Goal: Transaction & Acquisition: Purchase product/service

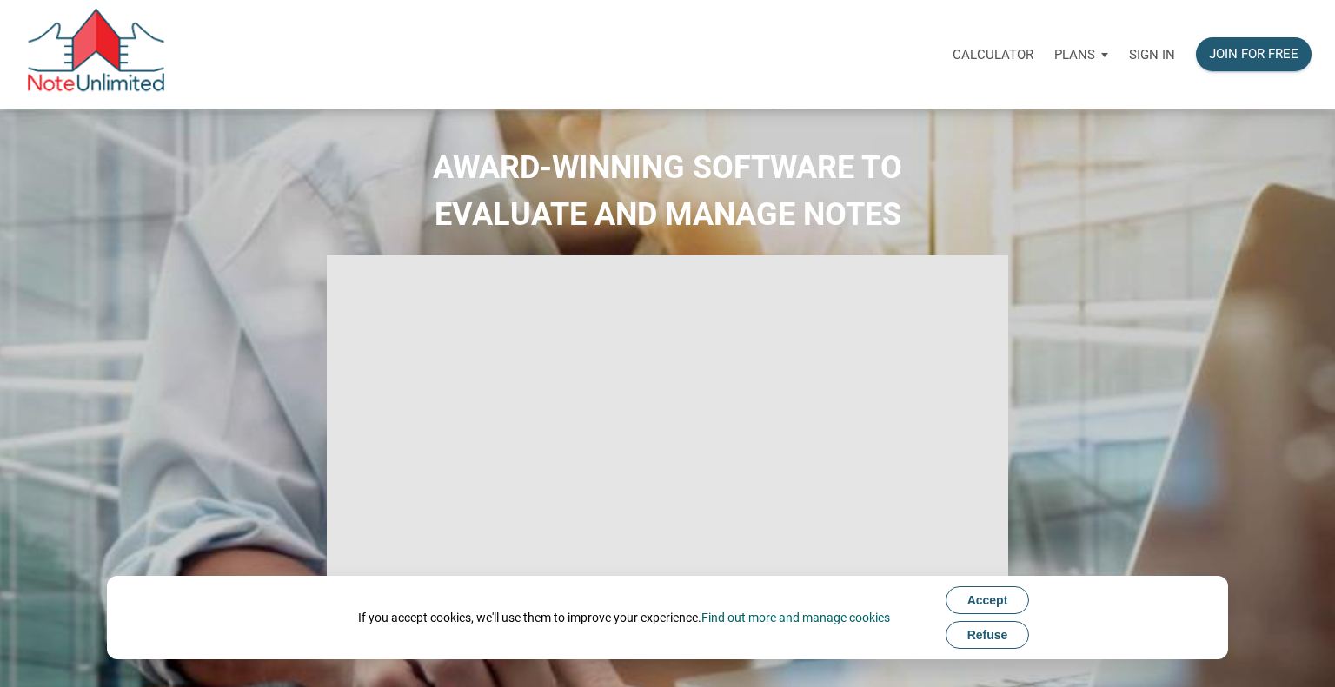
select select
type input "Introduction to new features"
select select
click at [1156, 58] on p "Sign in" at bounding box center [1152, 55] width 46 height 16
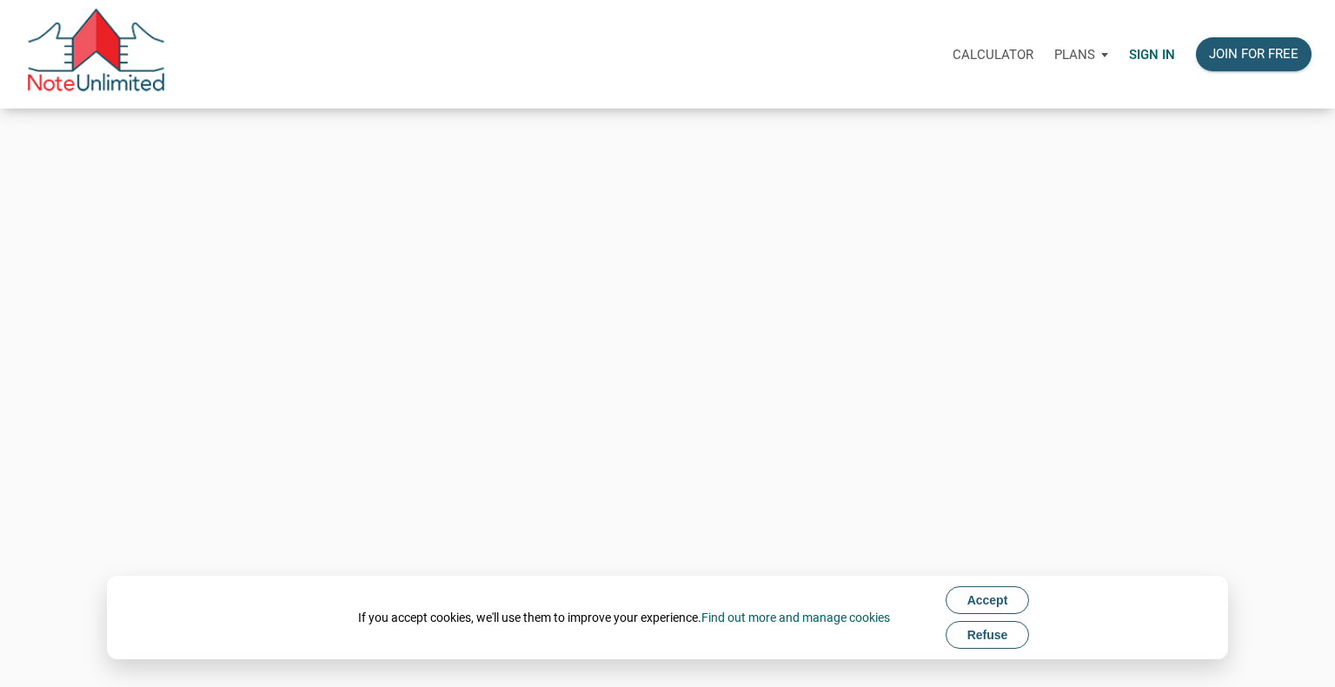
type input "[EMAIL_ADDRESS][DOMAIN_NAME]"
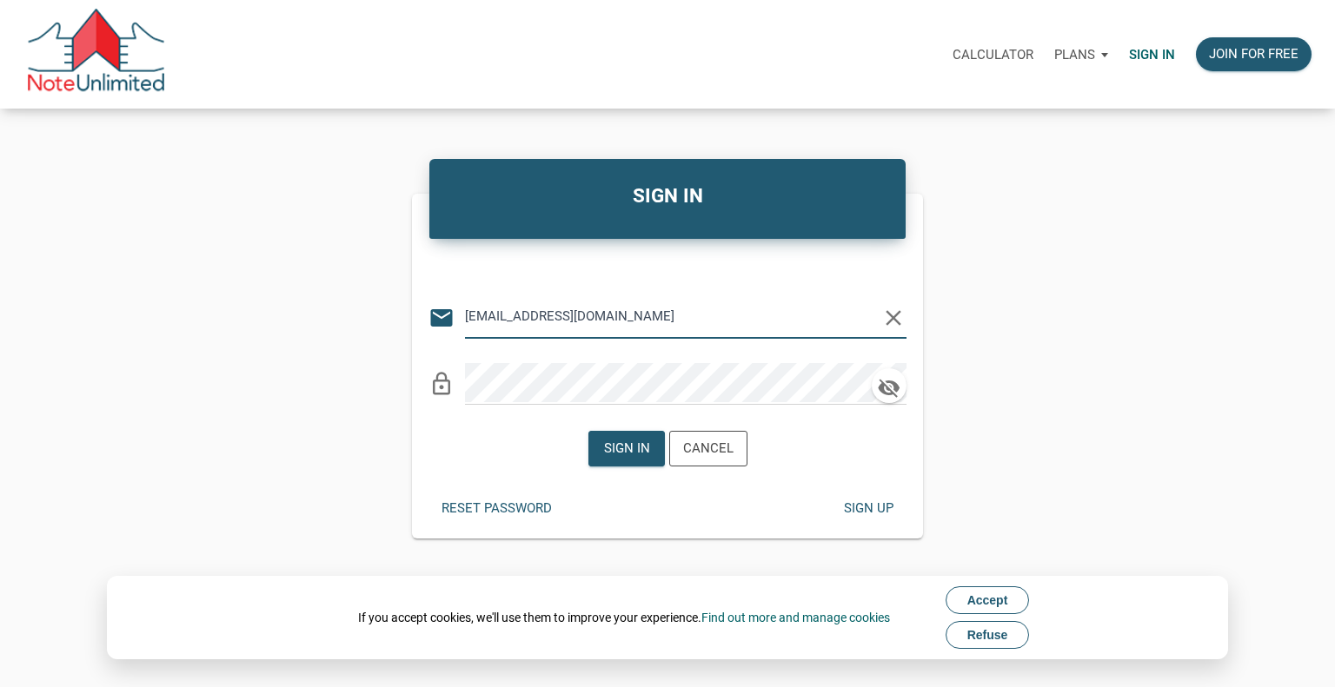
click at [991, 596] on span "Accept" at bounding box center [987, 601] width 41 height 14
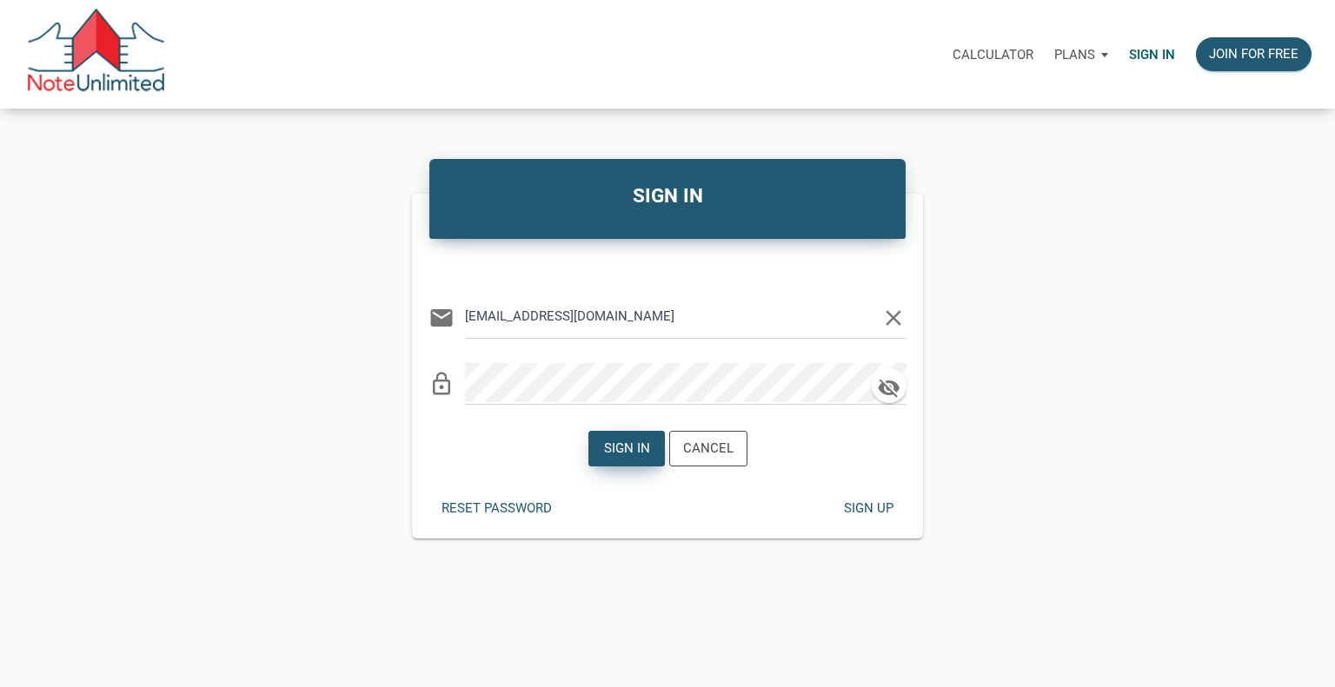
click at [634, 450] on div "Sign in" at bounding box center [626, 449] width 46 height 20
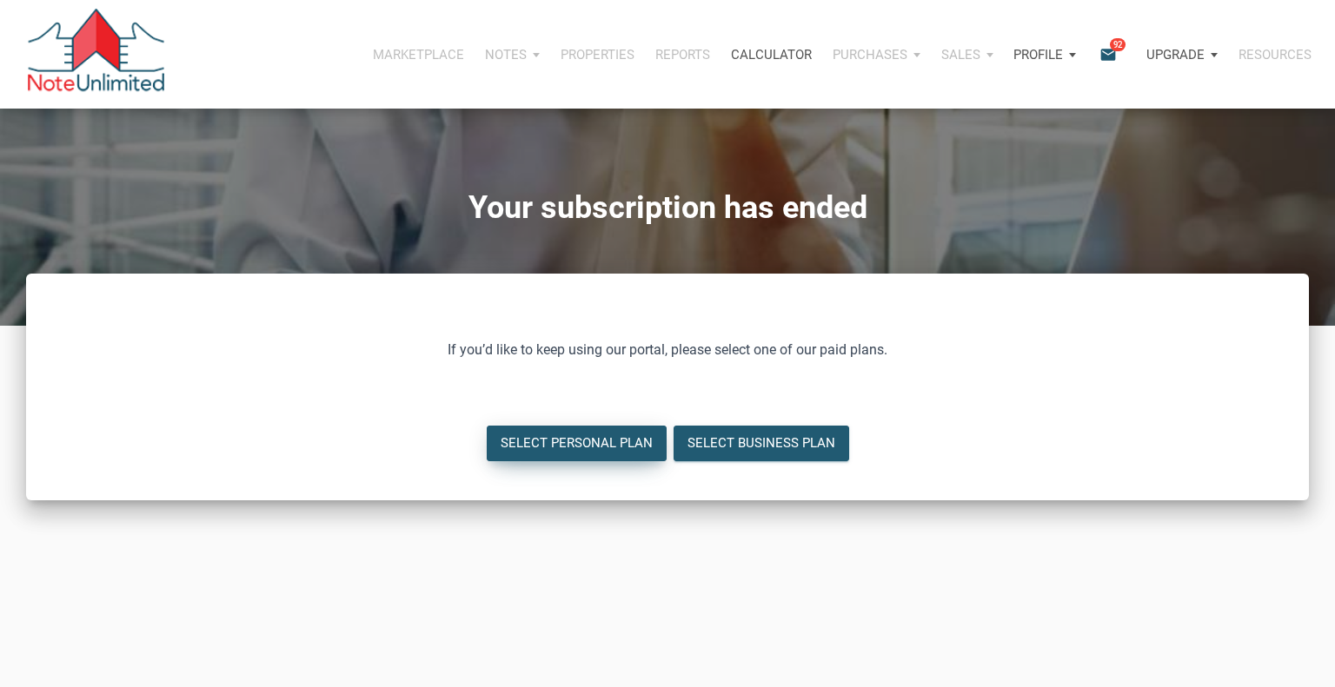
click at [572, 449] on div "Select Personal Plan" at bounding box center [577, 444] width 152 height 20
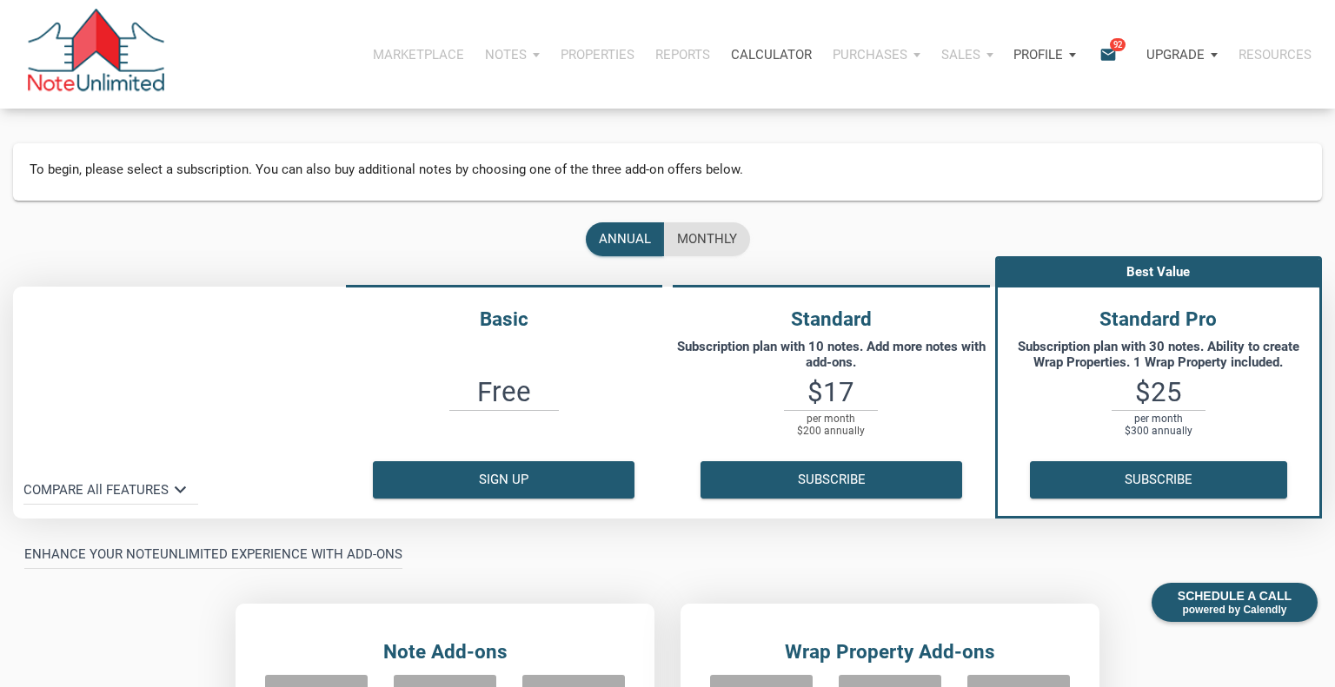
click at [1067, 55] on div "Profile" at bounding box center [1044, 55] width 83 height 52
click at [938, 98] on link "Settings" at bounding box center [999, 101] width 165 height 36
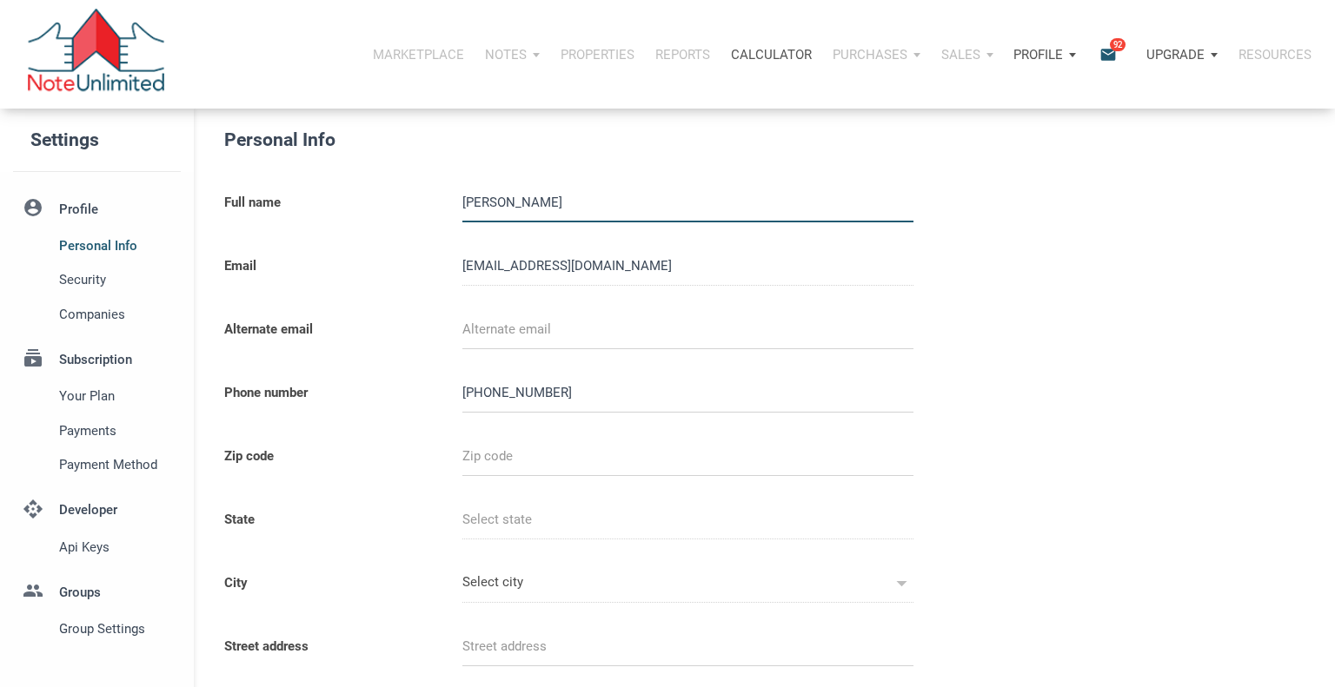
select select
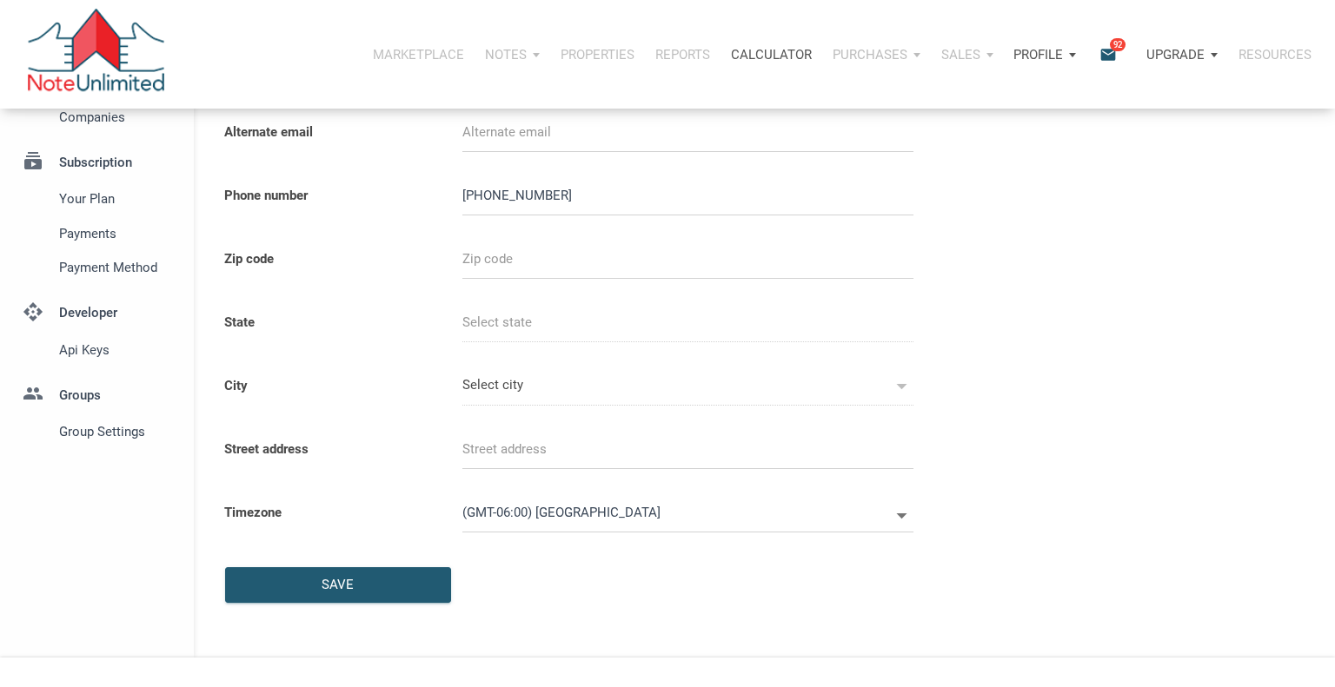
scroll to position [193, 0]
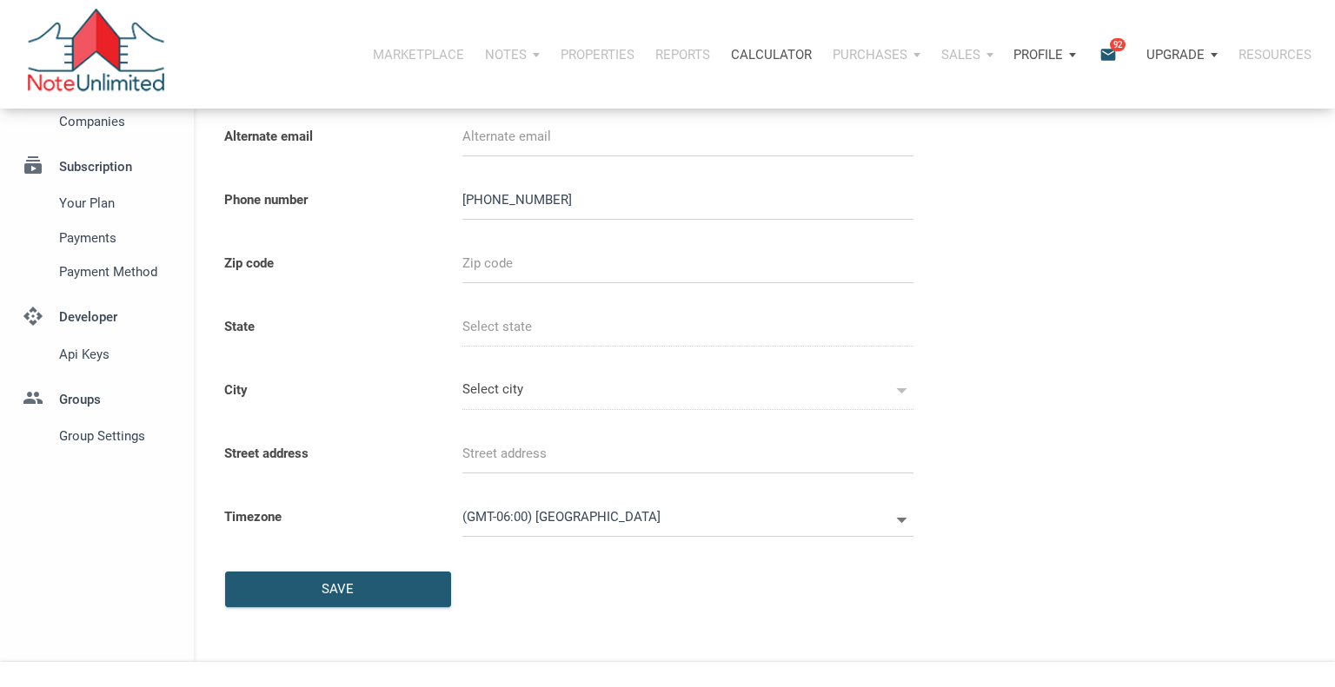
click at [476, 263] on input "text" at bounding box center [687, 263] width 451 height 39
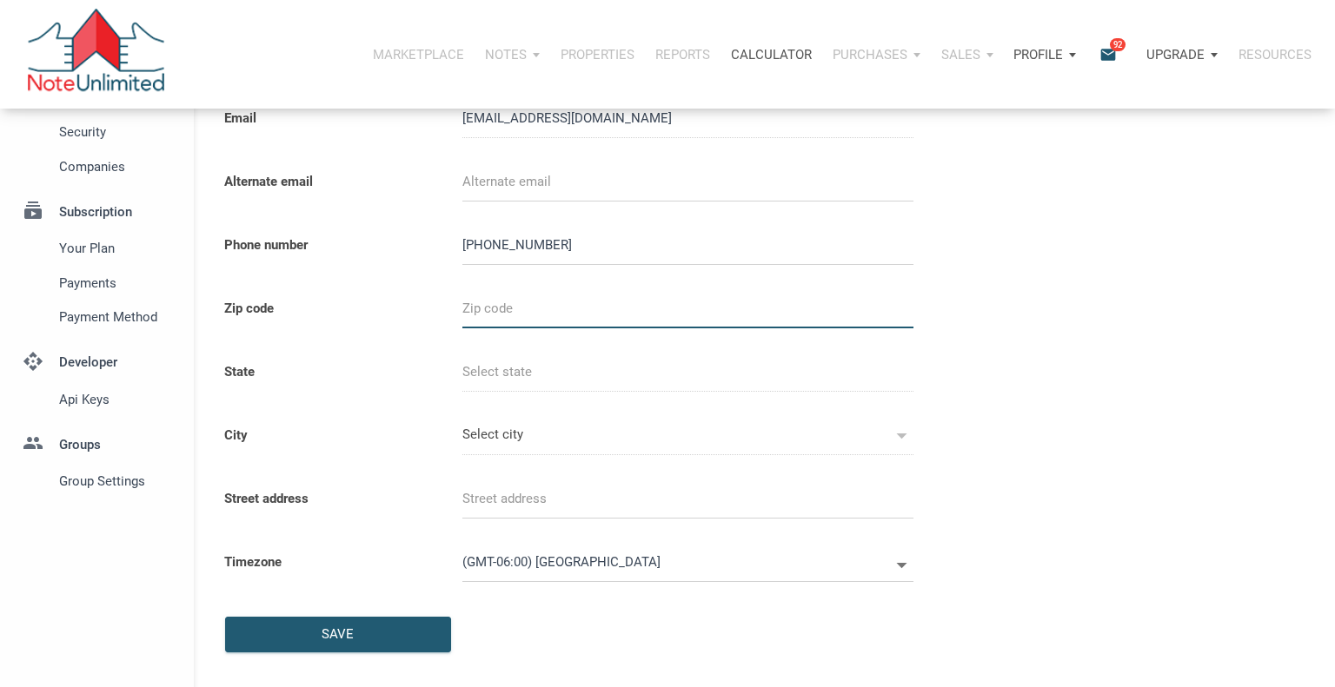
scroll to position [151, 0]
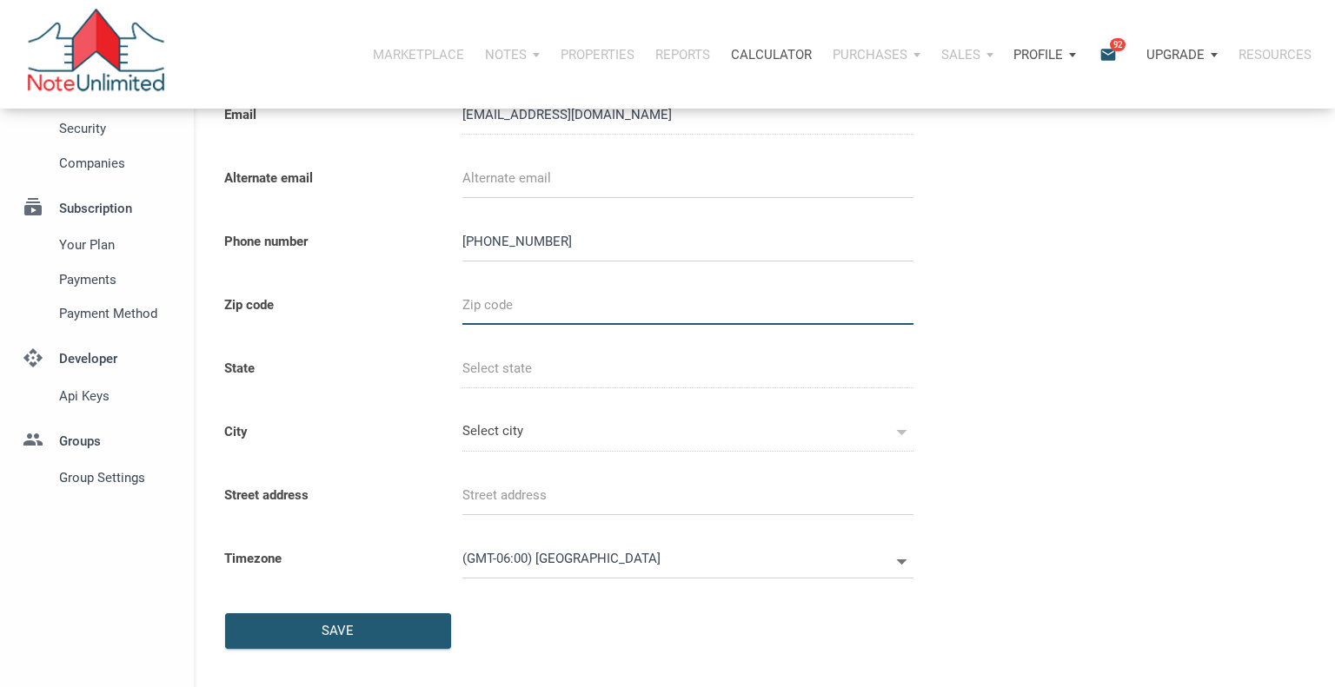
type input "6"
select select
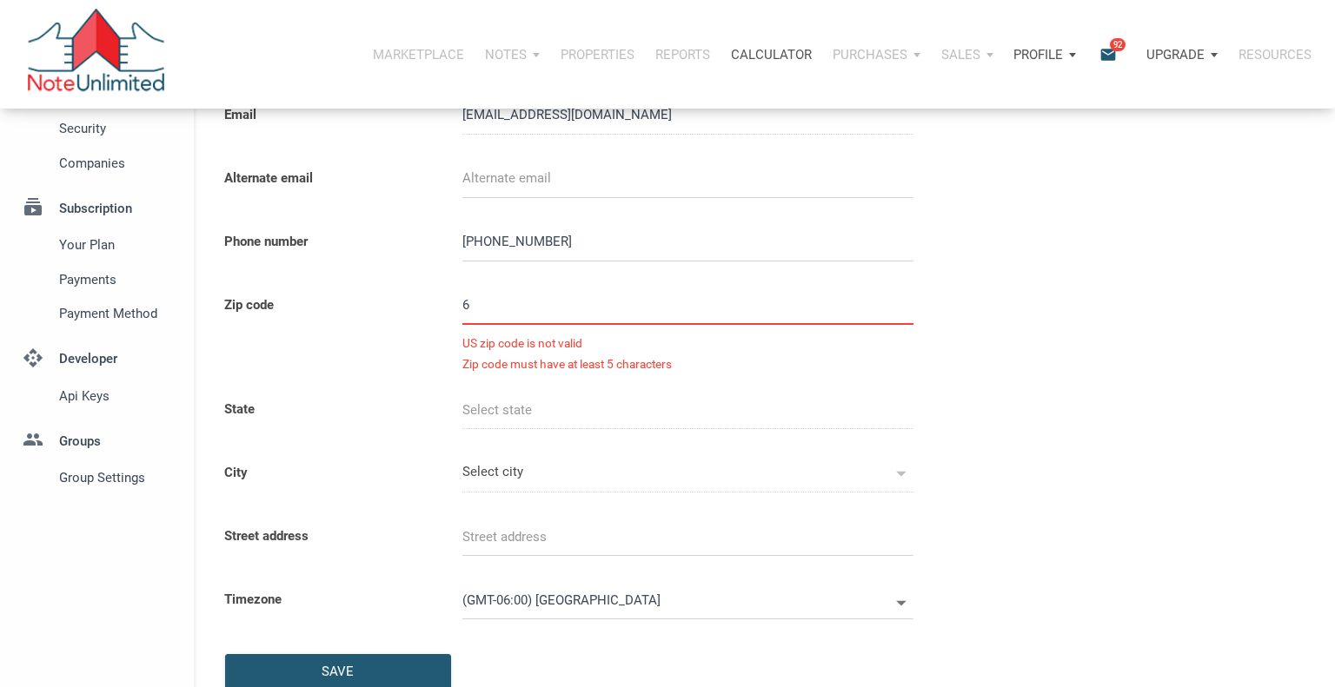
type input "60"
select select
type input "601"
select select
type input "6012"
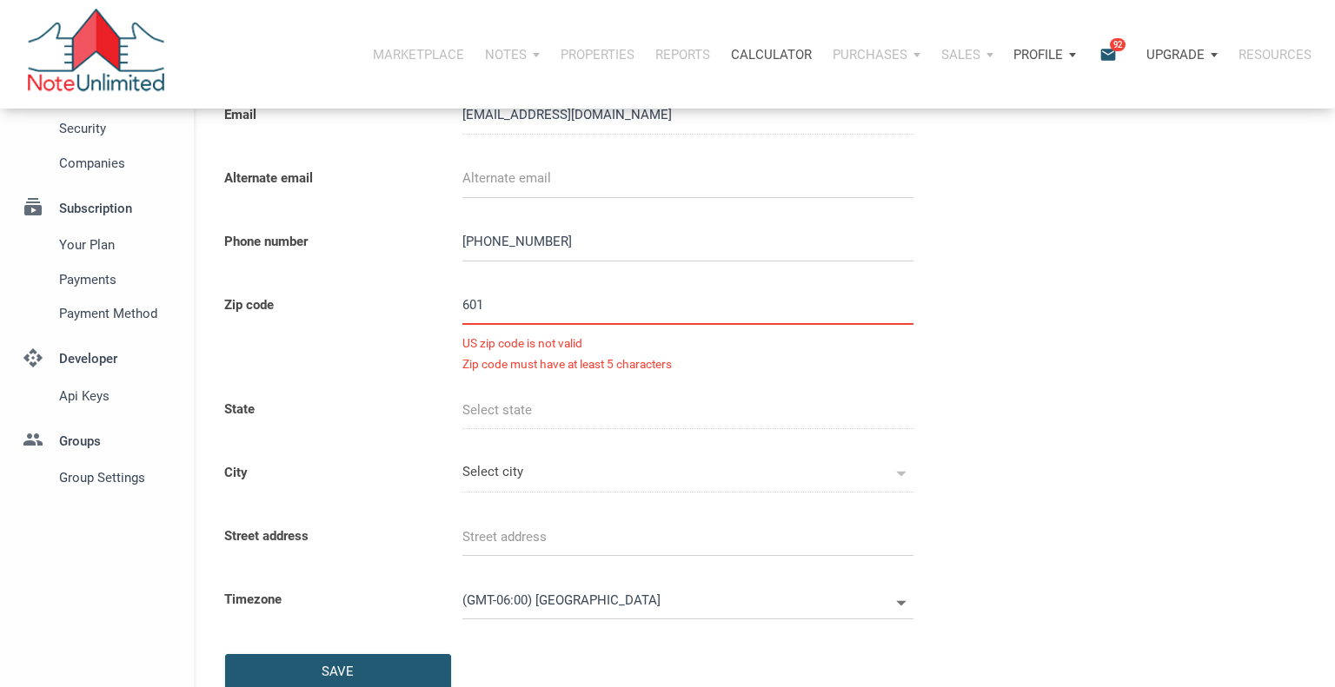
select select
type input "60124"
select select
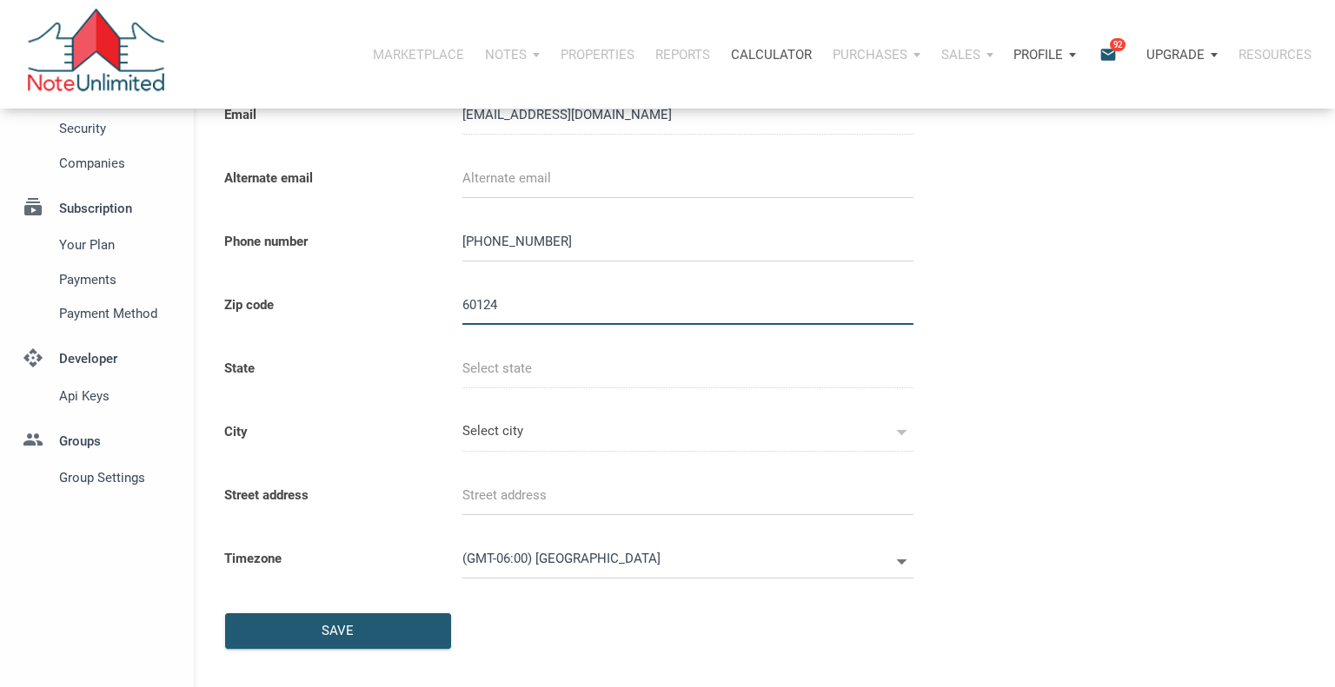
type input "IL"
type input "PLATO CENTER"
select select
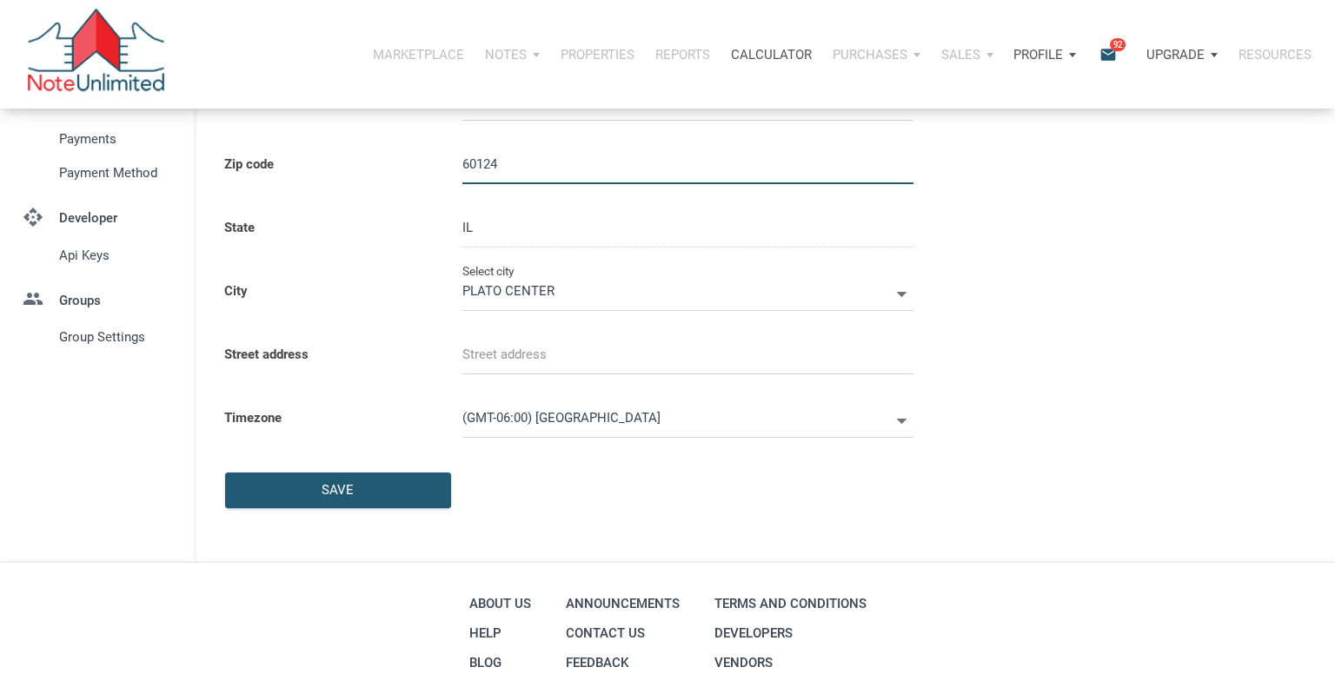
scroll to position [310, 0]
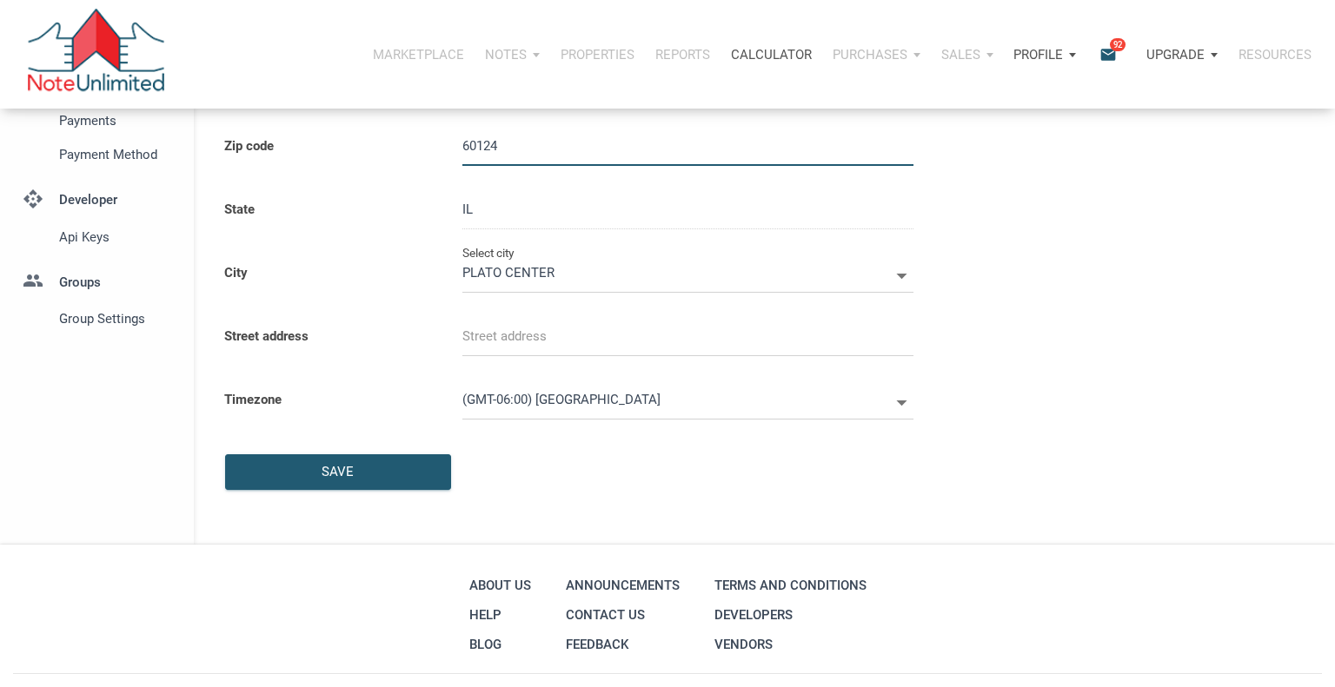
type input "60124"
click at [902, 275] on icon at bounding box center [901, 276] width 10 height 5
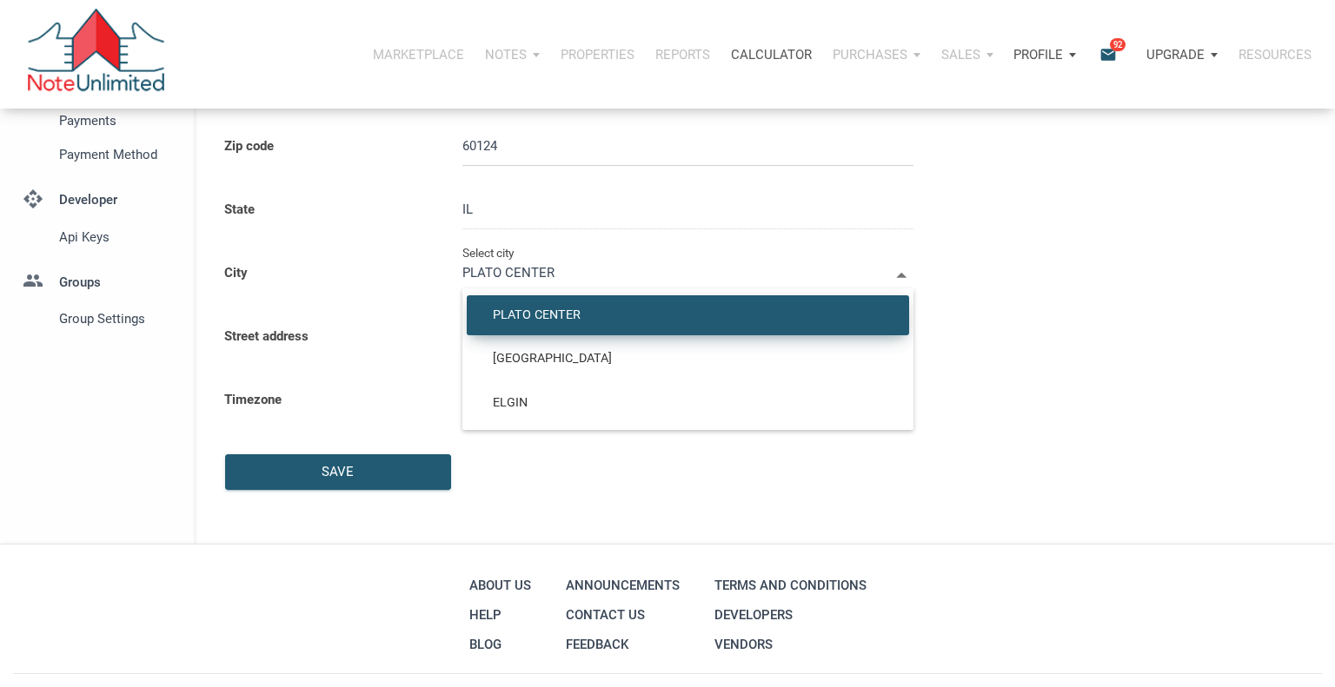
select select
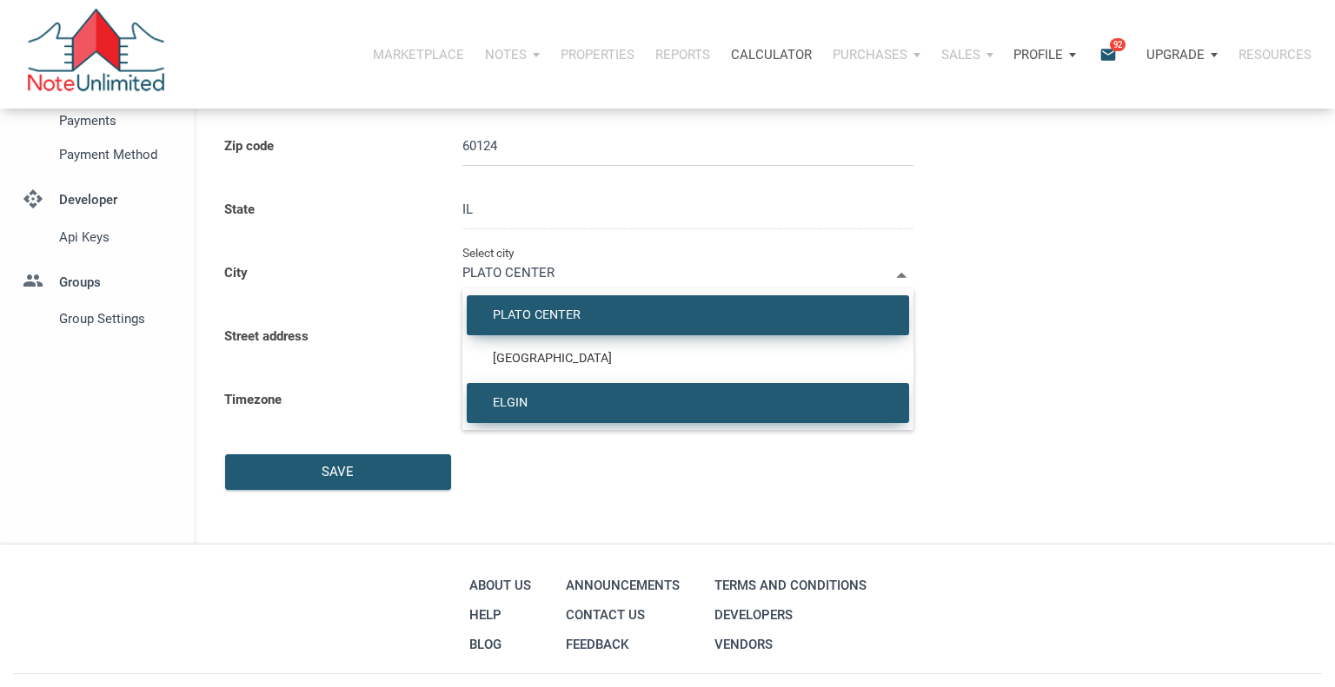
click at [511, 399] on span "ELGIN" at bounding box center [688, 403] width 416 height 16
type input "ELGIN"
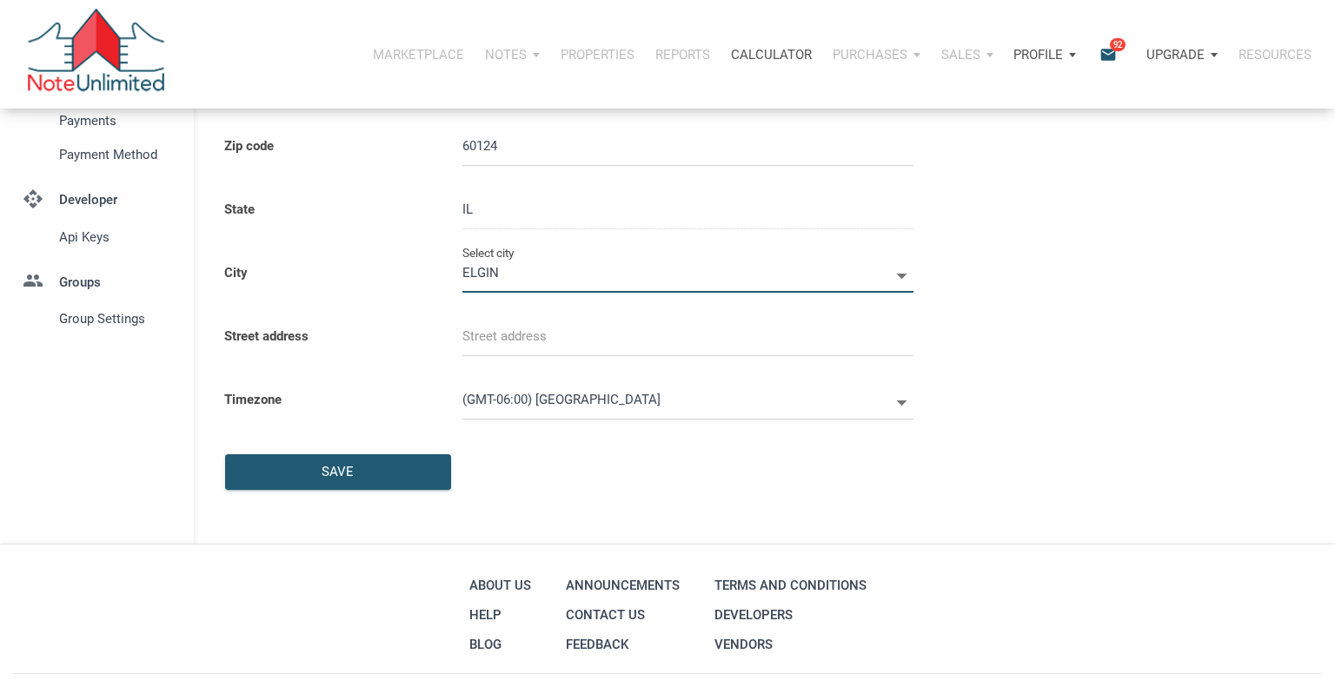
click at [472, 339] on input "text" at bounding box center [687, 336] width 451 height 39
select select
type input "3"
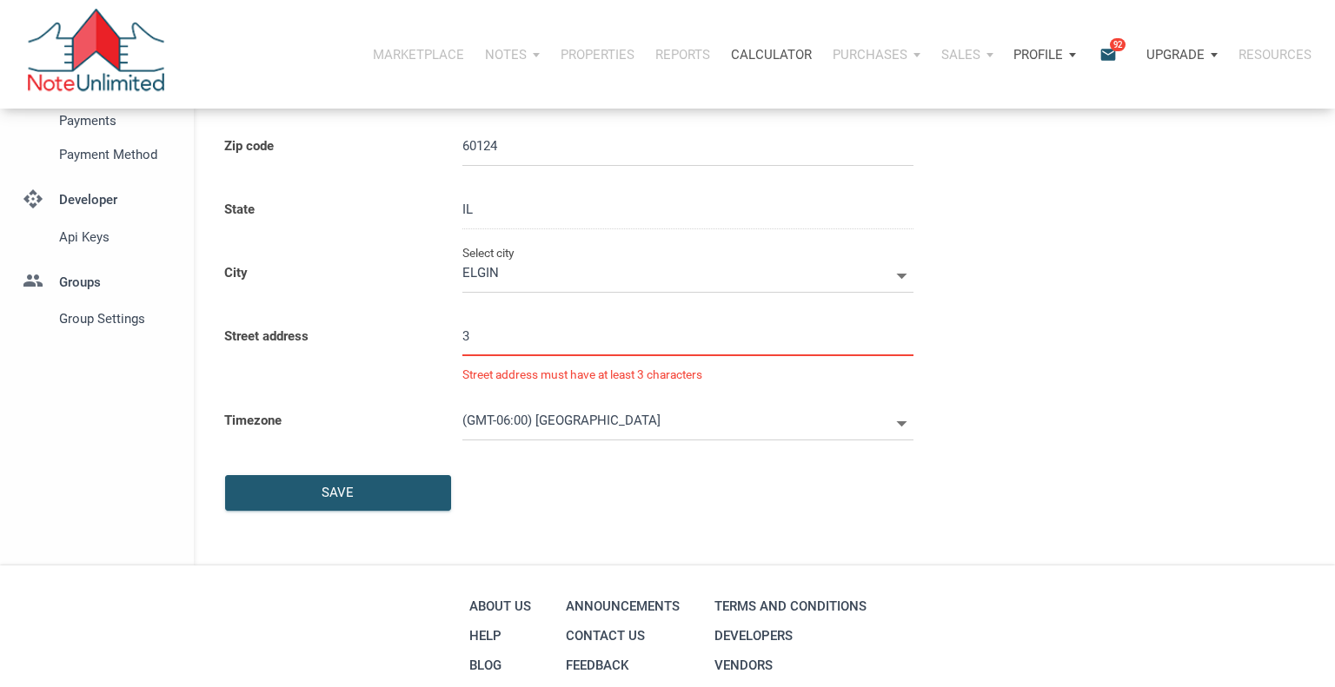
select select
type input "312"
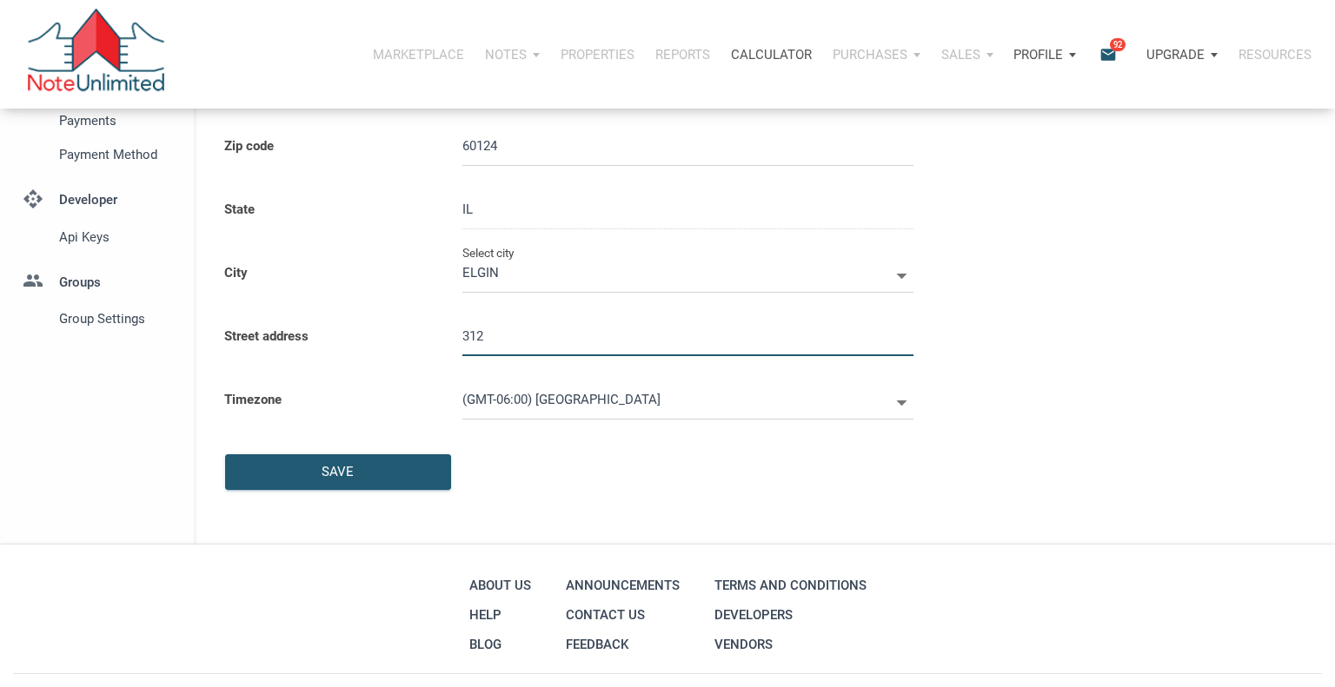
select select
type input "3128"
select select
type input "3128 G"
select select
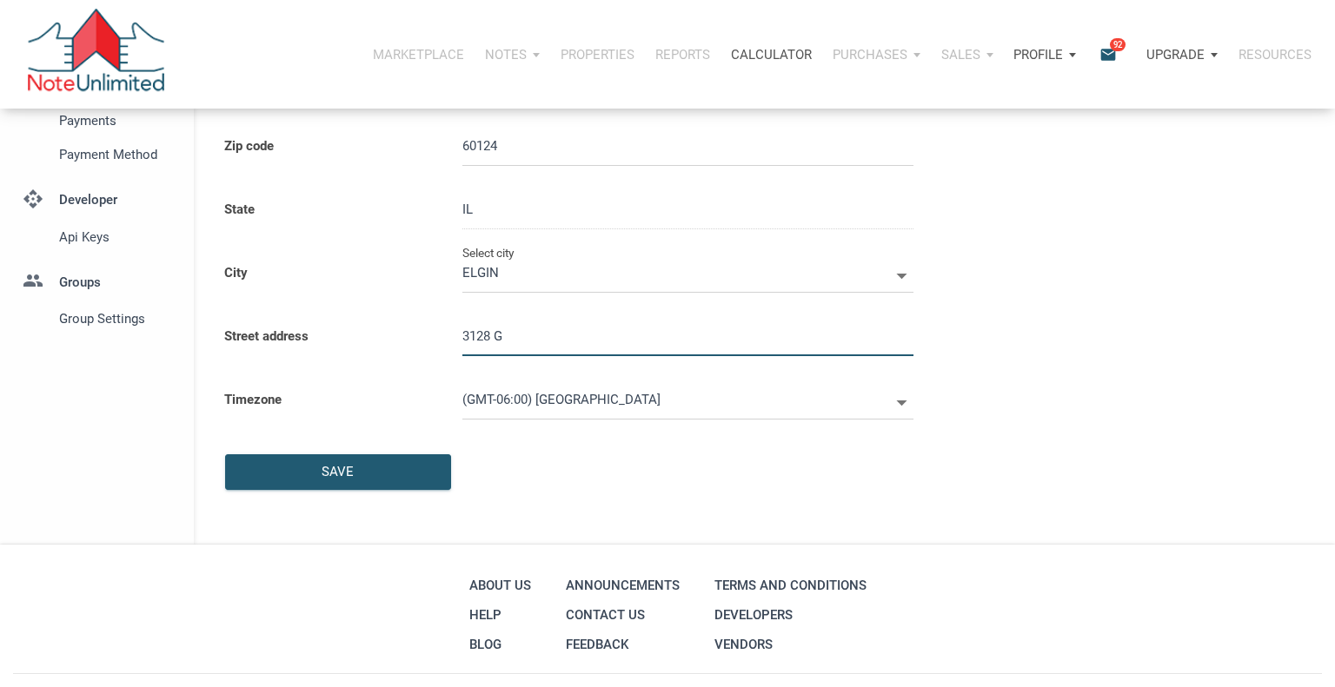
type input "3128 GA"
select select
type input "3128 GAn"
select select
type input "3128 [PERSON_NAME]"
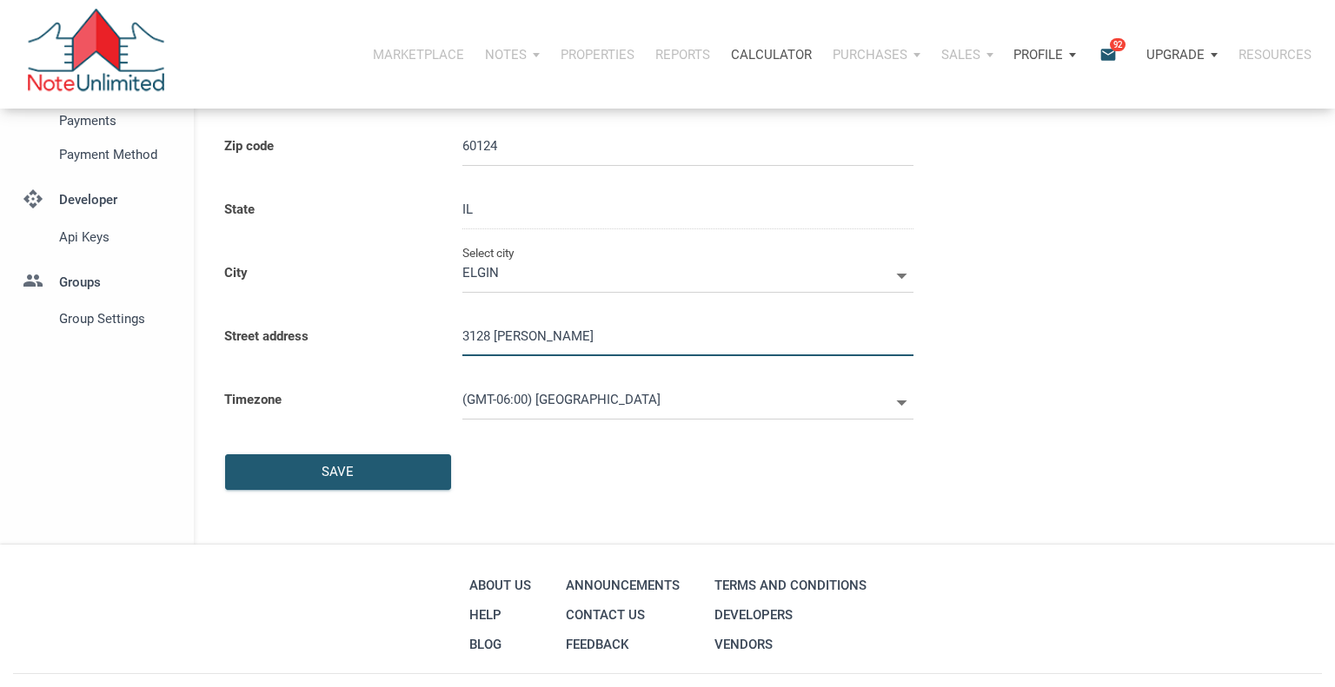
select select
type input "3128 [PERSON_NAME]"
select select
type input "3128 GAnset"
select select
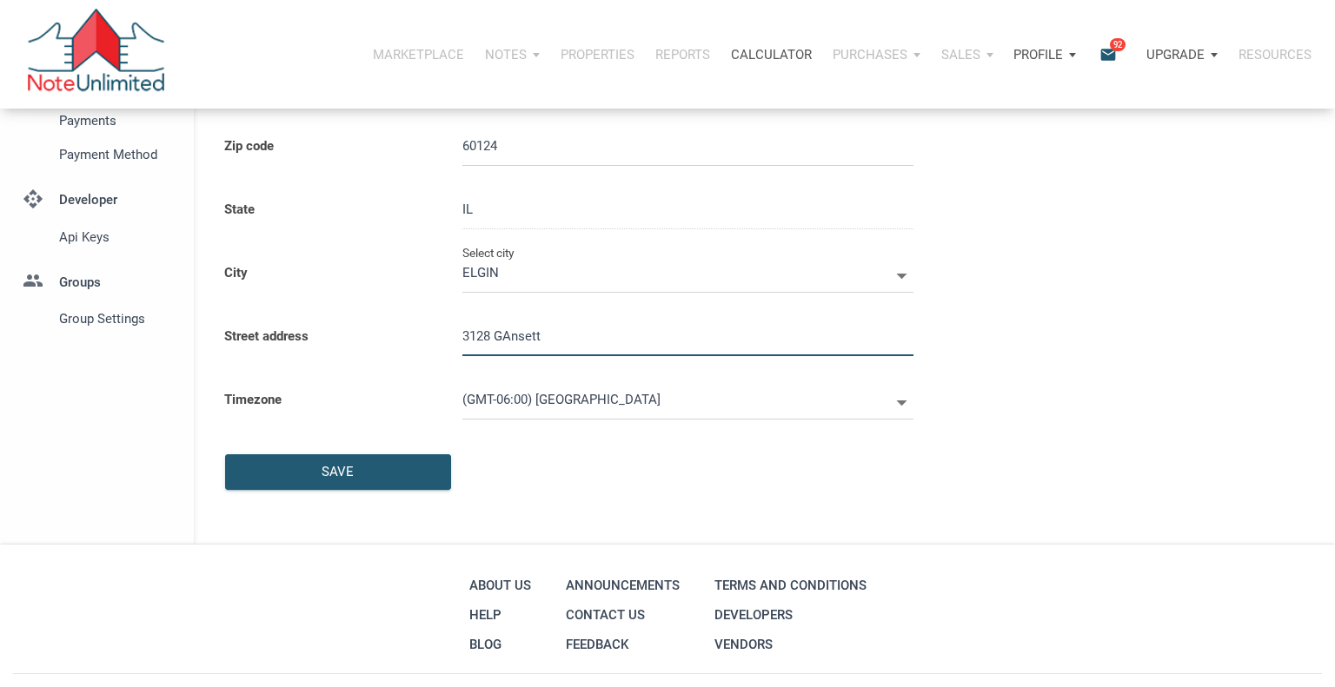
type input "3128 GAnsett"
select select
type input "3128 GAnset"
select select
type input "3128 [PERSON_NAME]"
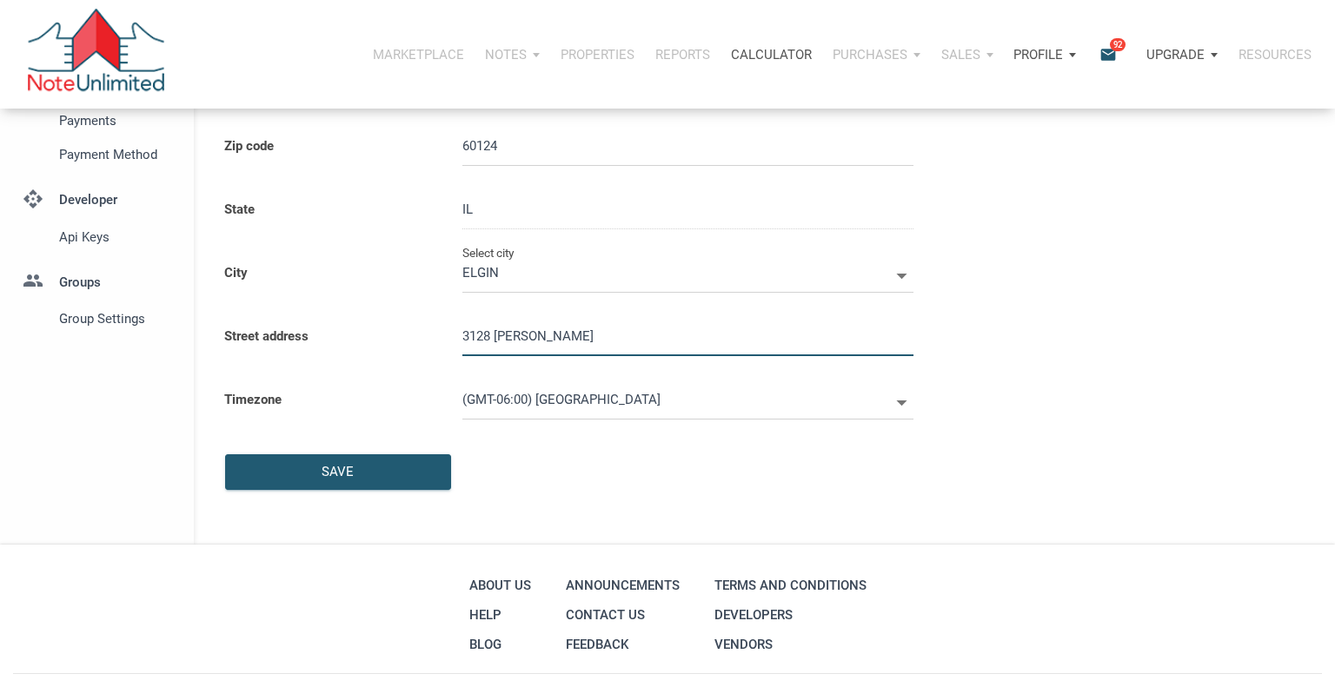
select select
type input "3128 [PERSON_NAME]"
select select
type input "3128 GA"
select select
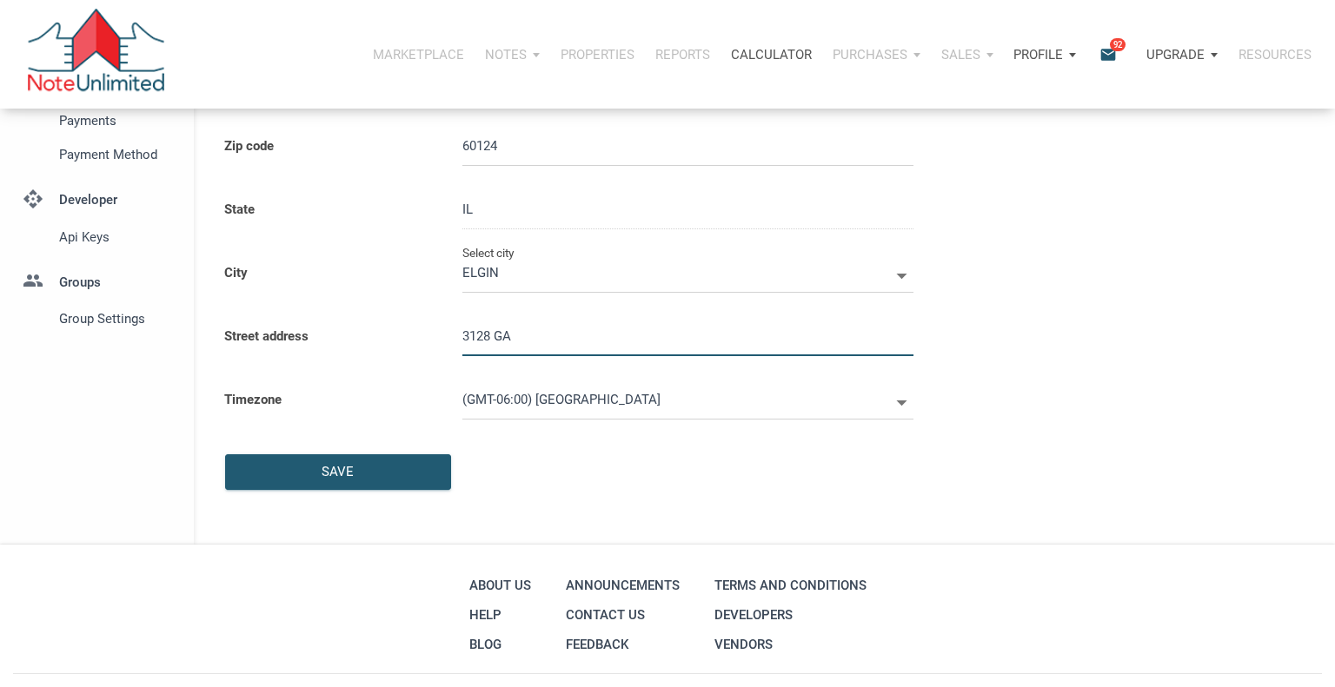
type input "3128 G"
select select
type input "3128 Ga"
select select
type input "3128 Gan"
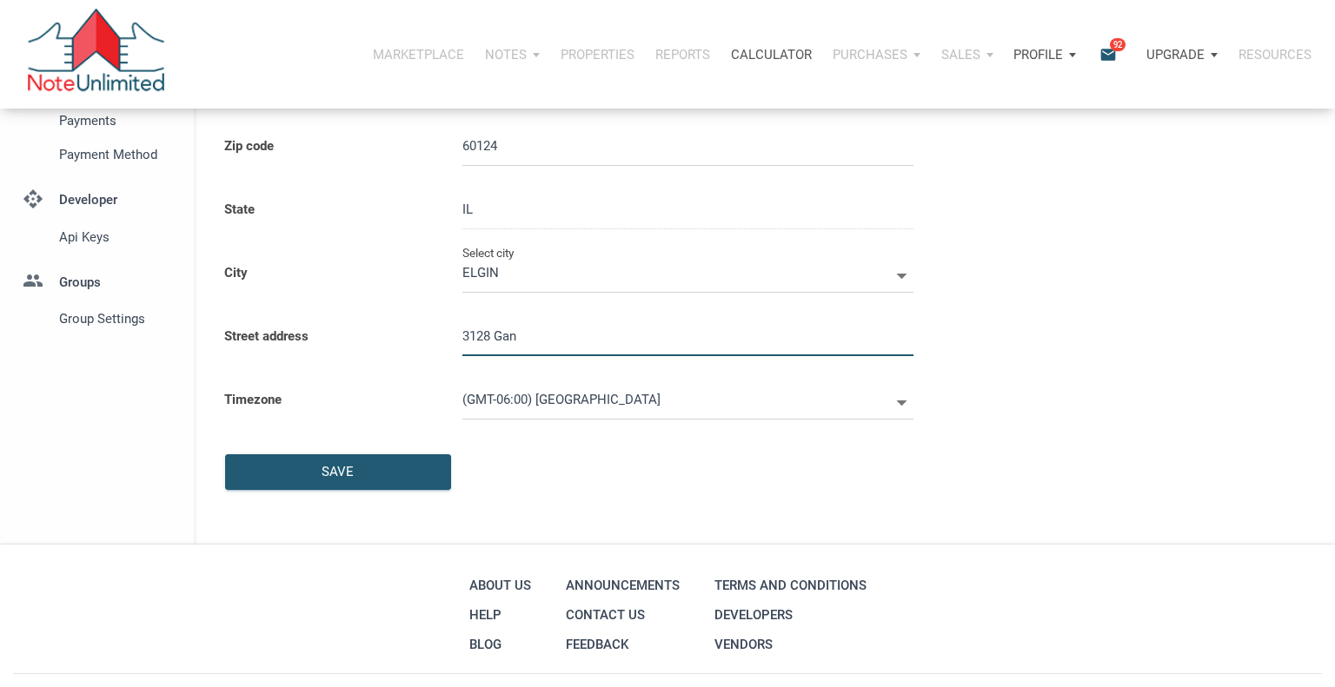
select select
type input "3128 [PERSON_NAME]"
select select
type input "3128 [PERSON_NAME]"
select select
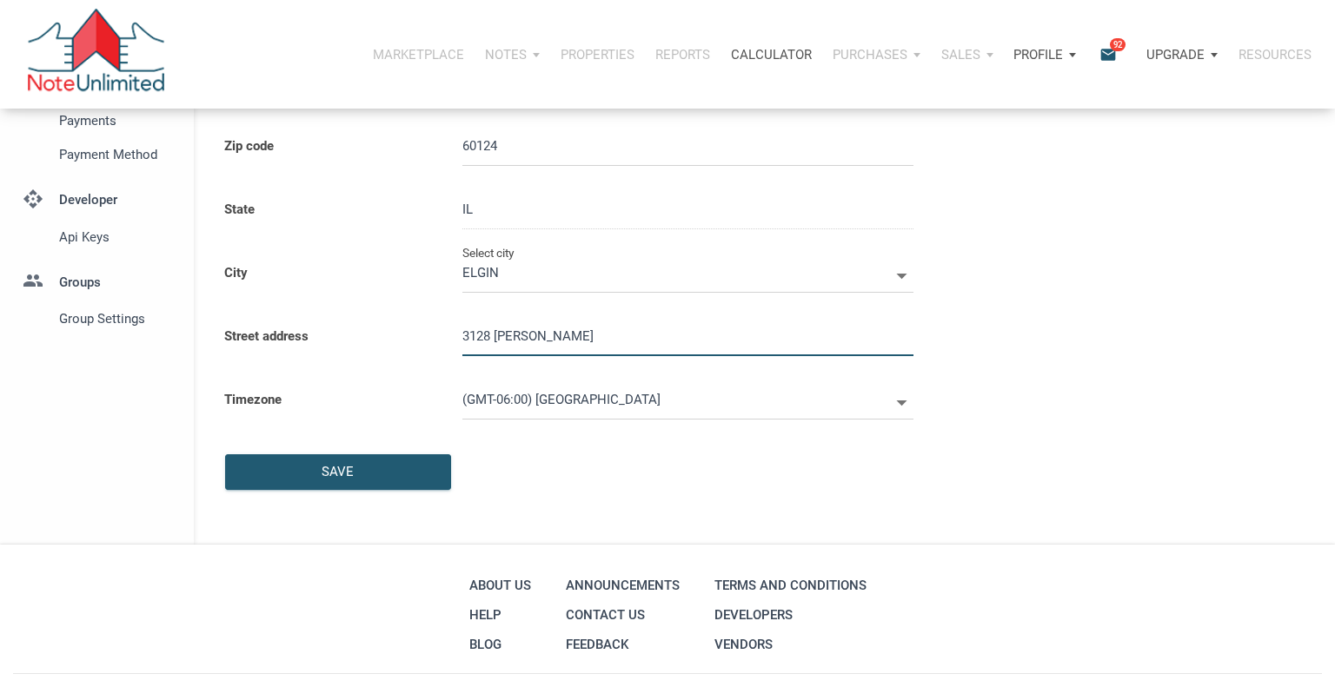
type input "3128 Ganset"
select select
type input "3128 Gansett"
select select
type input "3128 Gansett P"
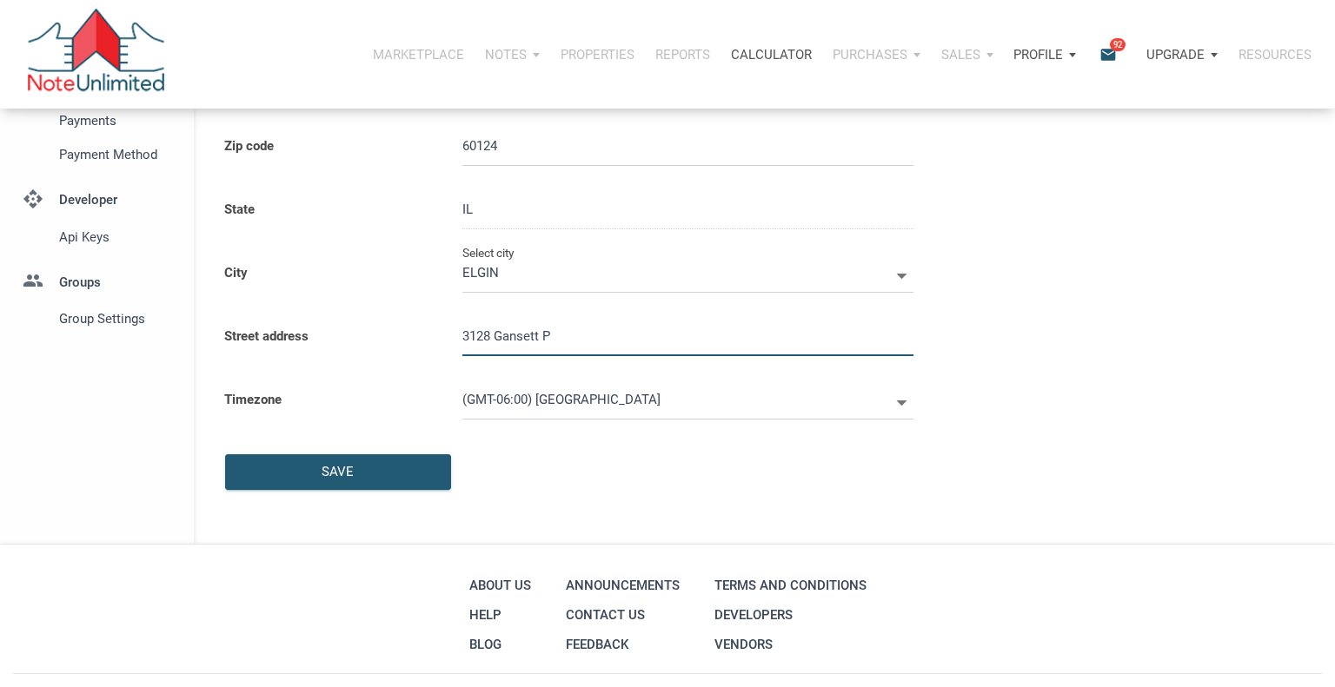
select select
type input "[GEOGRAPHIC_DATA]"
select select
type input "3128 Gansett Par"
select select
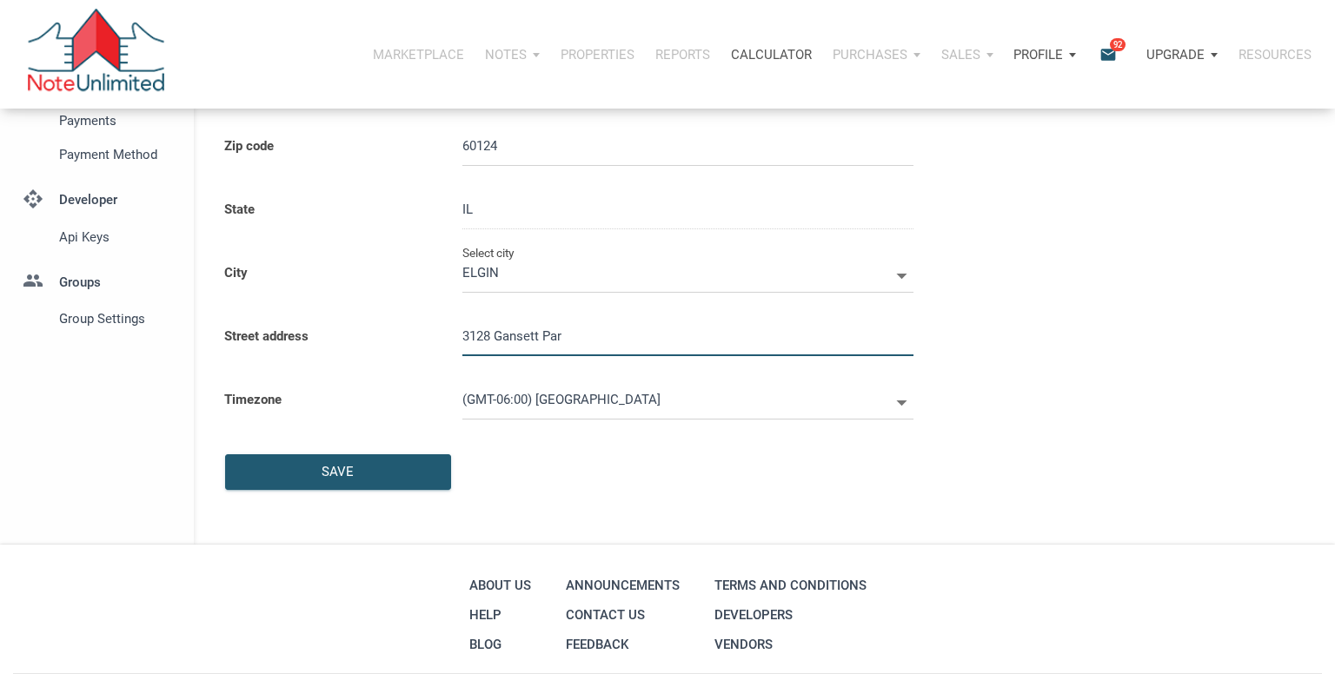
type input "[STREET_ADDRESS]"
select select
type input "[STREET_ADDRESS]"
select select
type input "[STREET_ADDRESS]"
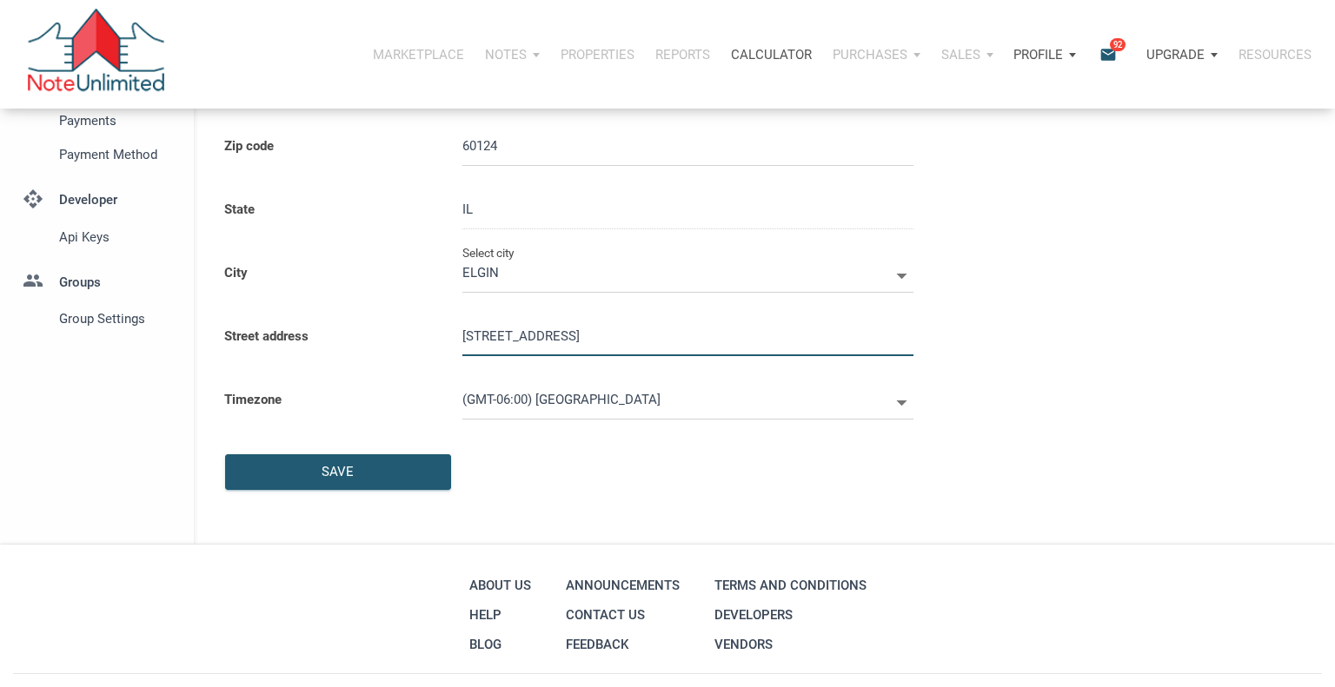
select select
type input "[STREET_ADDRESS]"
click at [903, 401] on icon at bounding box center [901, 403] width 10 height 5
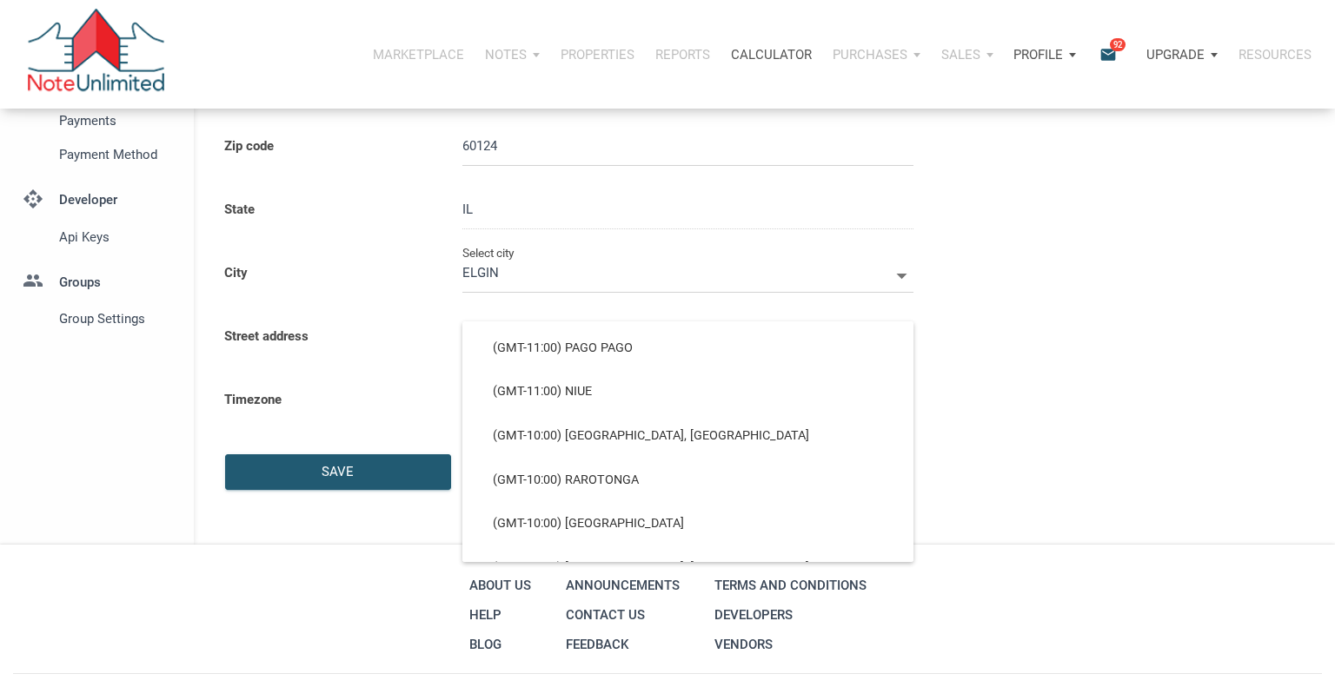
scroll to position [566, 0]
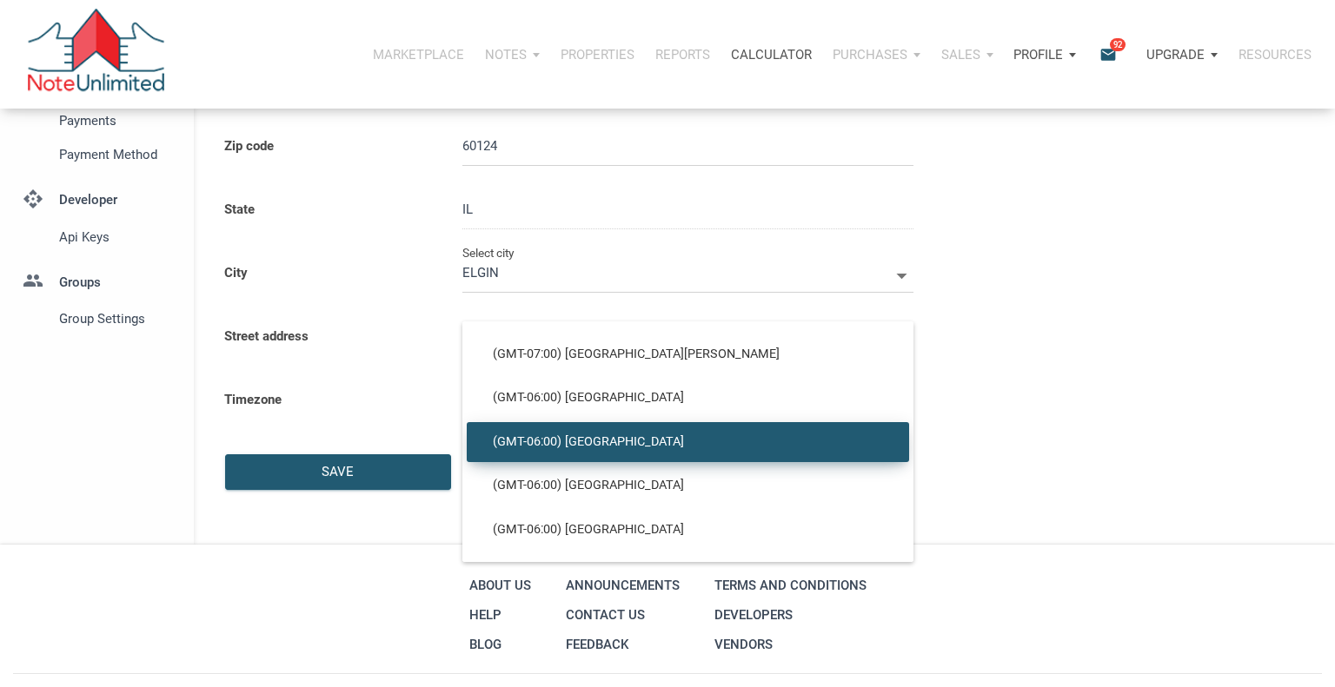
click at [573, 441] on span "(GMT-06:00) [GEOGRAPHIC_DATA]" at bounding box center [688, 442] width 416 height 16
select select
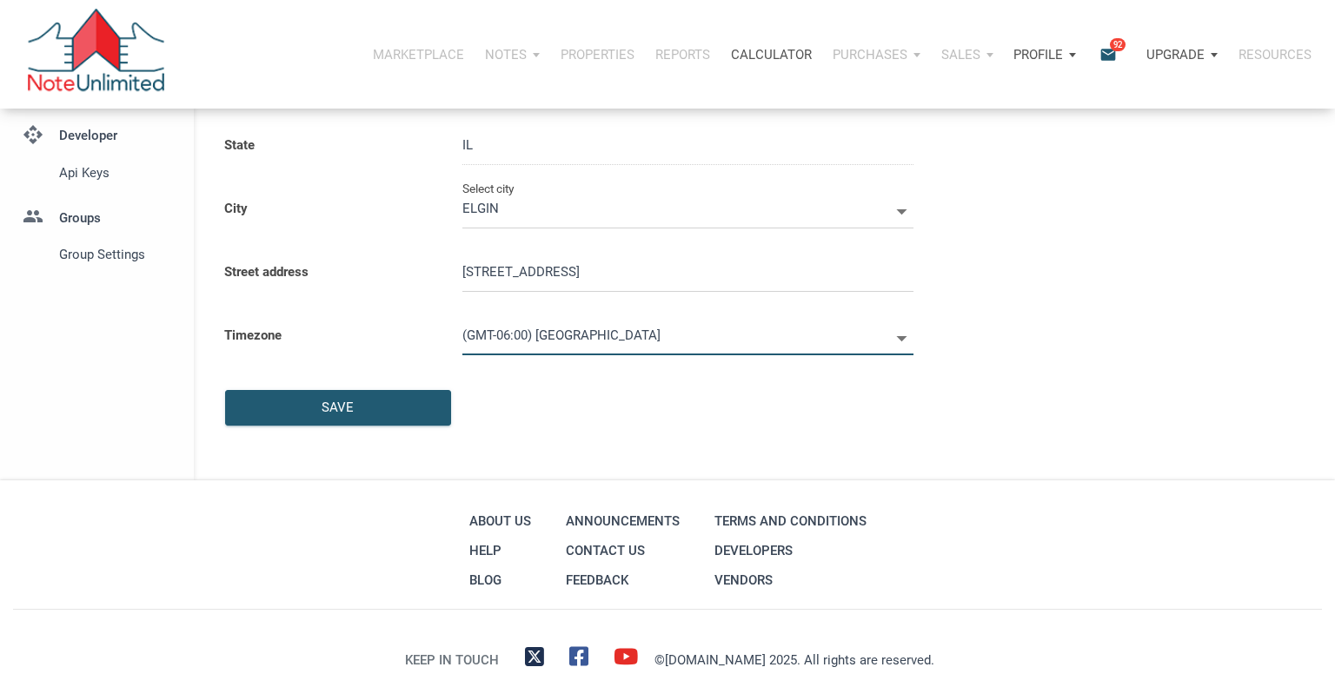
scroll to position [373, 0]
click at [335, 419] on div "Save" at bounding box center [338, 410] width 224 height 34
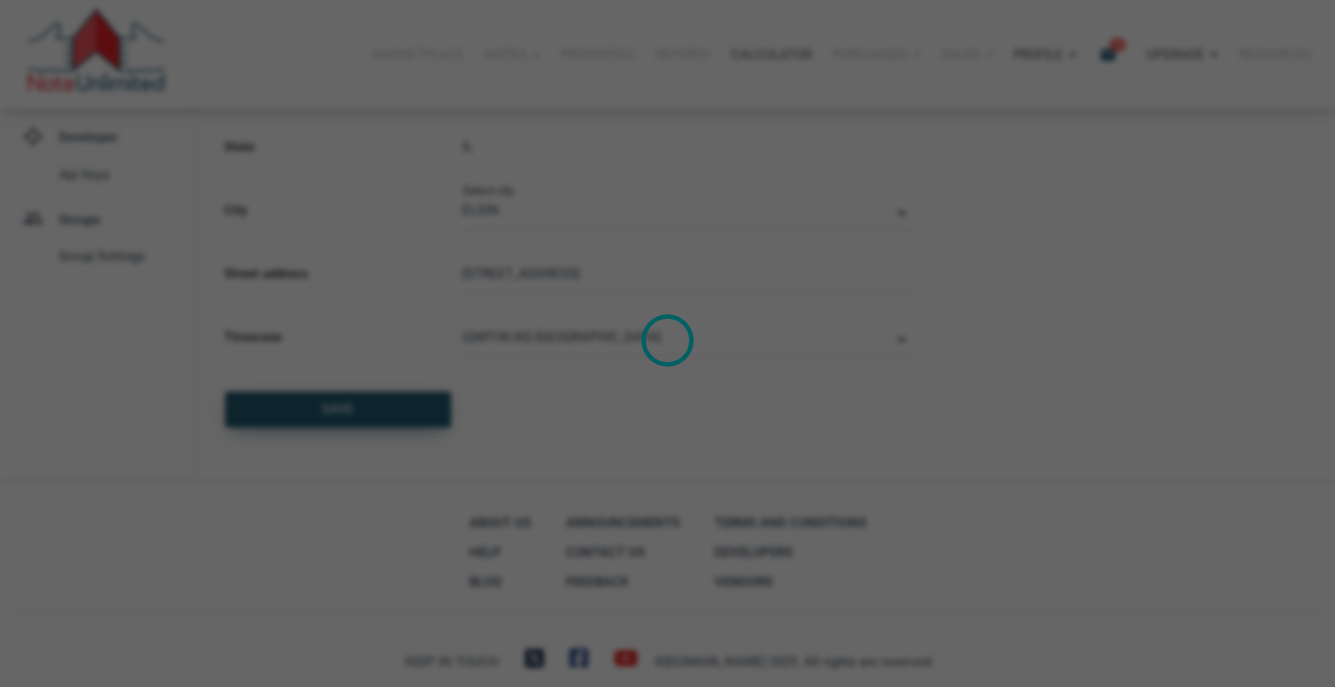
select select
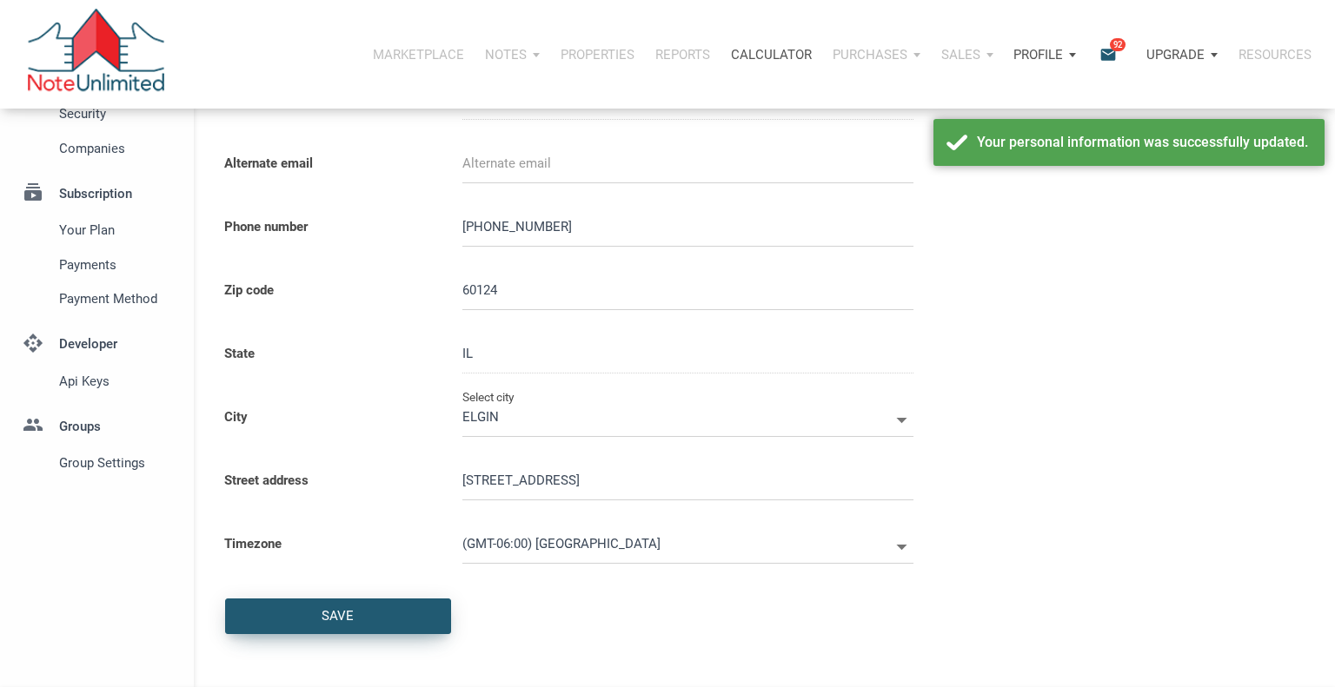
scroll to position [168, 0]
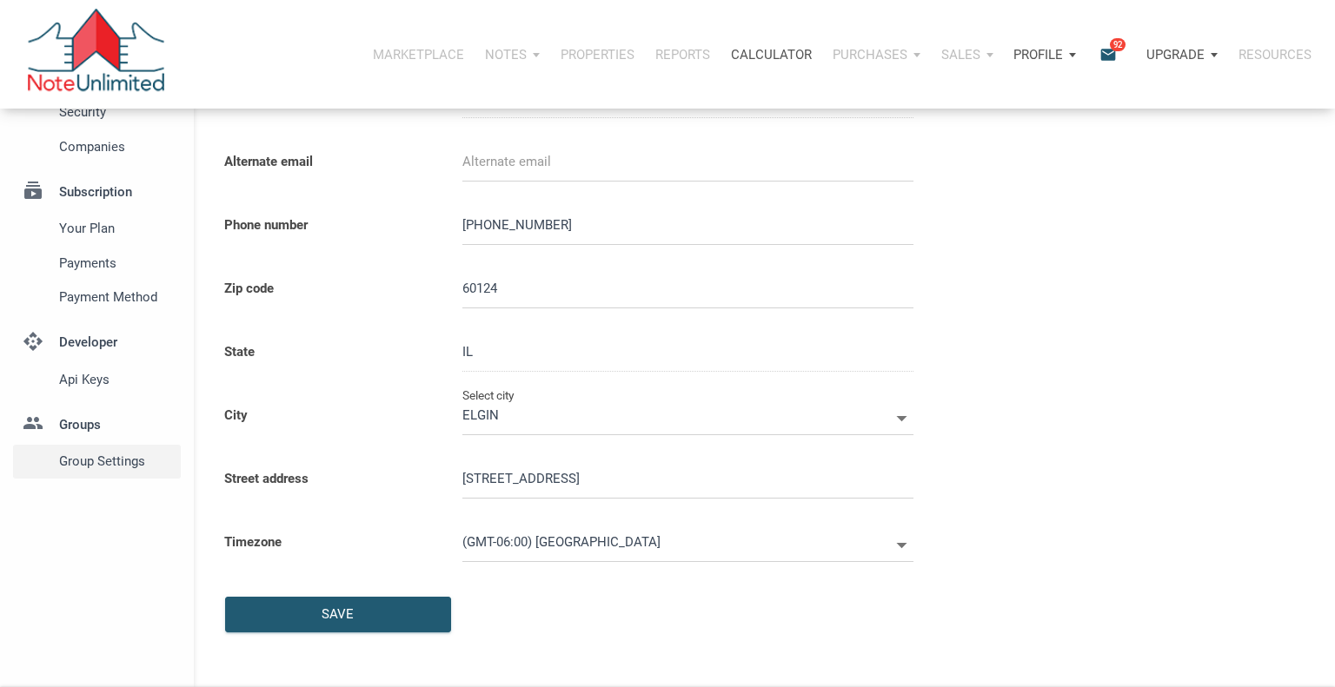
click at [101, 465] on span "Group Settings" at bounding box center [116, 461] width 115 height 21
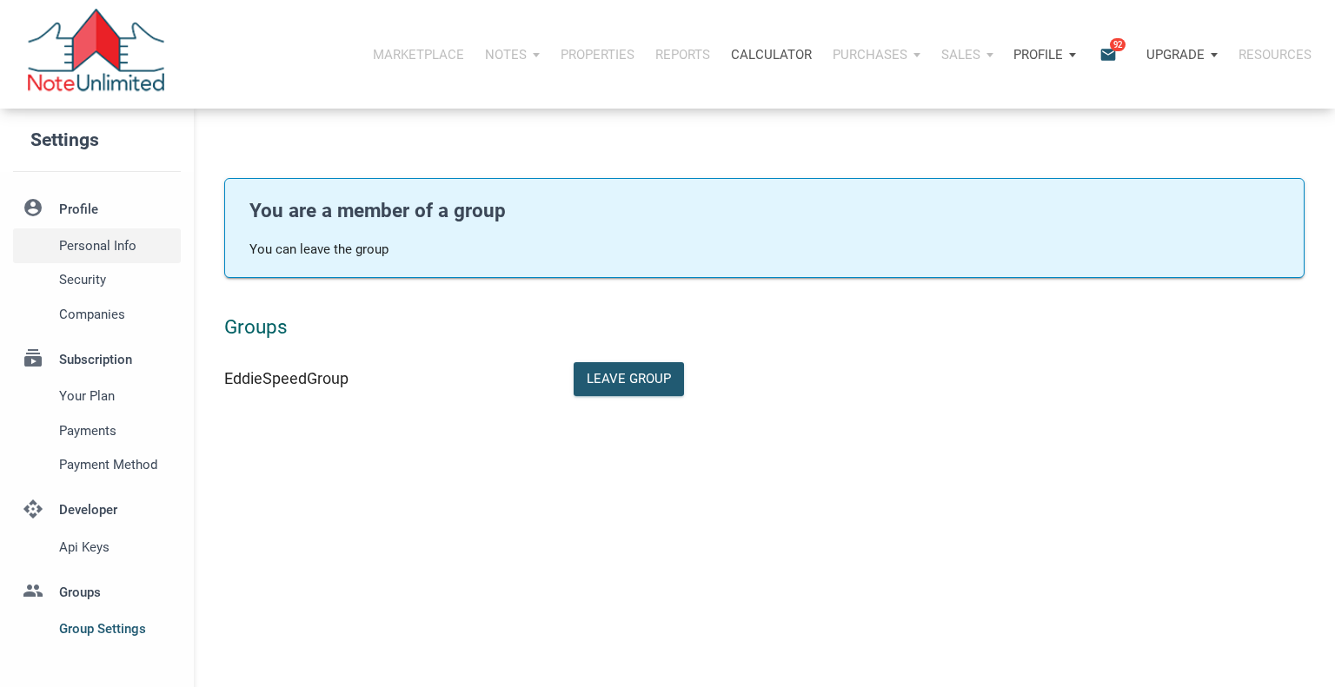
click at [91, 245] on span "Personal Info" at bounding box center [116, 245] width 115 height 21
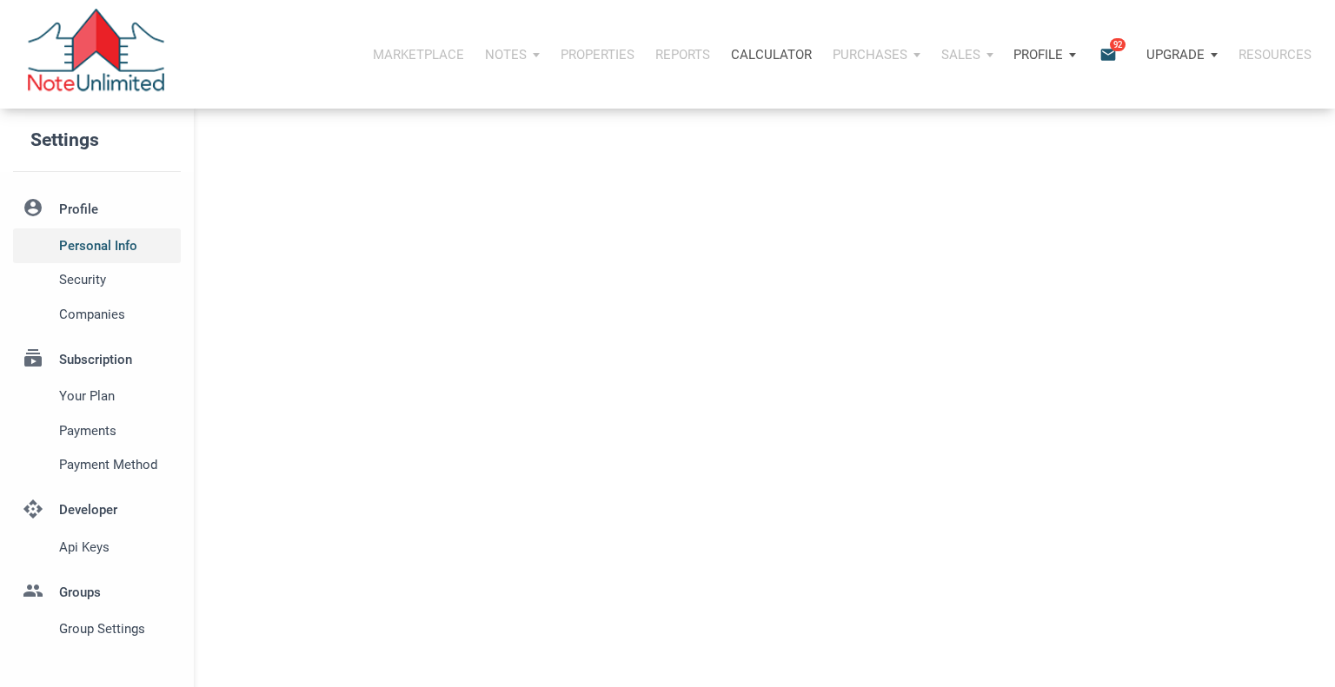
select select
type input "PLATO CENTER"
select select
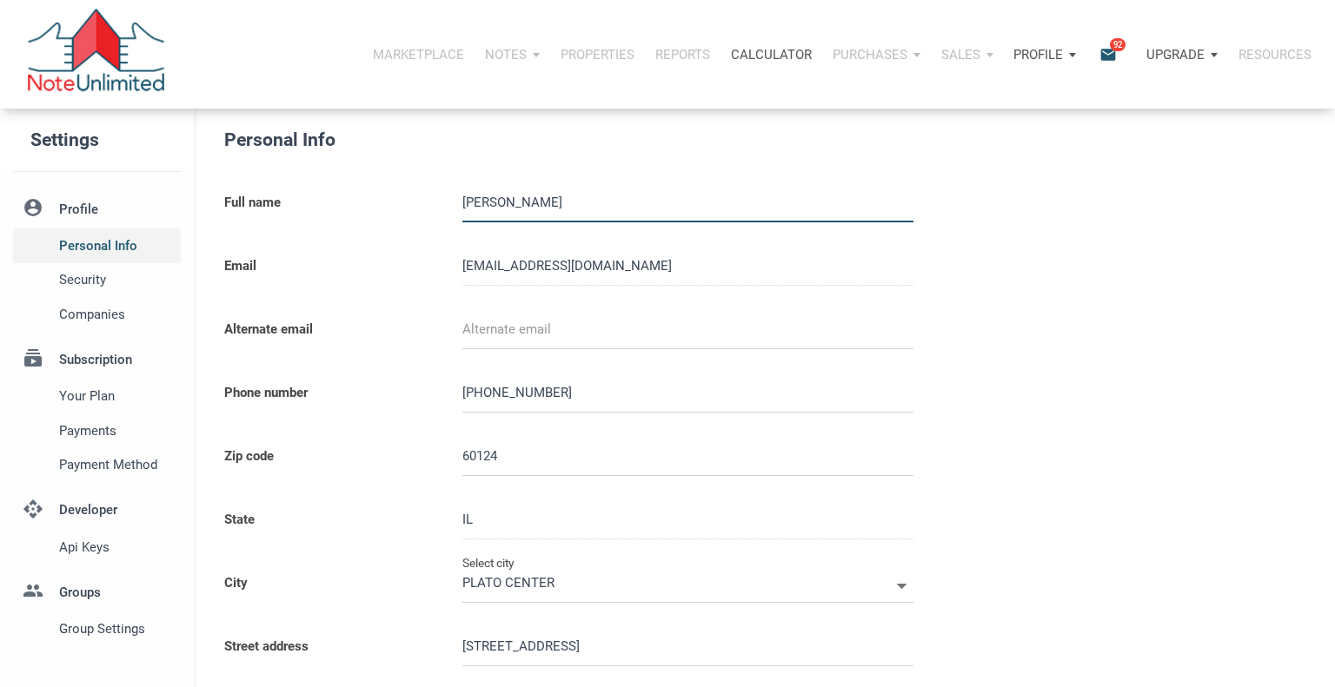
type input "ELGIN"
select select
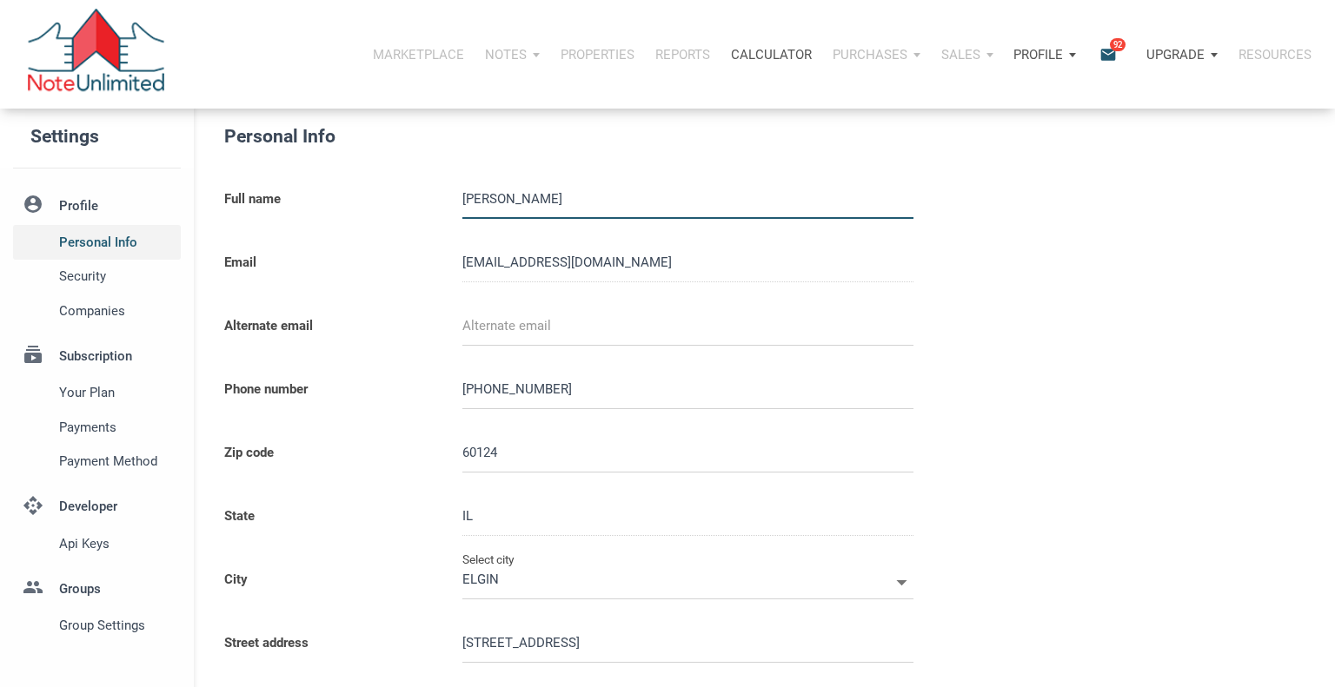
scroll to position [5, 0]
click at [84, 269] on span "Security" at bounding box center [116, 274] width 115 height 21
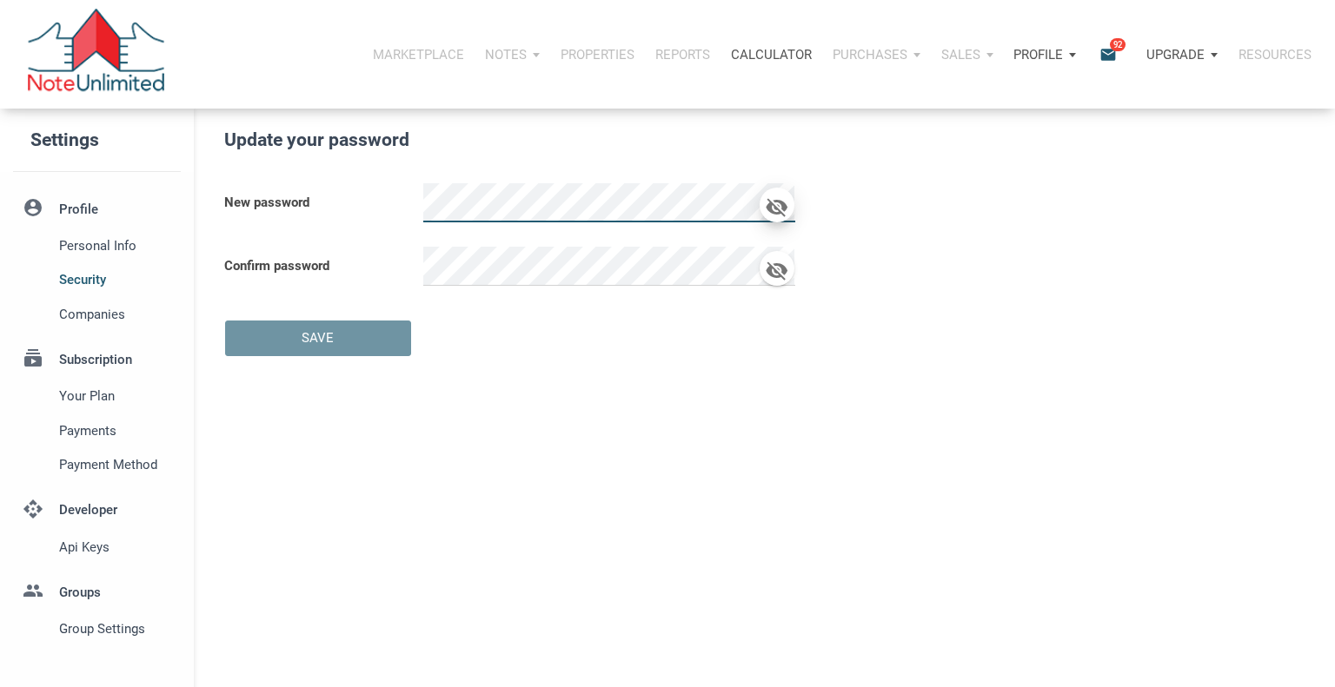
click at [774, 208] on icon "button" at bounding box center [777, 207] width 22 height 19
click at [79, 250] on span "Personal Info" at bounding box center [116, 245] width 115 height 21
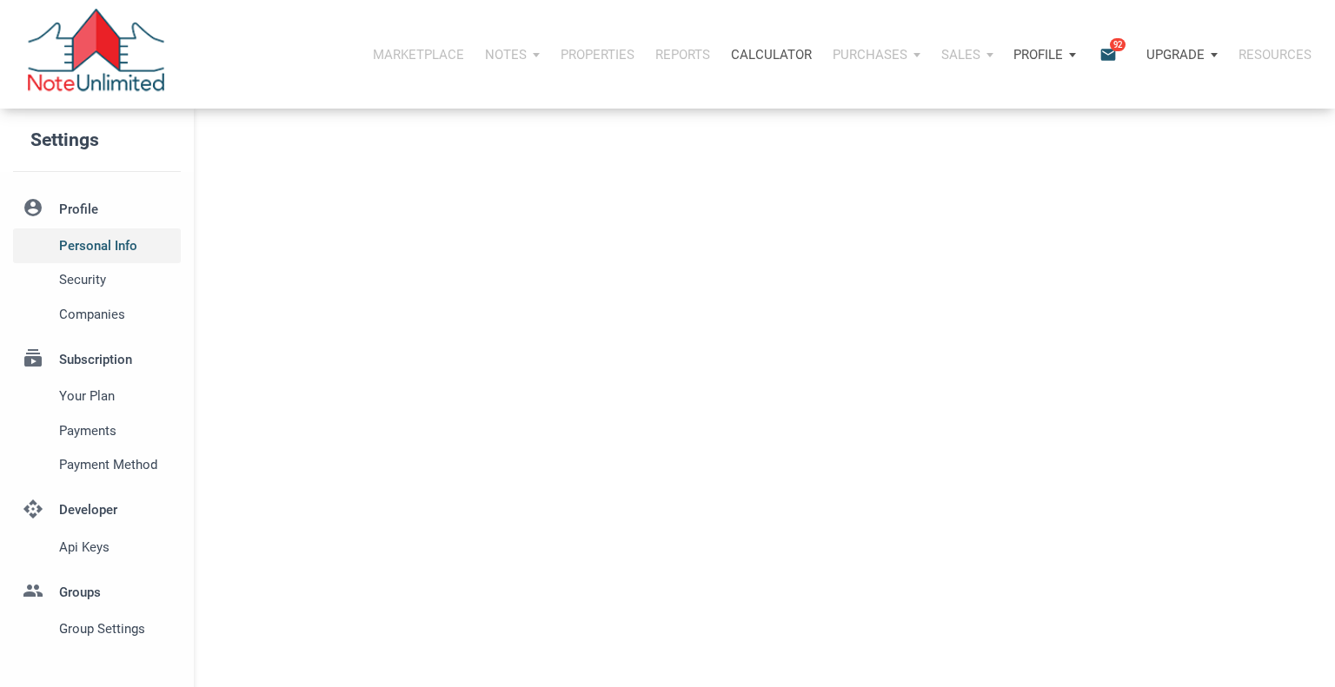
select select
type input "PLATO CENTER"
select select
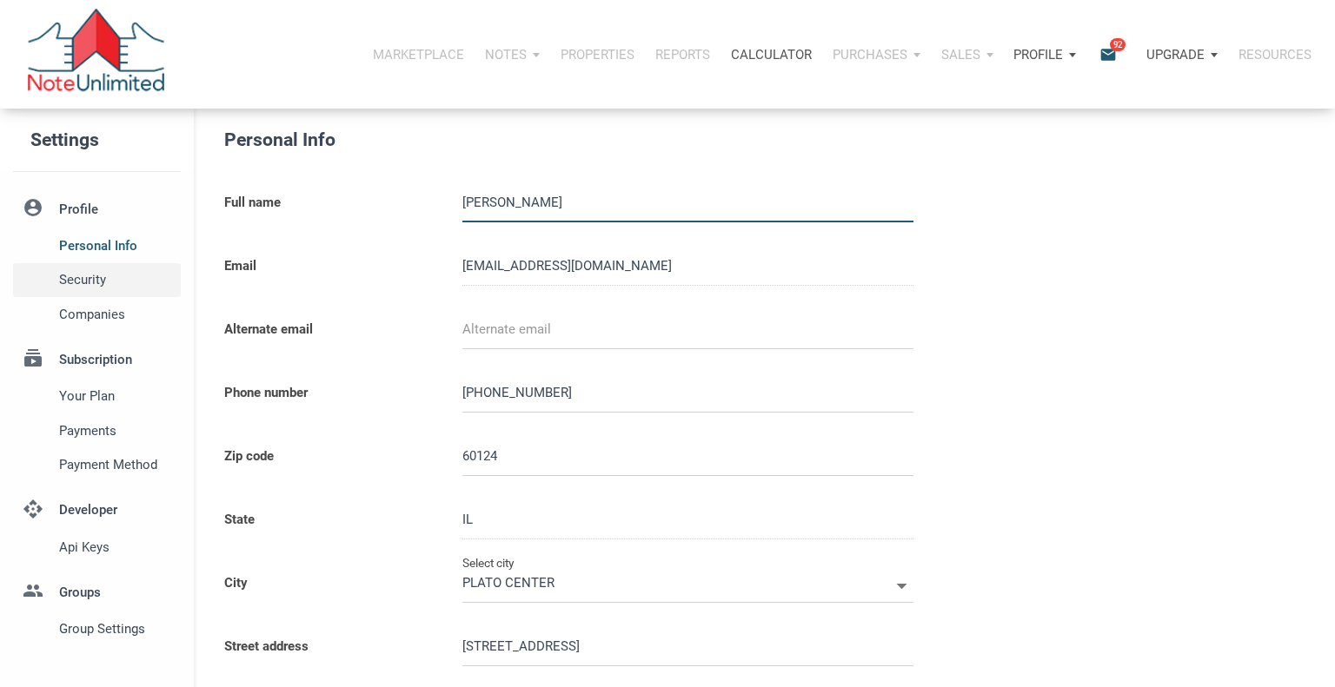
type input "ELGIN"
select select
click at [76, 282] on span "Security" at bounding box center [116, 279] width 115 height 21
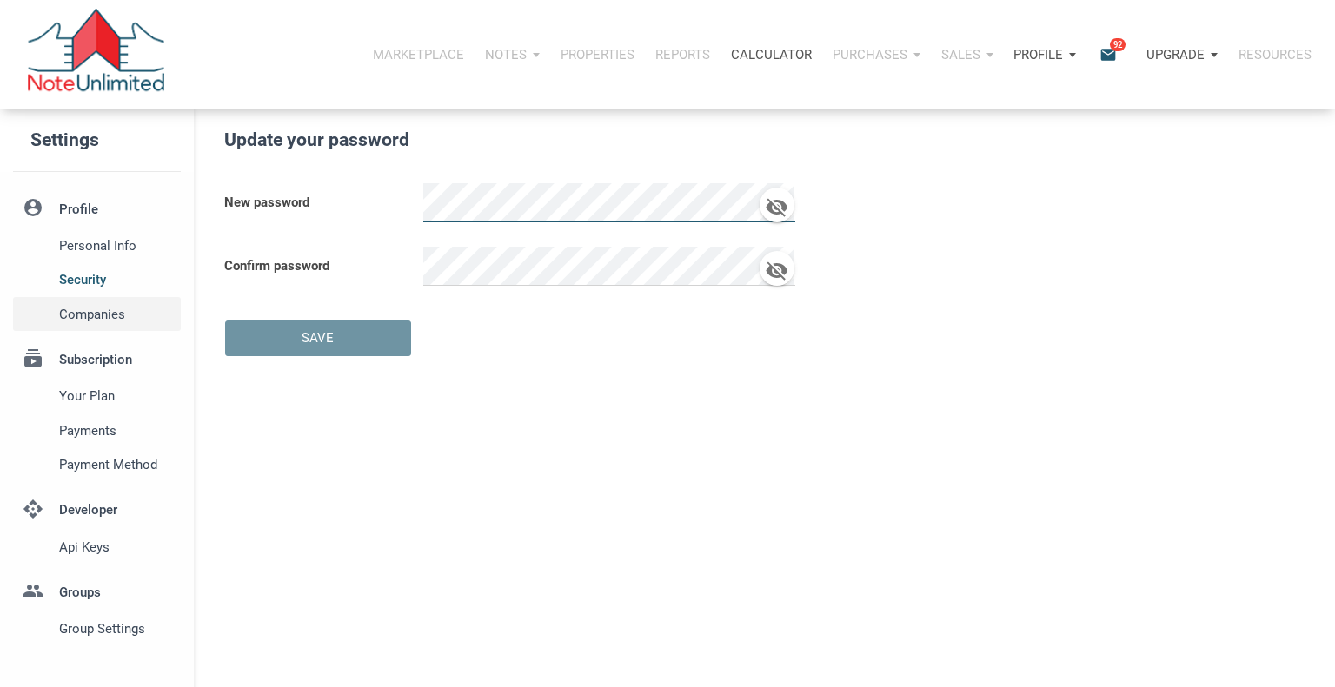
click at [73, 317] on span "Companies" at bounding box center [116, 314] width 115 height 21
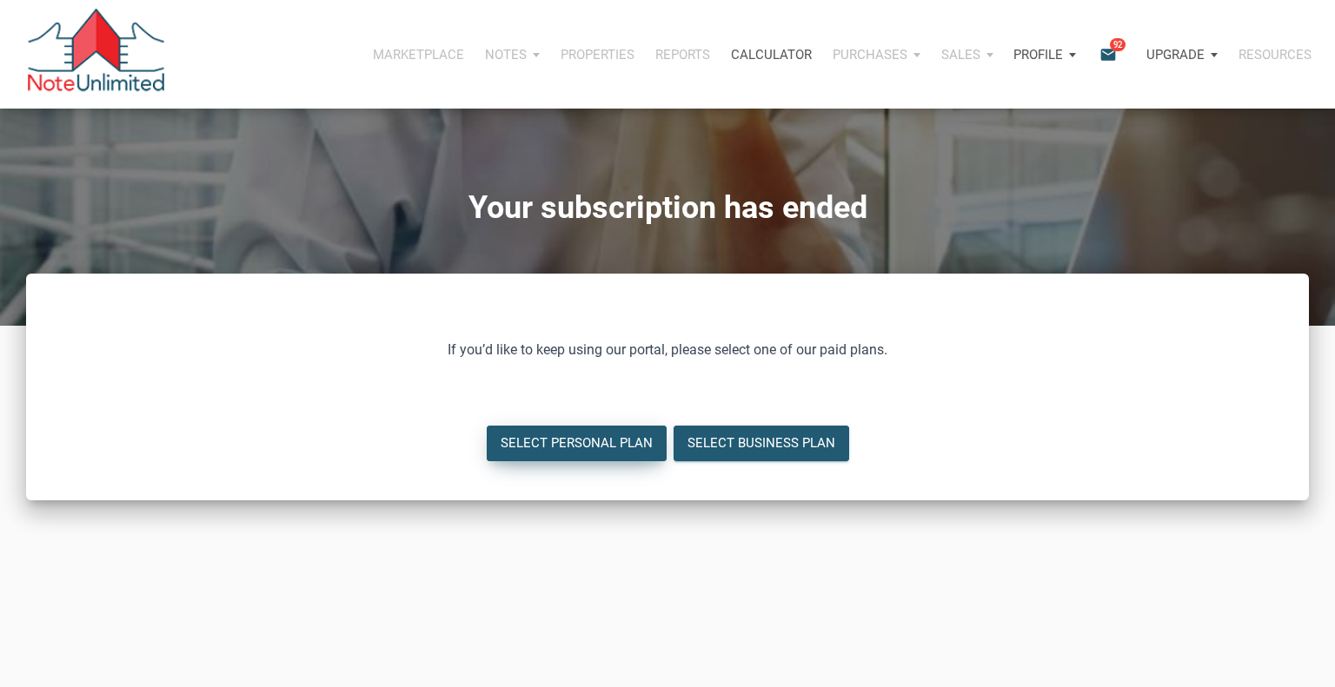
click at [597, 449] on div "Select Personal Plan" at bounding box center [577, 444] width 152 height 20
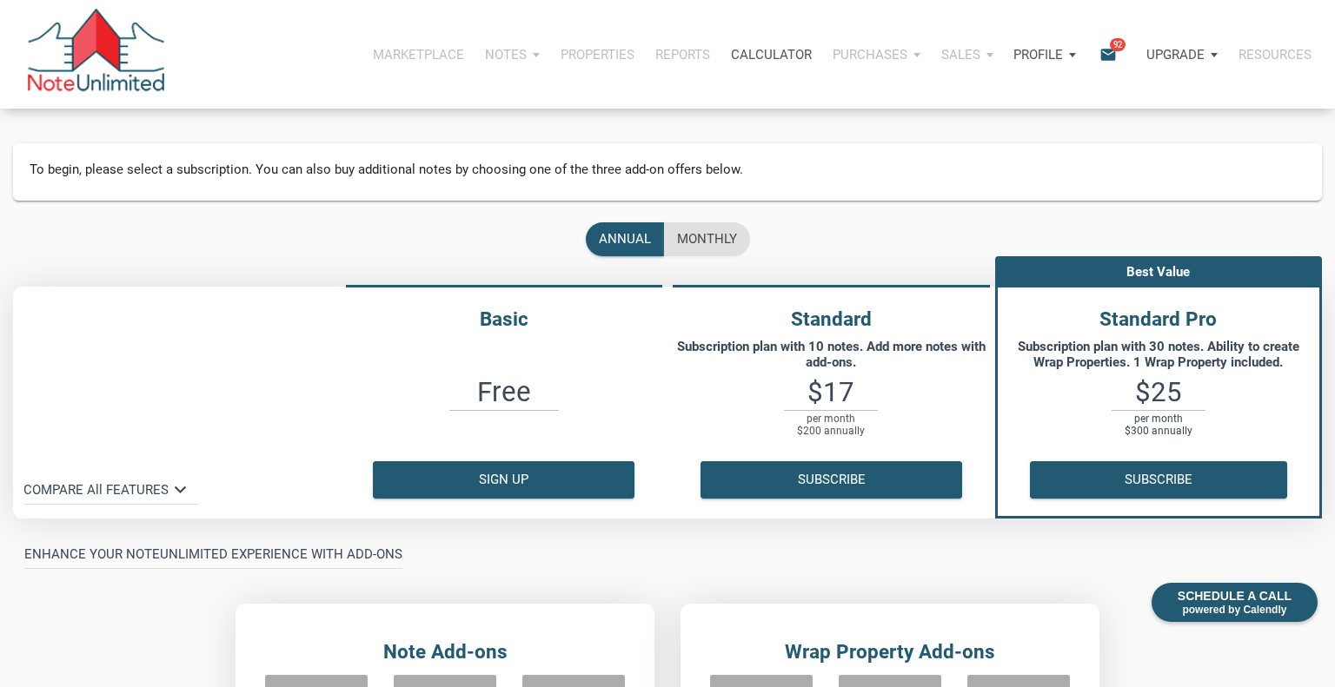
click at [1110, 53] on icon "email" at bounding box center [1108, 54] width 21 height 20
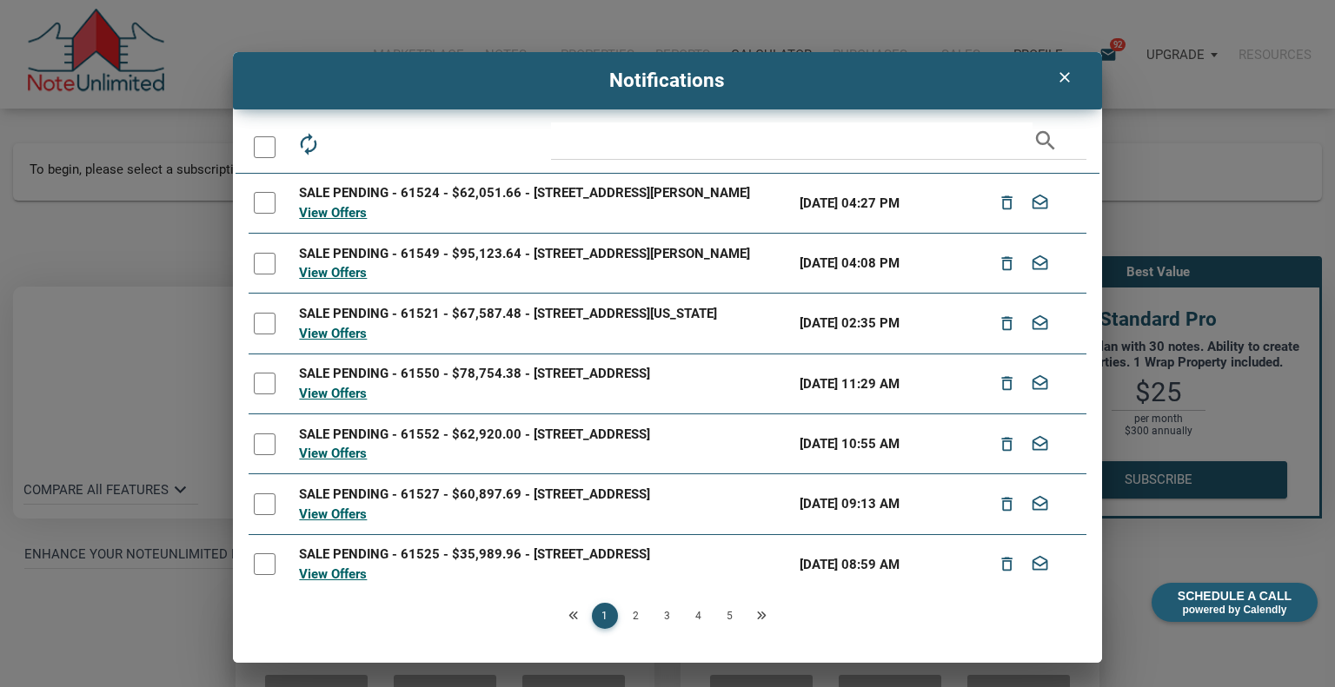
click at [269, 149] on div at bounding box center [265, 147] width 22 height 22
click at [384, 143] on icon "drafts" at bounding box center [387, 144] width 24 height 24
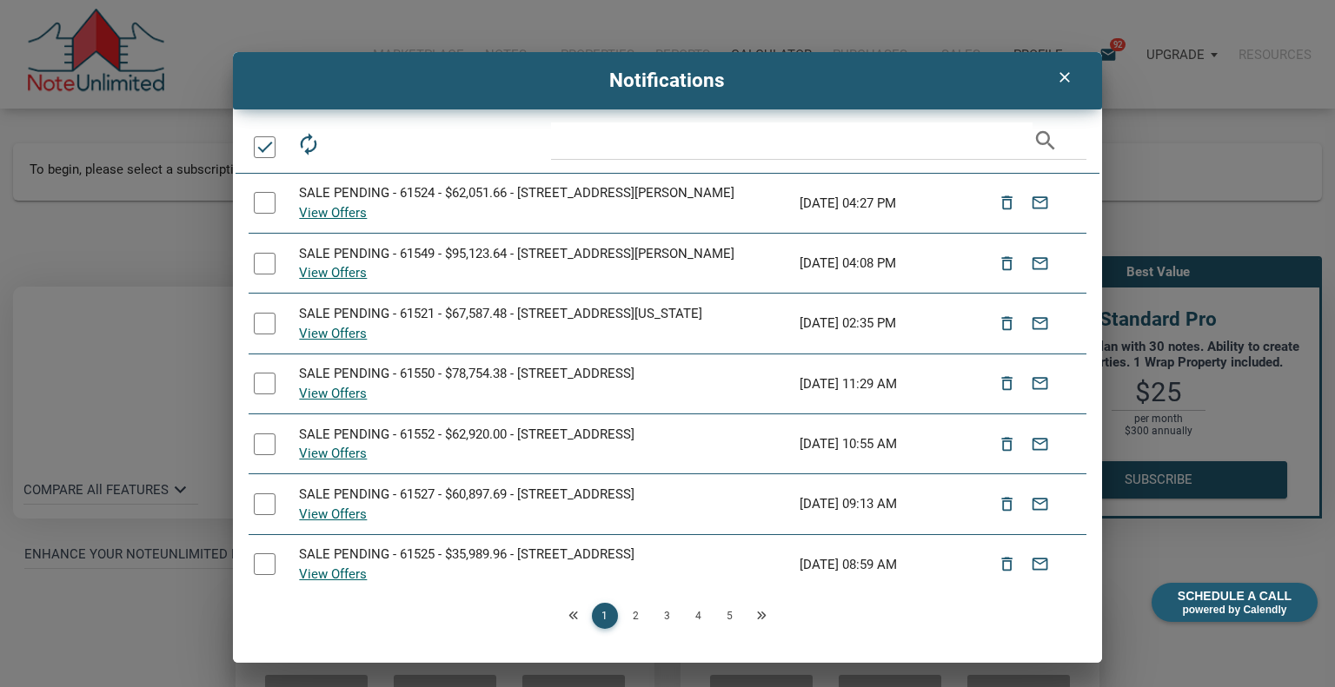
click at [1068, 85] on icon "clear" at bounding box center [1064, 77] width 21 height 17
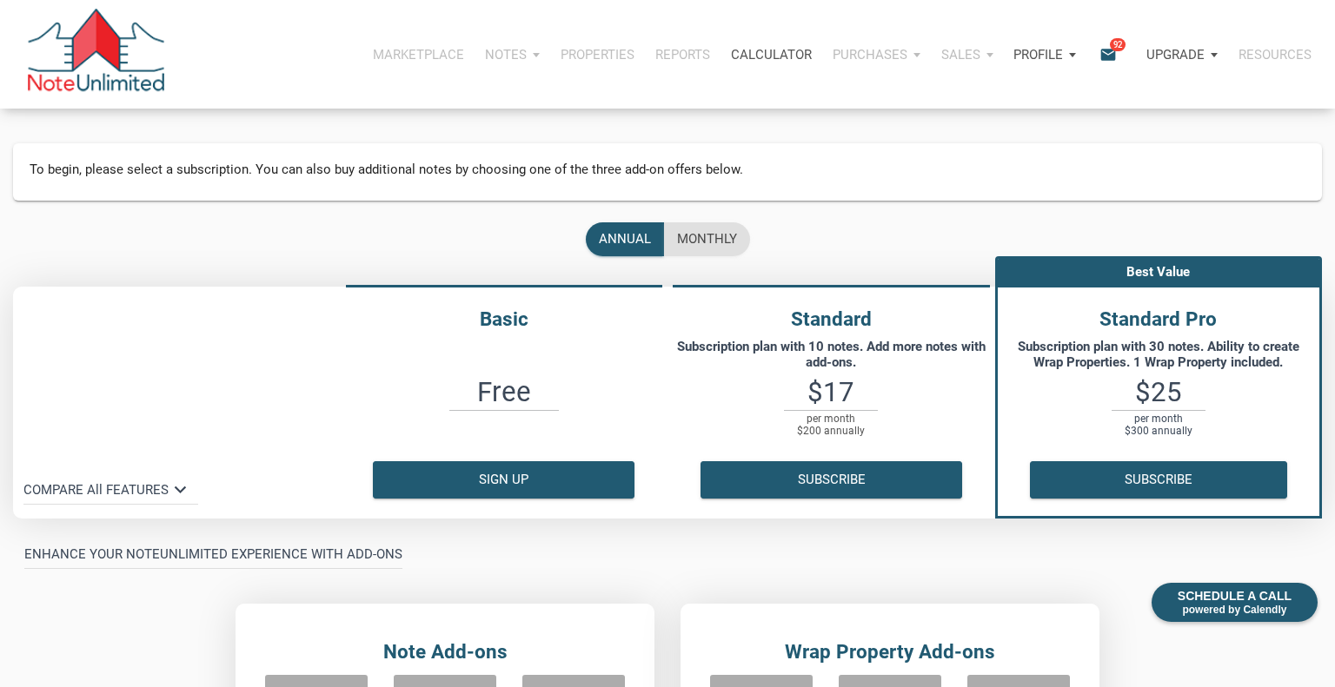
click at [1111, 65] on div "Notifications email 92" at bounding box center [1111, 55] width 50 height 52
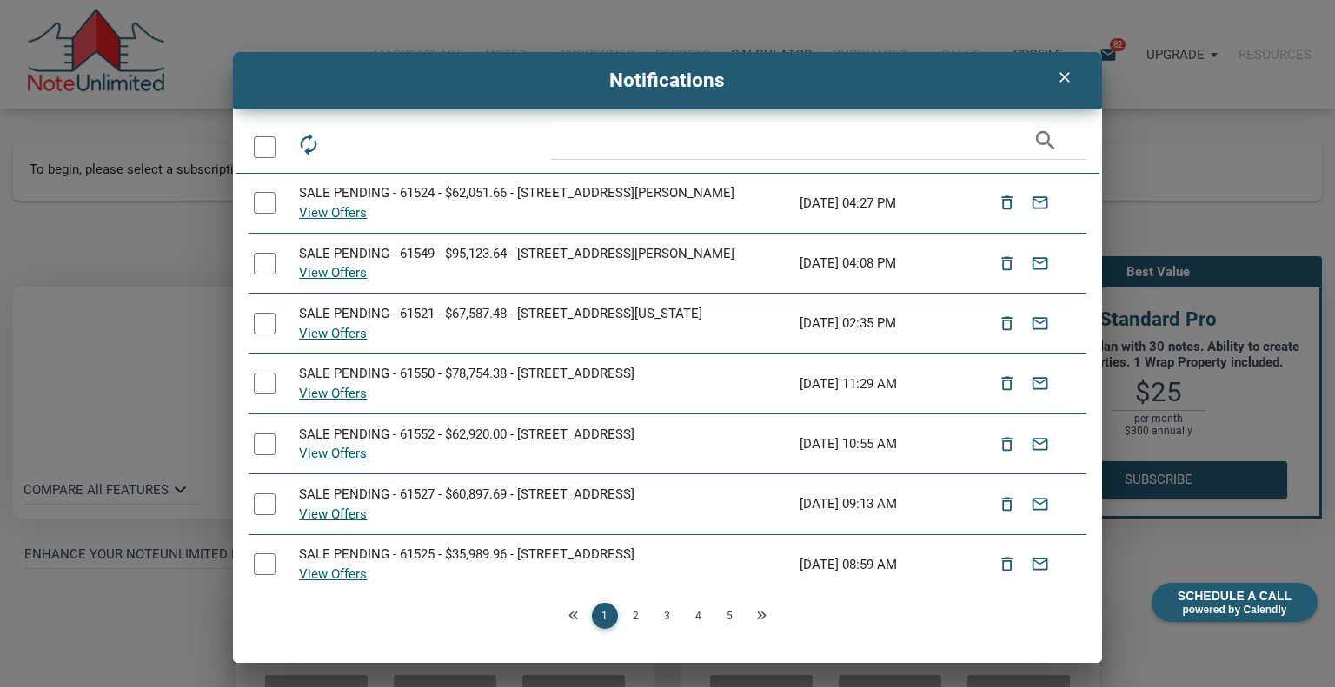
click at [257, 147] on div at bounding box center [265, 147] width 22 height 22
click at [347, 148] on icon "delete_outline" at bounding box center [347, 144] width 24 height 24
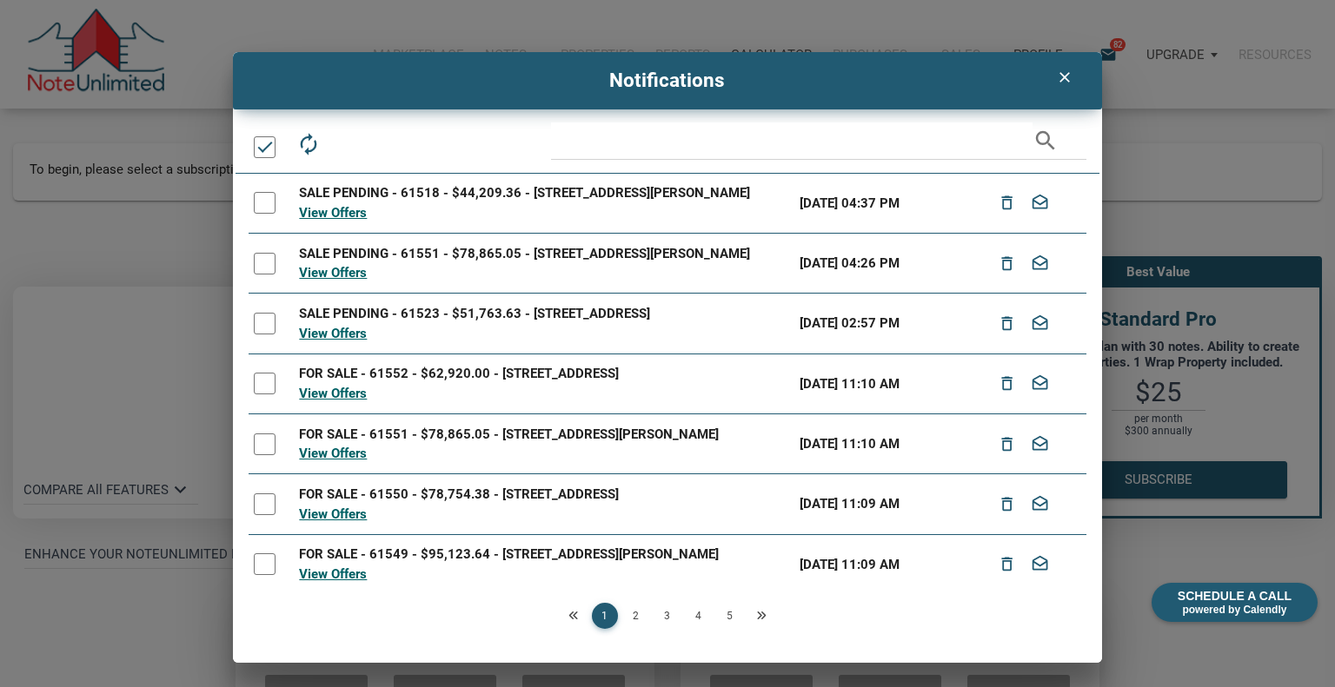
click at [1064, 79] on icon "clear" at bounding box center [1064, 77] width 21 height 17
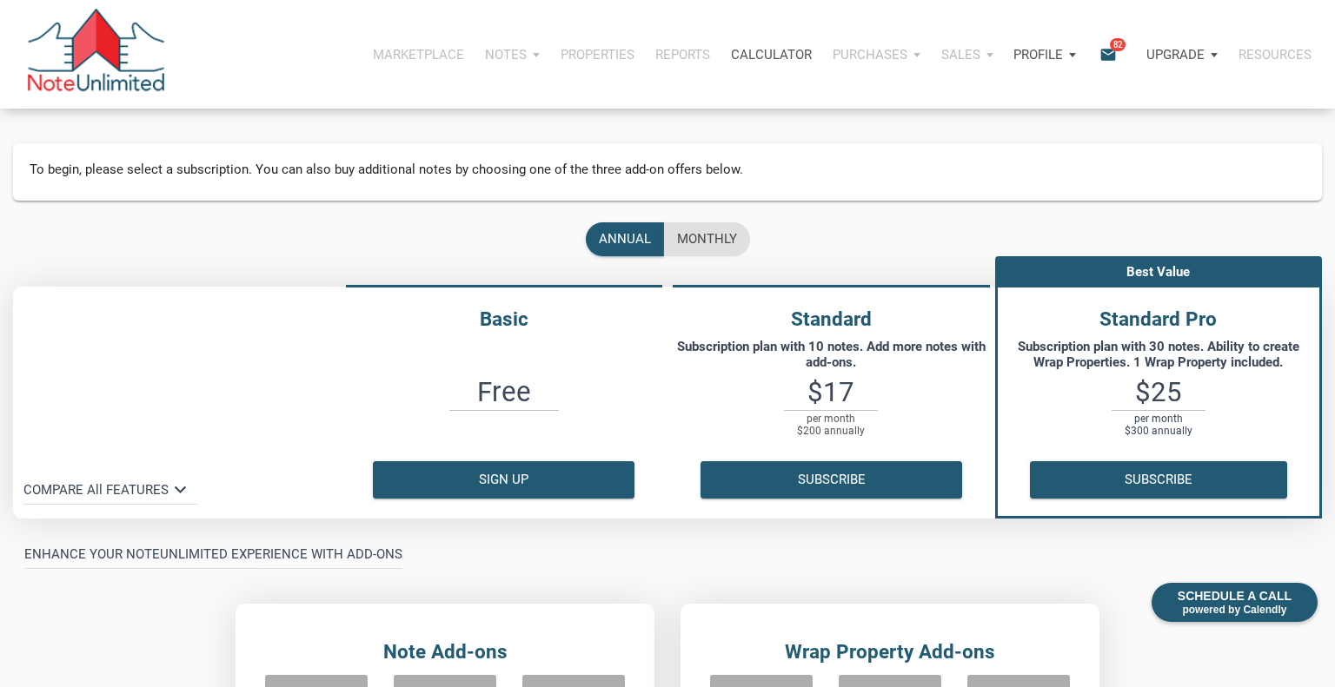
click at [1330, 566] on div "ENHANCE YOUR NOTEUNLIMITED EXPERIENCE WITH ADD-ONS" at bounding box center [667, 542] width 1335 height 56
click at [131, 63] on img at bounding box center [96, 54] width 140 height 91
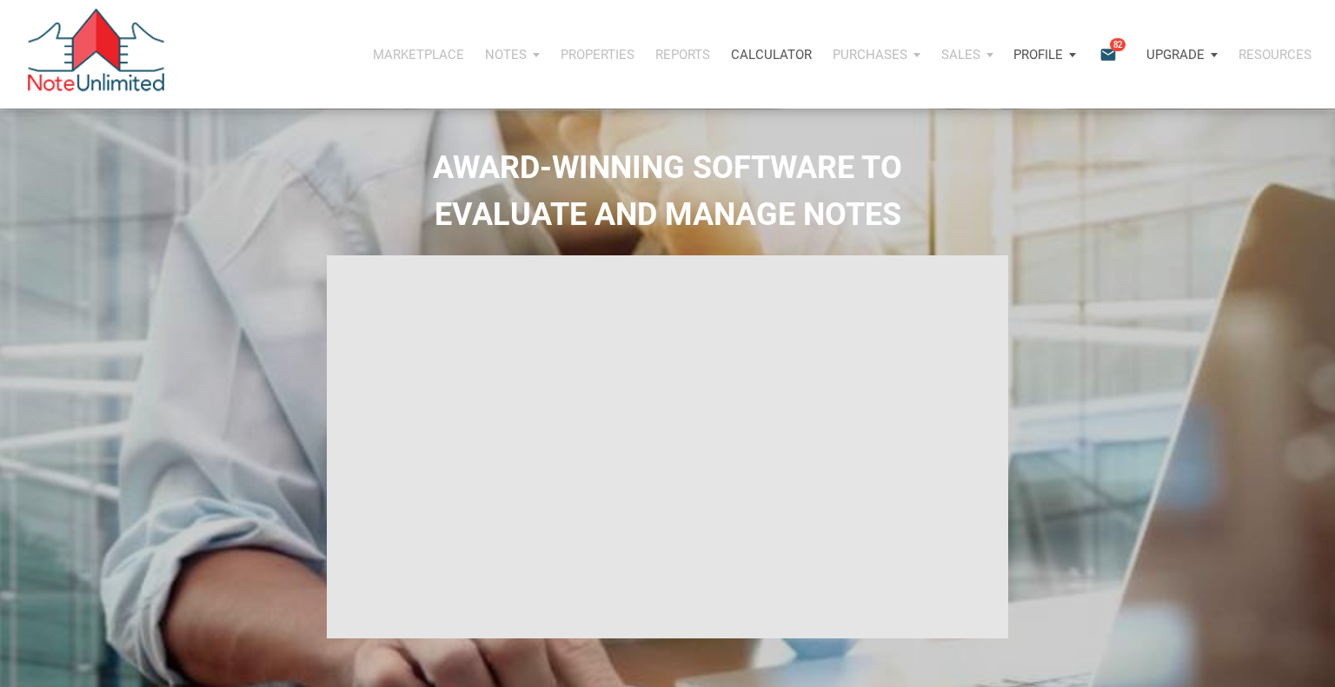
type input "Introduction to new features"
select select
click at [1050, 57] on p "Profile" at bounding box center [1038, 55] width 50 height 16
click at [1157, 235] on h2 "AWARD-WINNING SOFTWARE TO EVALUATE AND MANAGE NOTES" at bounding box center [667, 191] width 1309 height 94
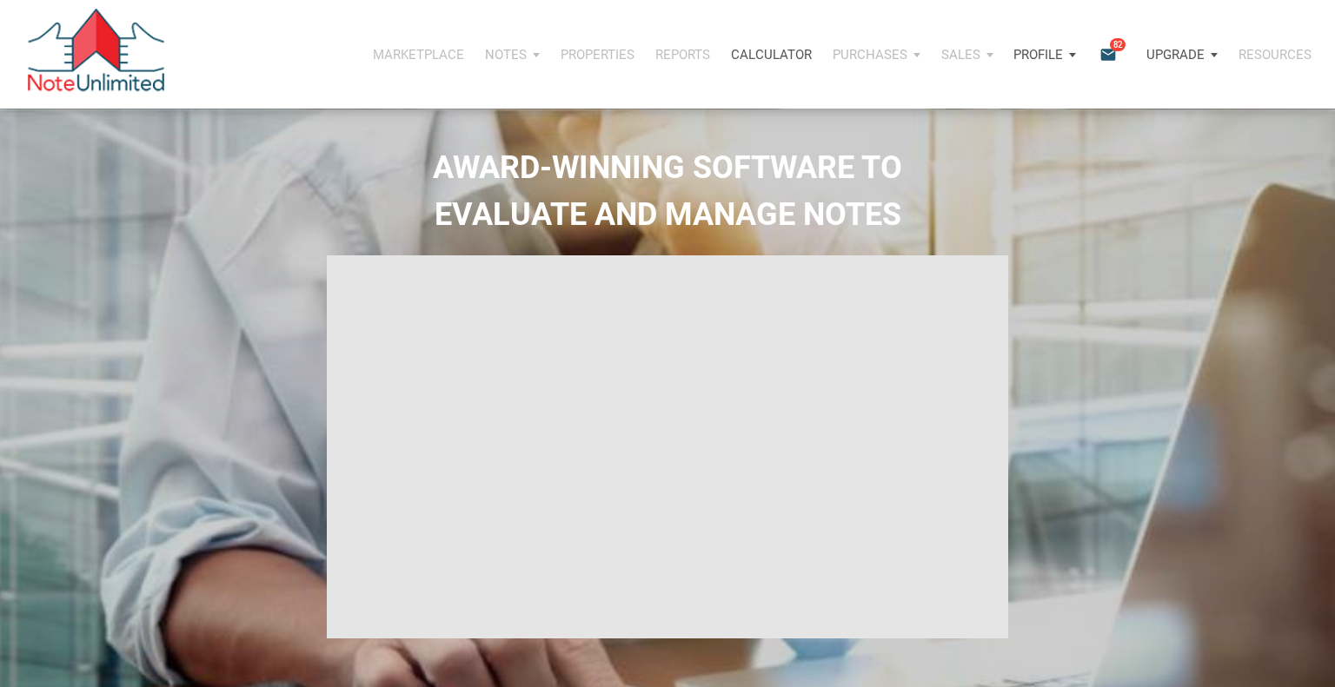
click at [1042, 57] on p "Profile" at bounding box center [1038, 55] width 50 height 16
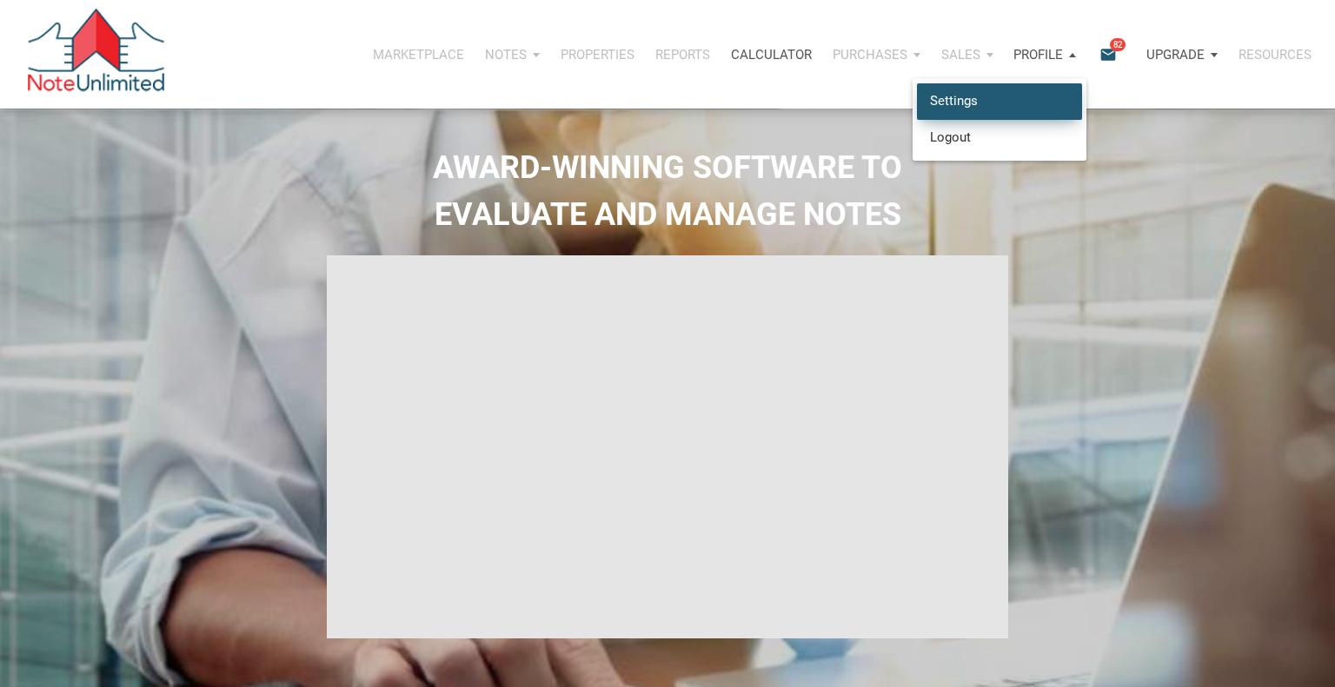
click at [985, 98] on link "Settings" at bounding box center [999, 101] width 165 height 36
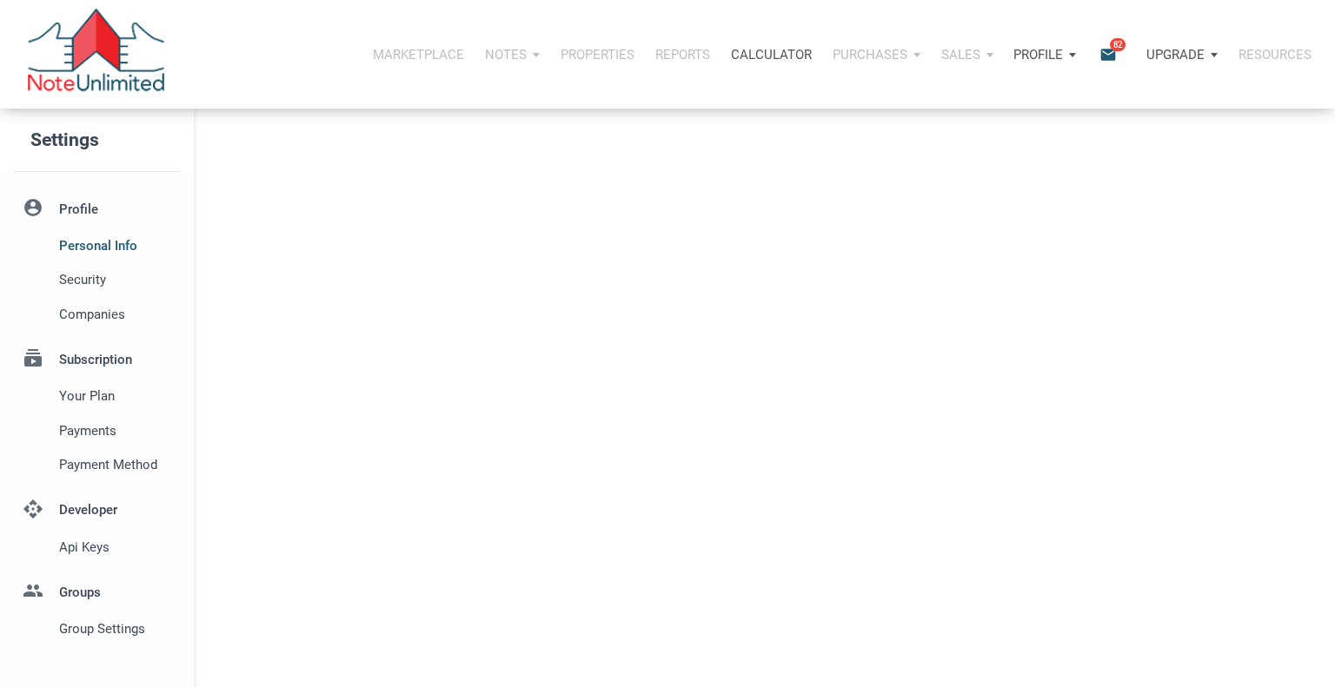
type input "PLATO CENTER"
select select
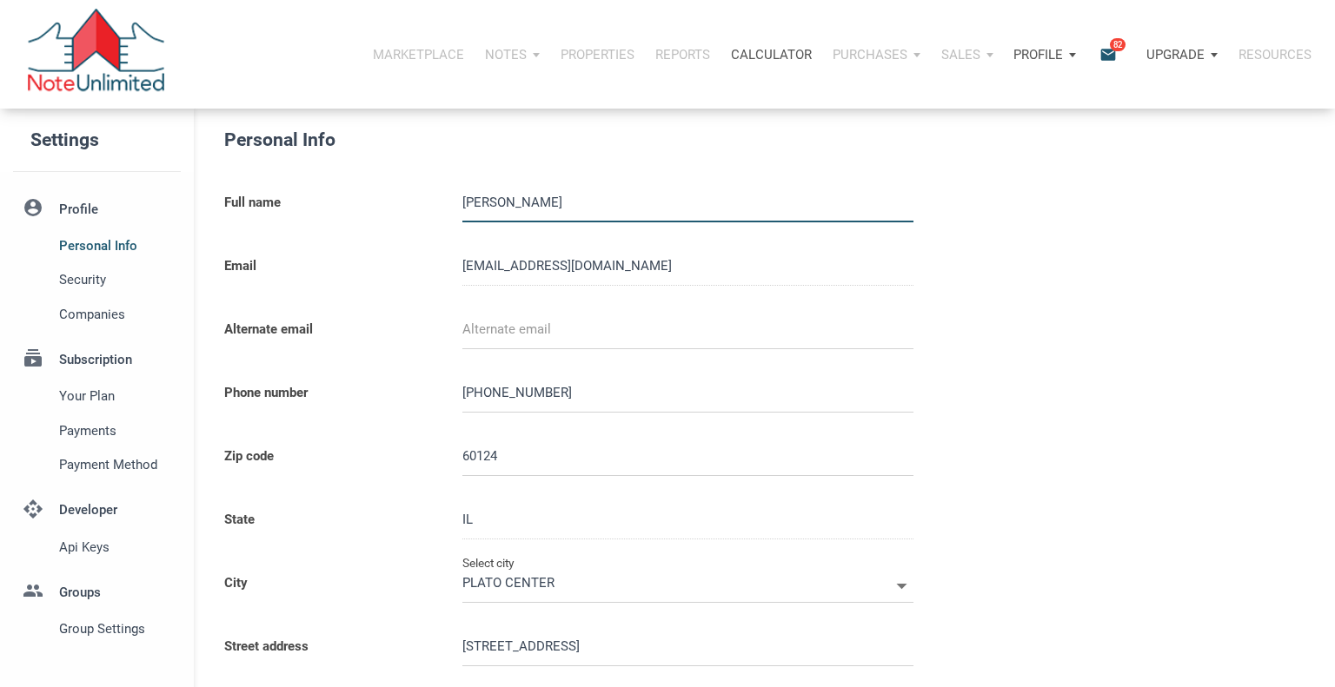
type input "ELGIN"
select select
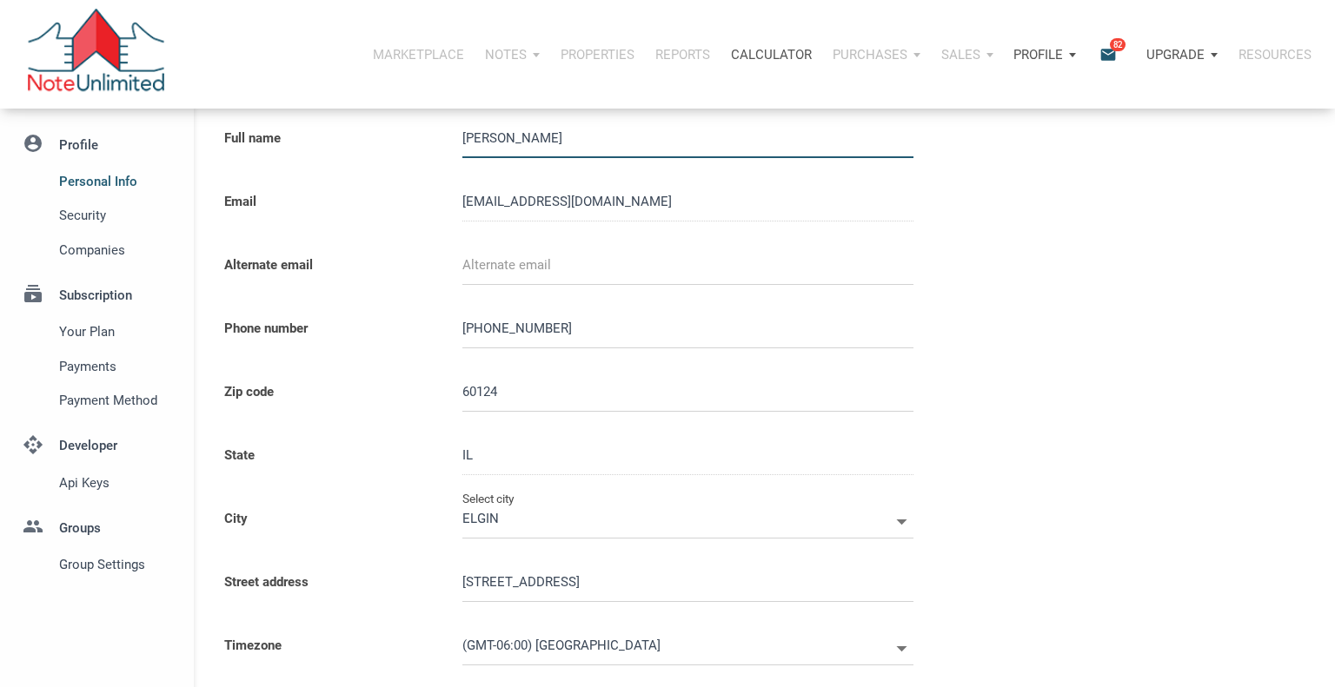
scroll to position [68, 0]
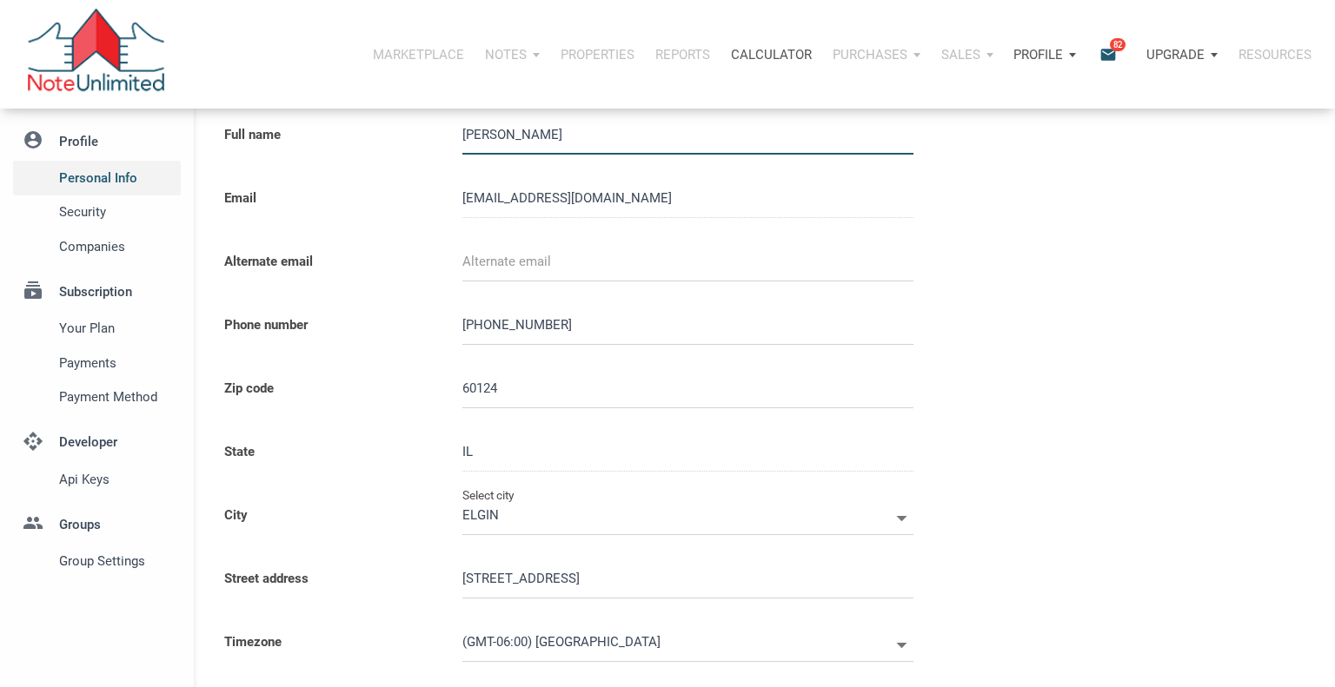
click at [95, 179] on span "Personal Info" at bounding box center [116, 178] width 115 height 21
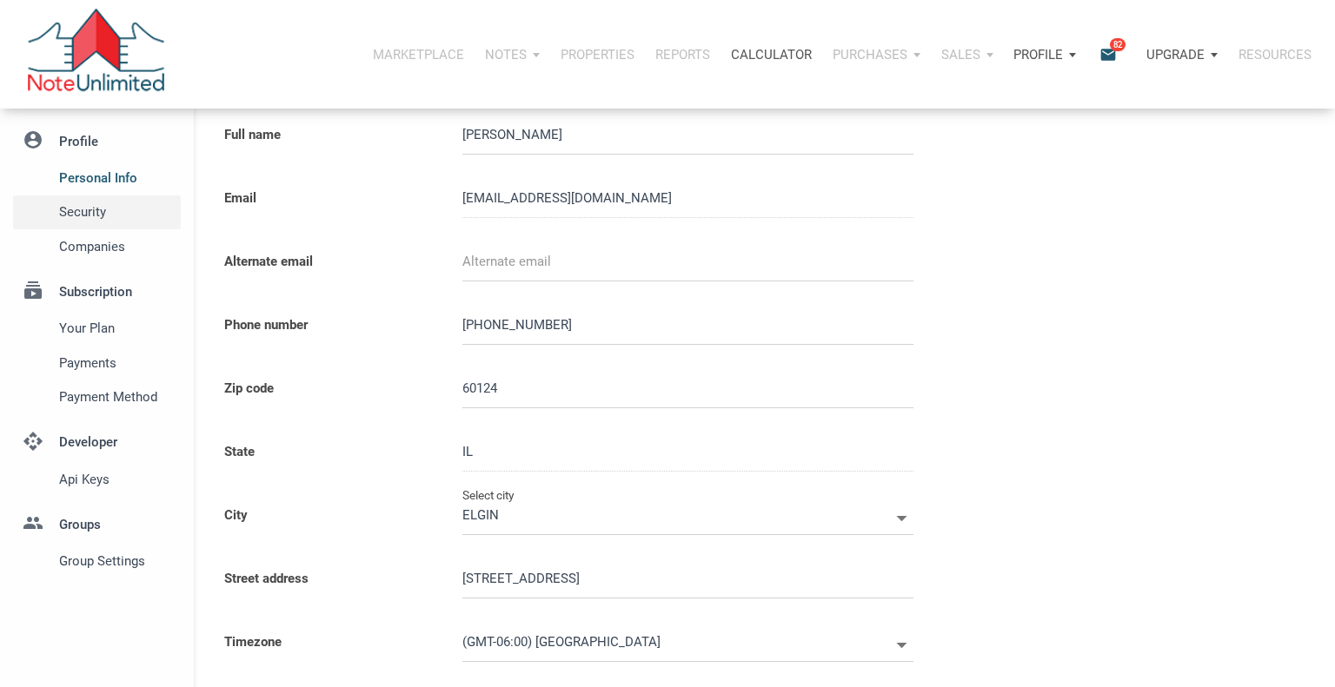
click at [90, 218] on span "Security" at bounding box center [116, 212] width 115 height 21
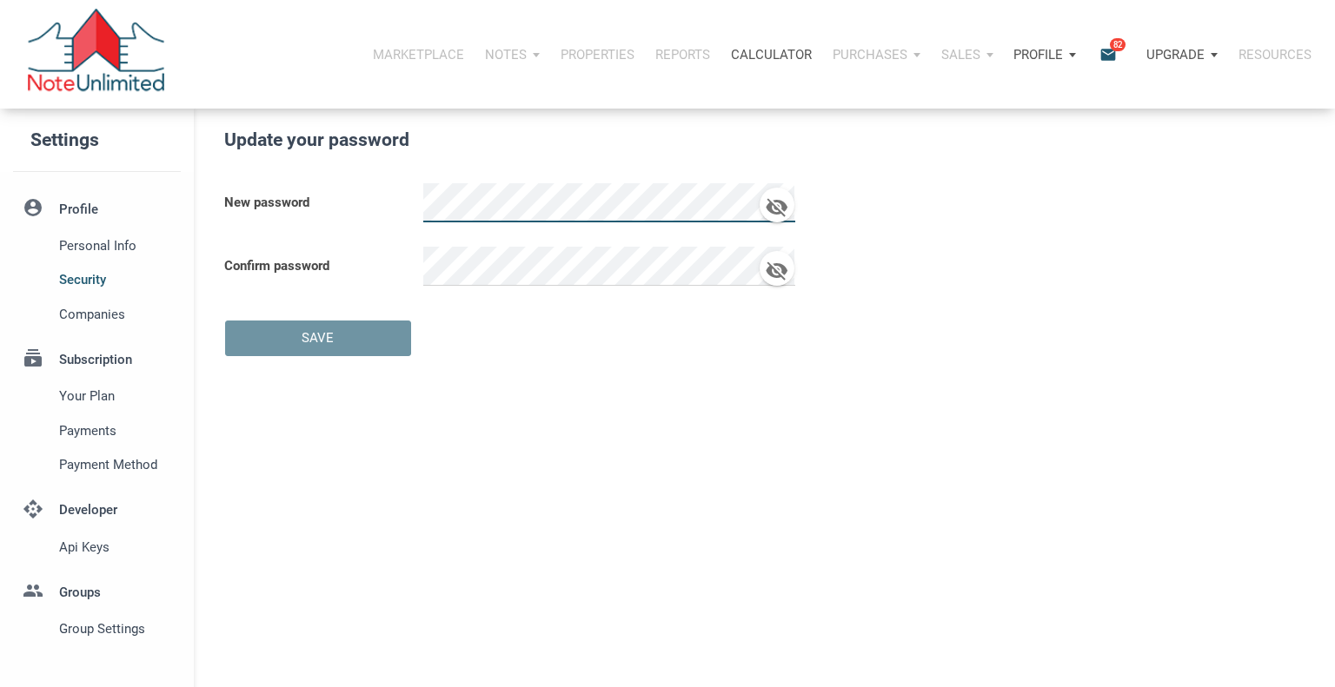
click at [76, 213] on li "account_circle Profile Personal Info Security Companies" at bounding box center [97, 260] width 194 height 142
click at [75, 206] on li "account_circle Profile Personal Info Security Companies" at bounding box center [97, 260] width 194 height 142
click at [81, 243] on span "Personal Info" at bounding box center [116, 245] width 115 height 21
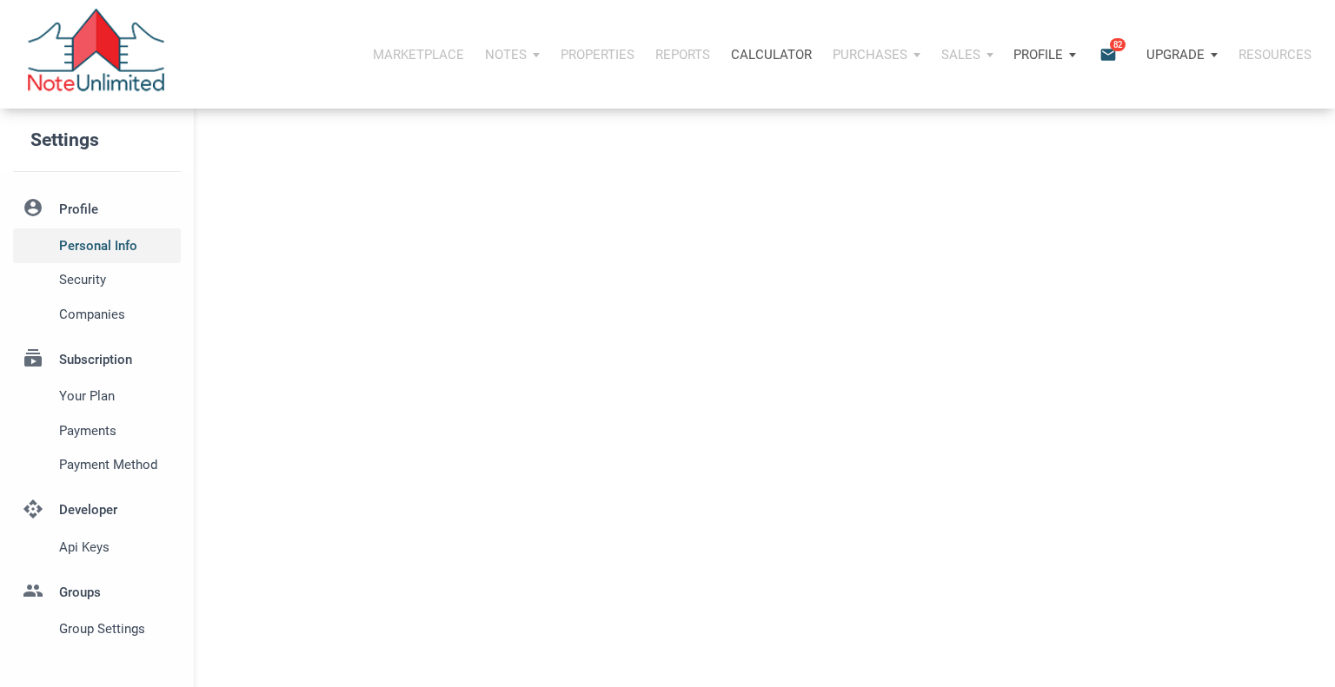
type input "PLATO CENTER"
select select
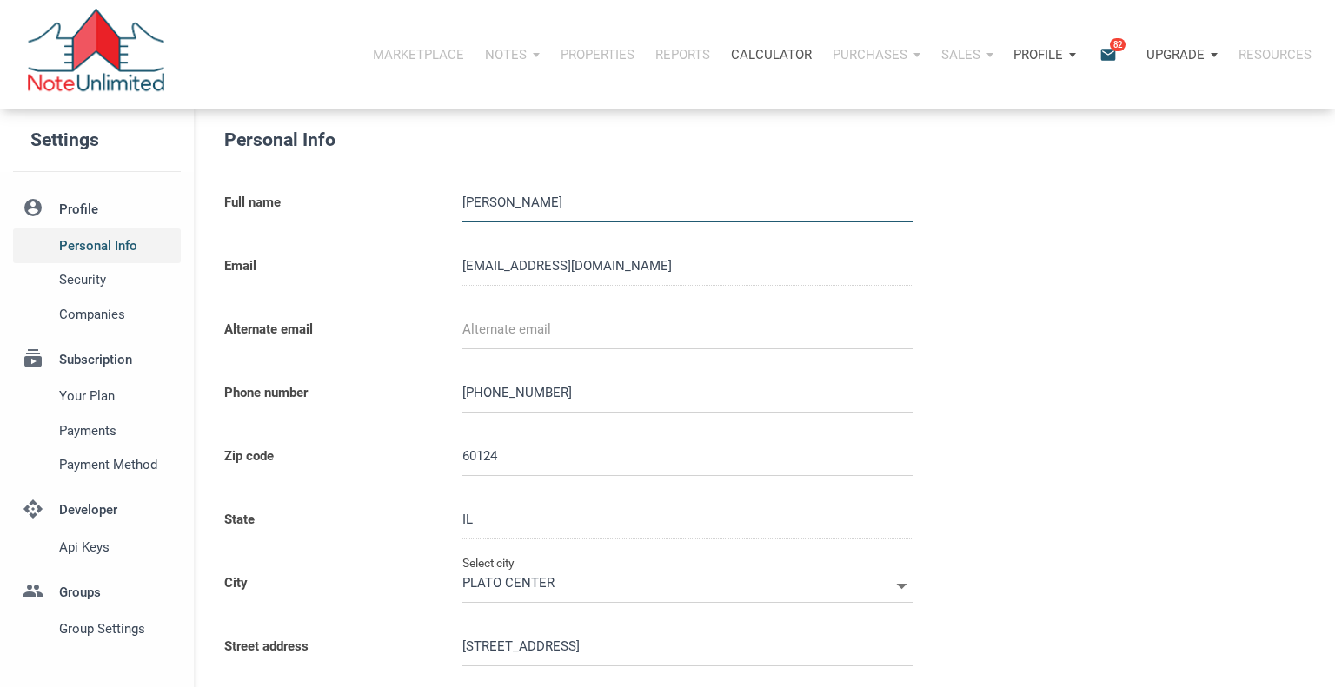
type input "ELGIN"
select select
click at [90, 283] on span "Security" at bounding box center [116, 279] width 115 height 21
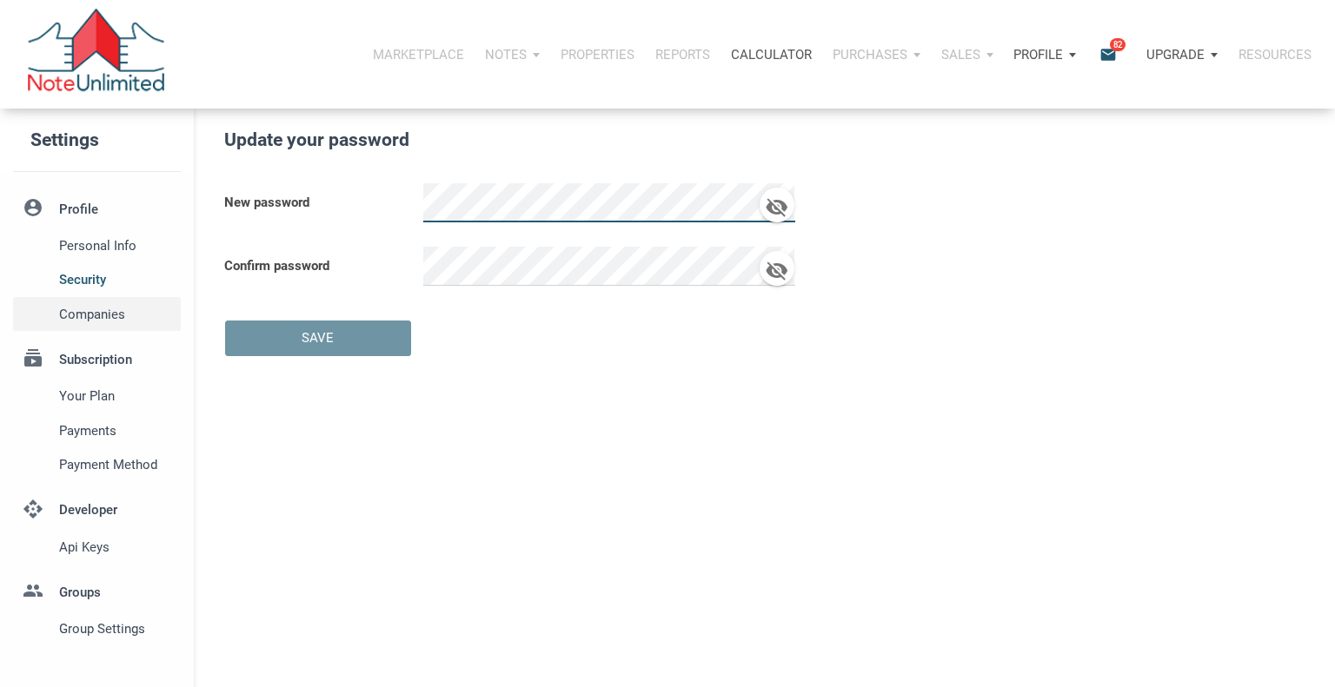
click at [89, 321] on span "Companies" at bounding box center [116, 314] width 115 height 21
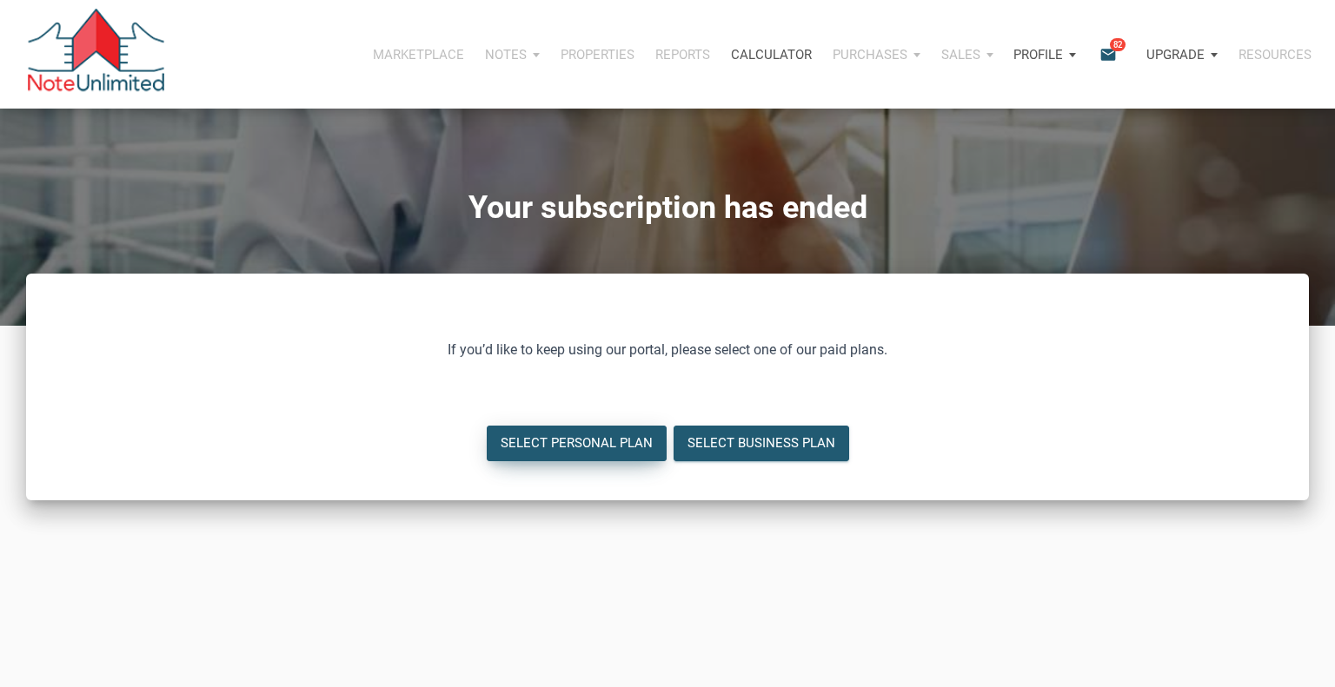
click at [596, 448] on div "Select Personal Plan" at bounding box center [577, 444] width 152 height 20
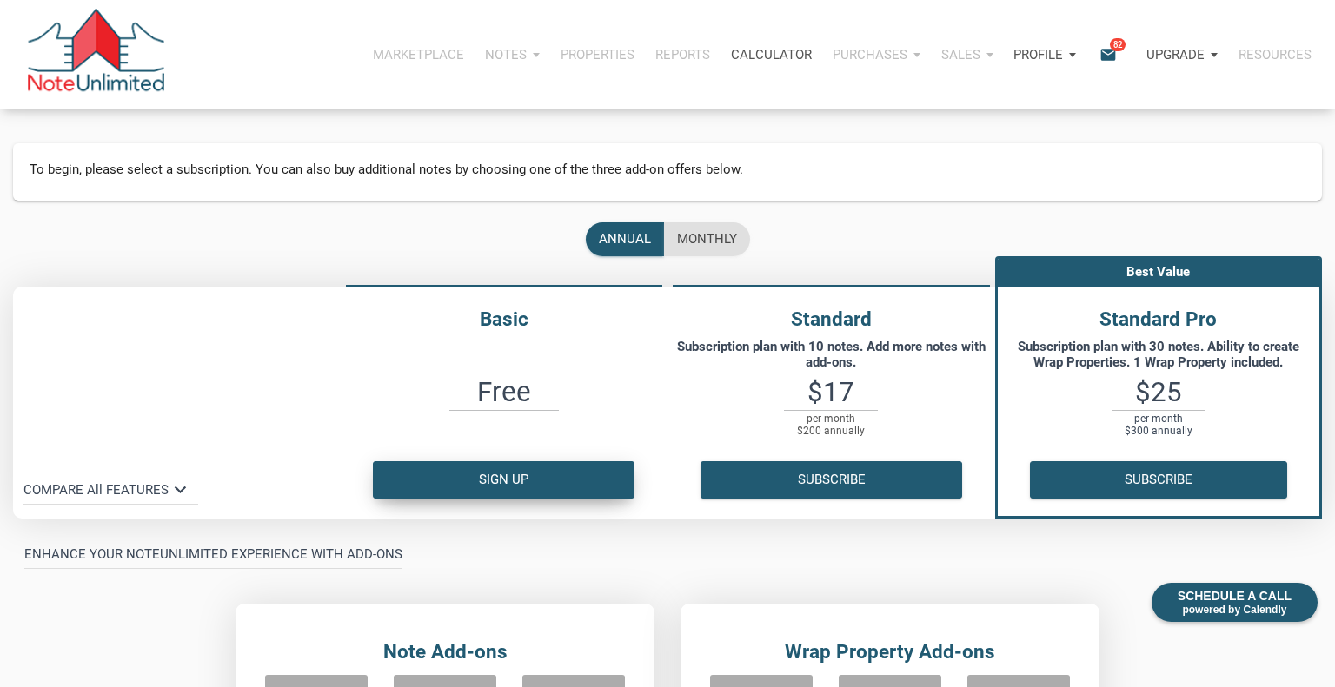
click at [504, 479] on button "Sign up" at bounding box center [504, 479] width 262 height 37
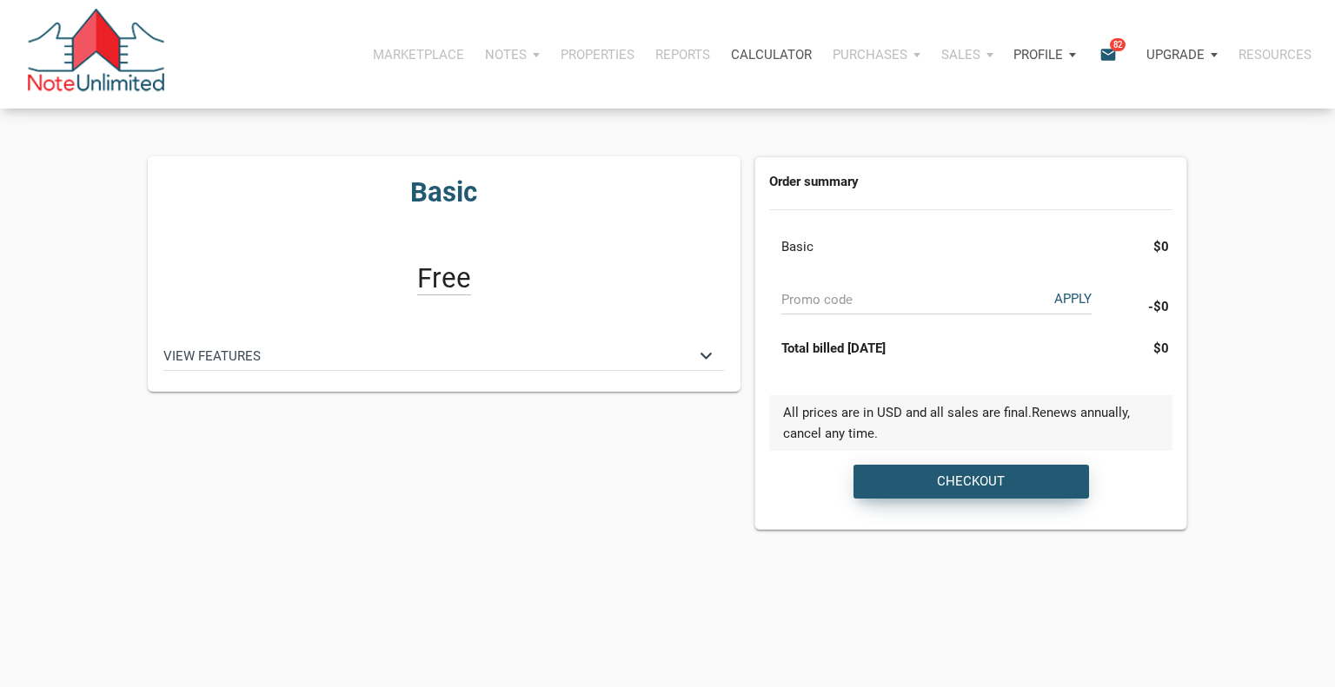
click at [978, 480] on div "Checkout" at bounding box center [971, 482] width 68 height 20
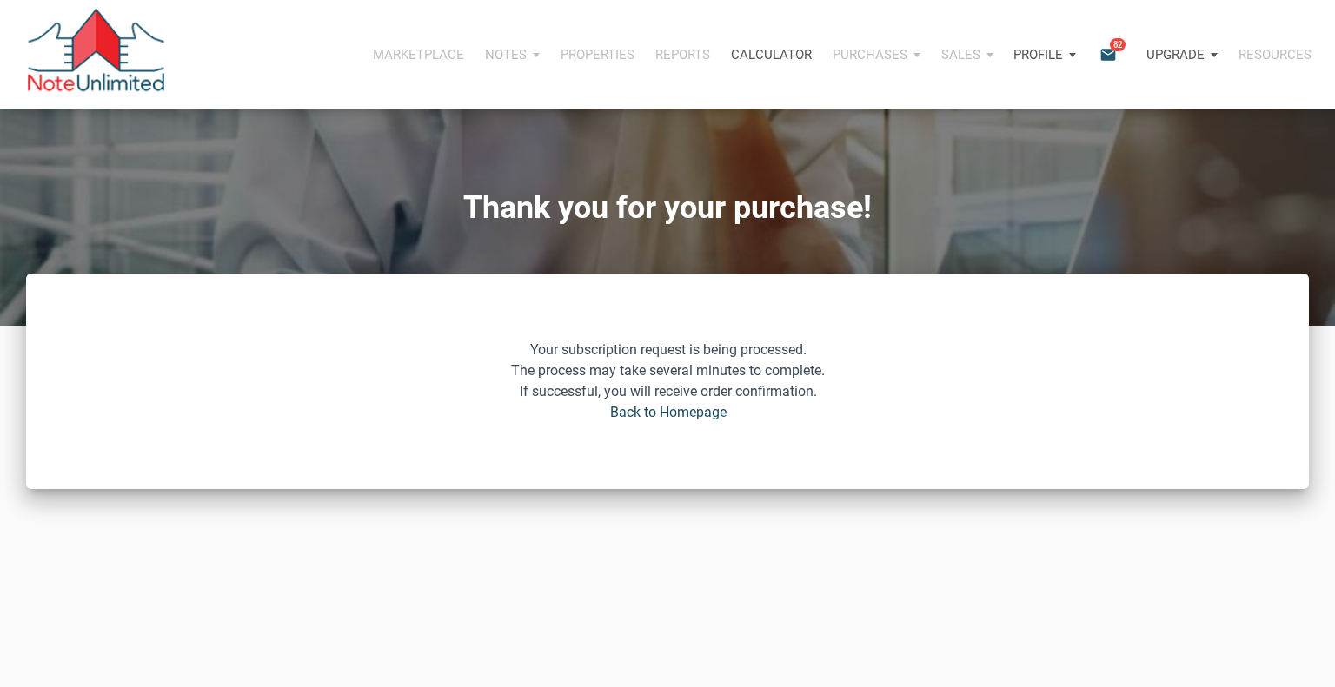
click at [714, 416] on link "Back to Homepage" at bounding box center [667, 412] width 116 height 21
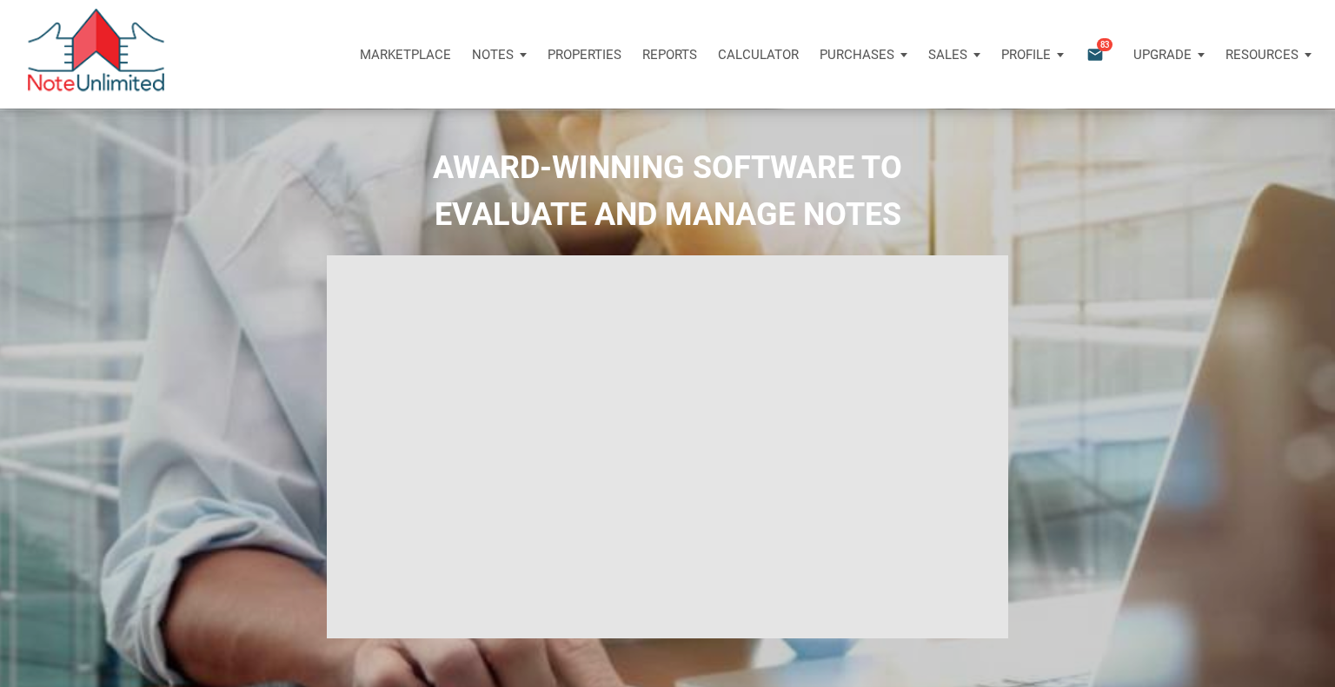
click at [1058, 56] on div "Profile" at bounding box center [1032, 55] width 83 height 52
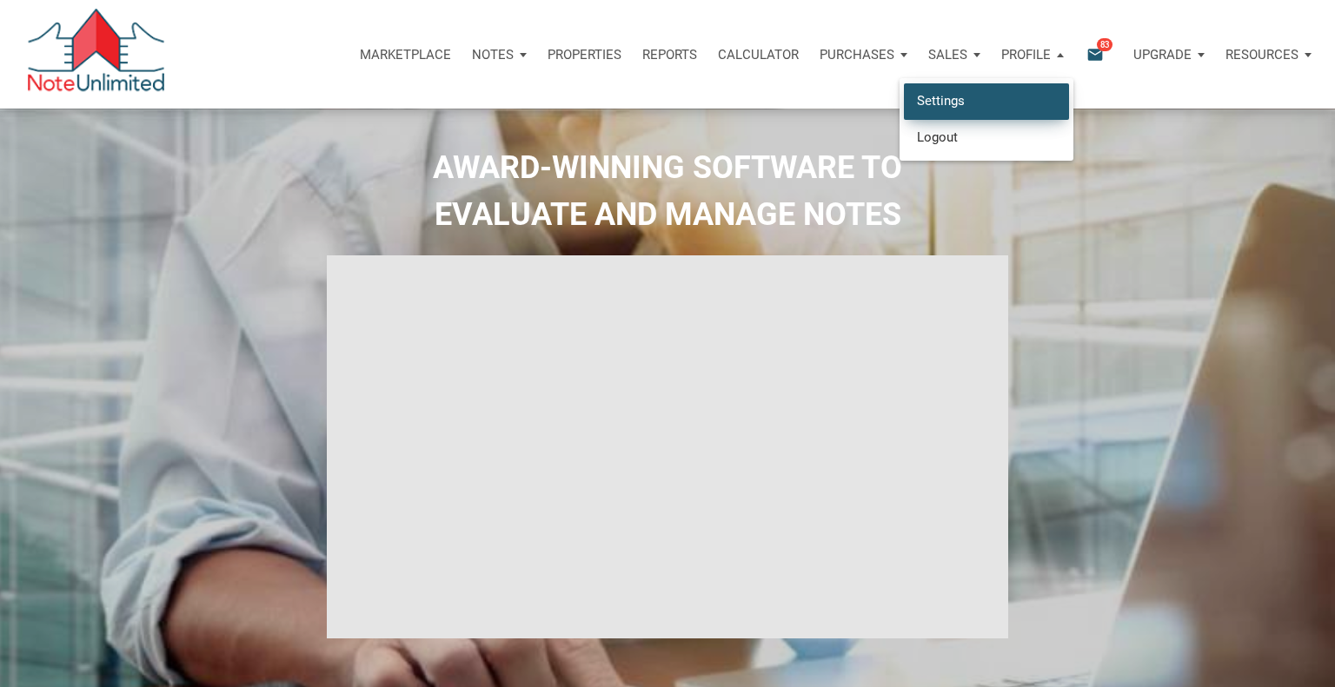
click at [947, 111] on link "Settings" at bounding box center [986, 101] width 165 height 36
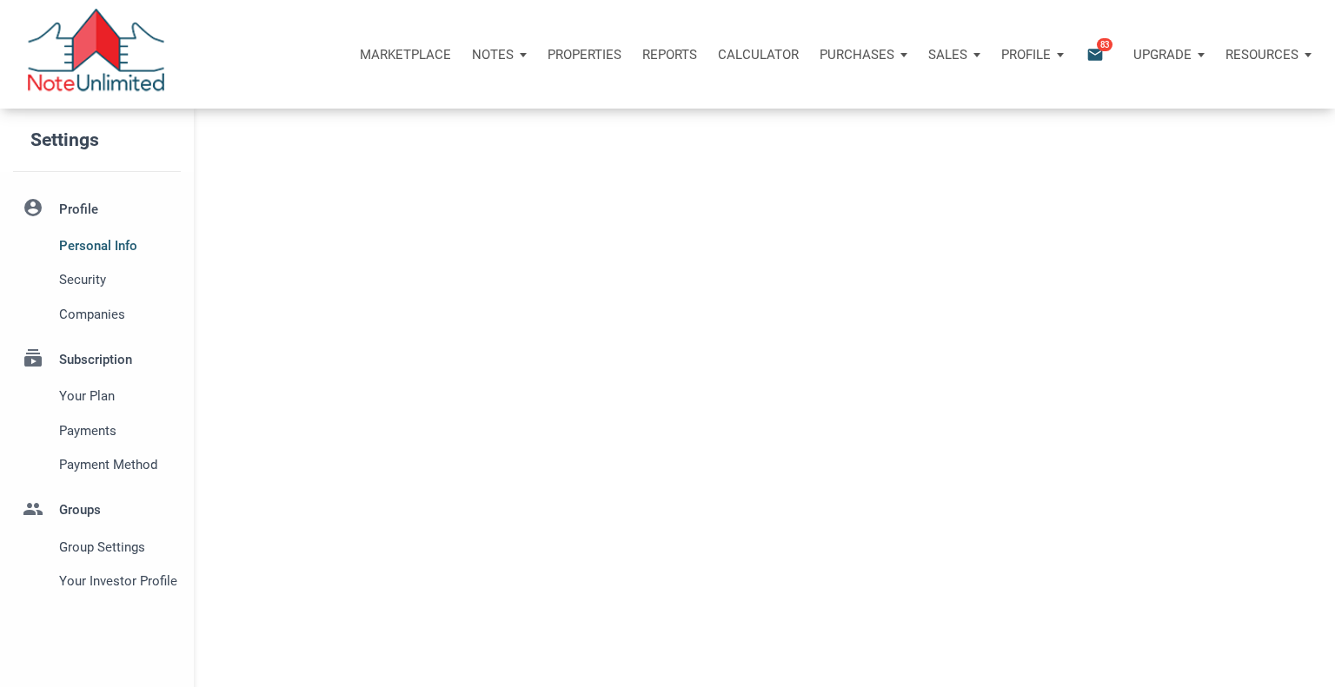
type input "PLATO CENTER"
select select
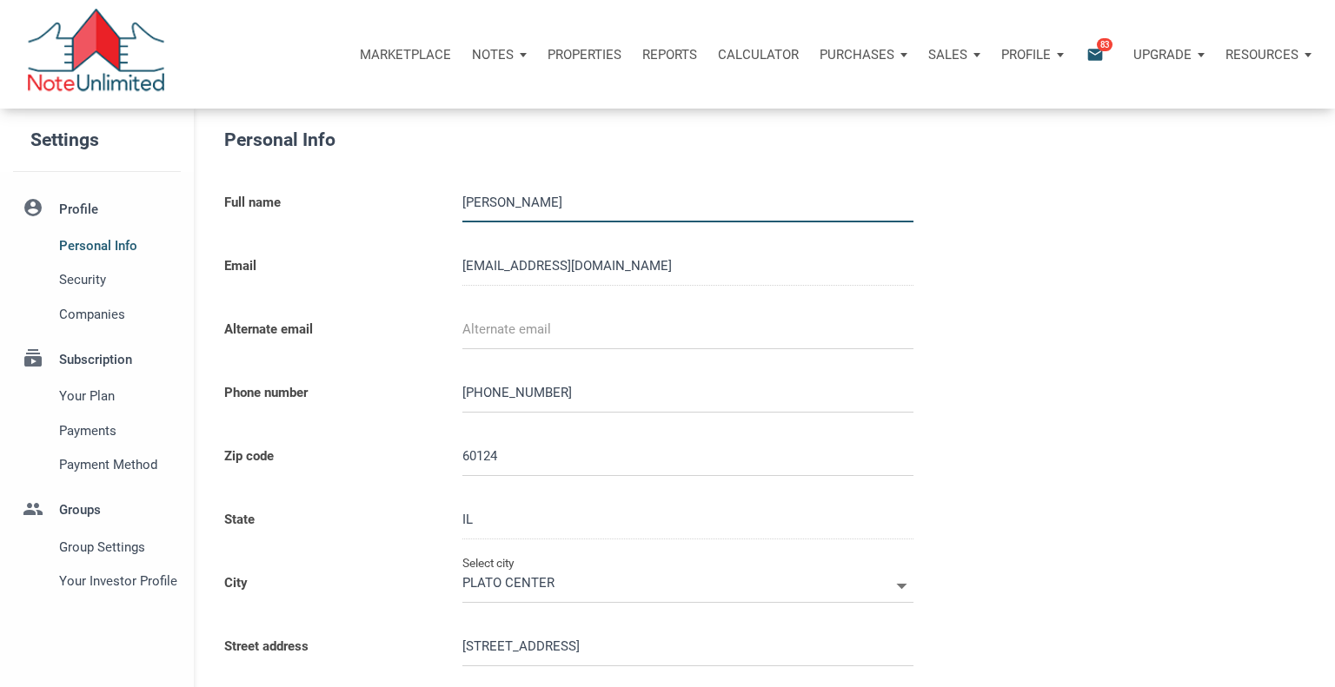
type input "ELGIN"
select select
click at [99, 356] on li "subscriptions Subscription Your plan Payments Payment Method" at bounding box center [97, 406] width 194 height 150
click at [87, 309] on span "Companies" at bounding box center [116, 314] width 115 height 21
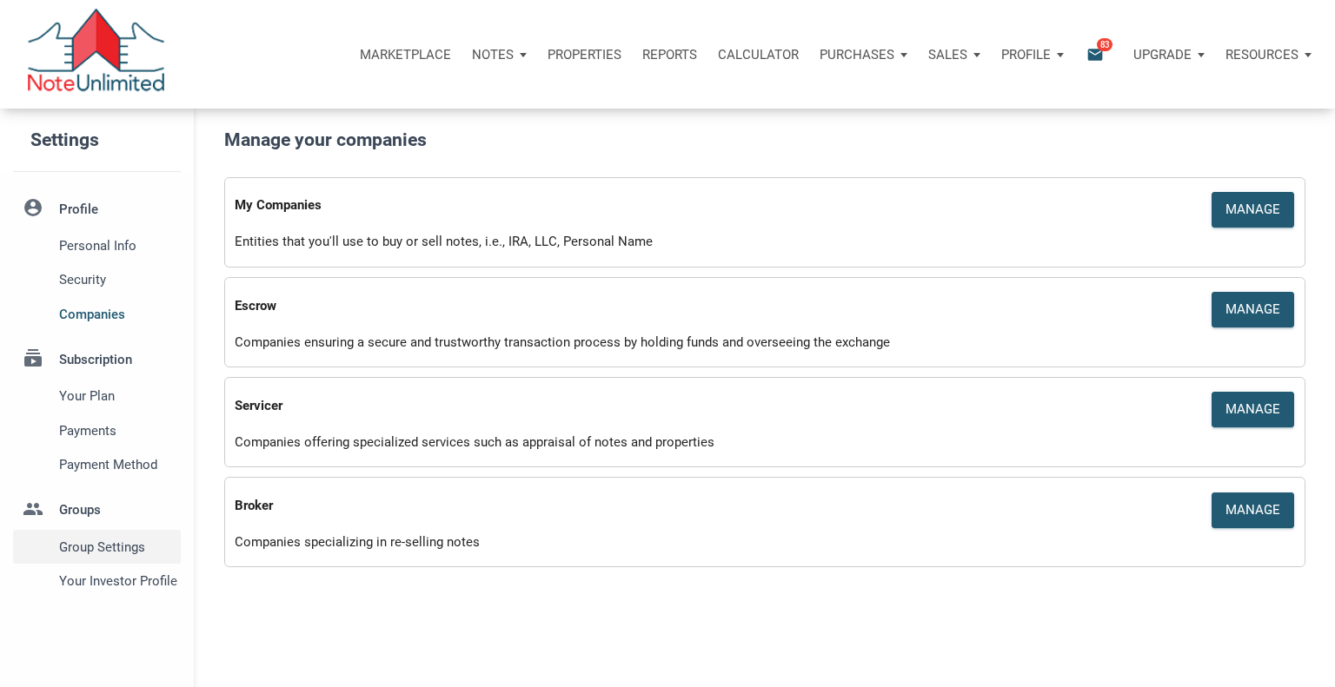
click at [99, 548] on span "Group Settings" at bounding box center [116, 547] width 115 height 21
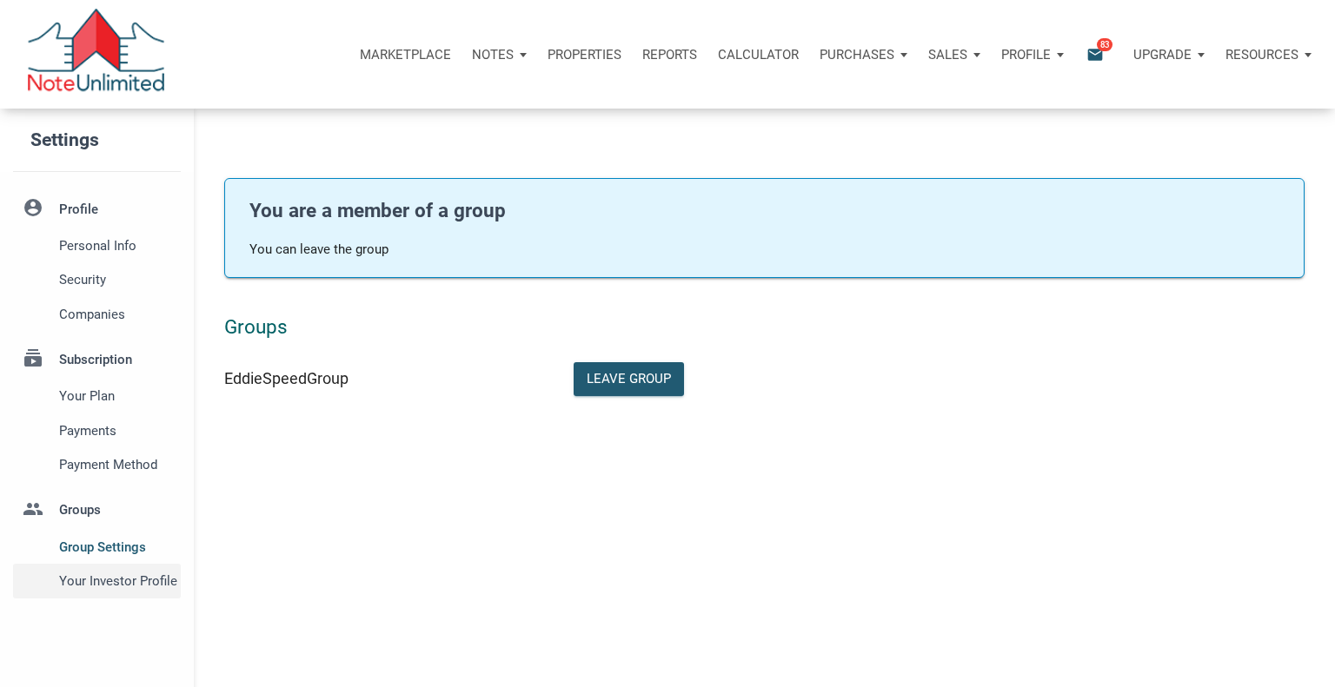
click at [101, 585] on span "Your Investor Profile" at bounding box center [116, 581] width 115 height 21
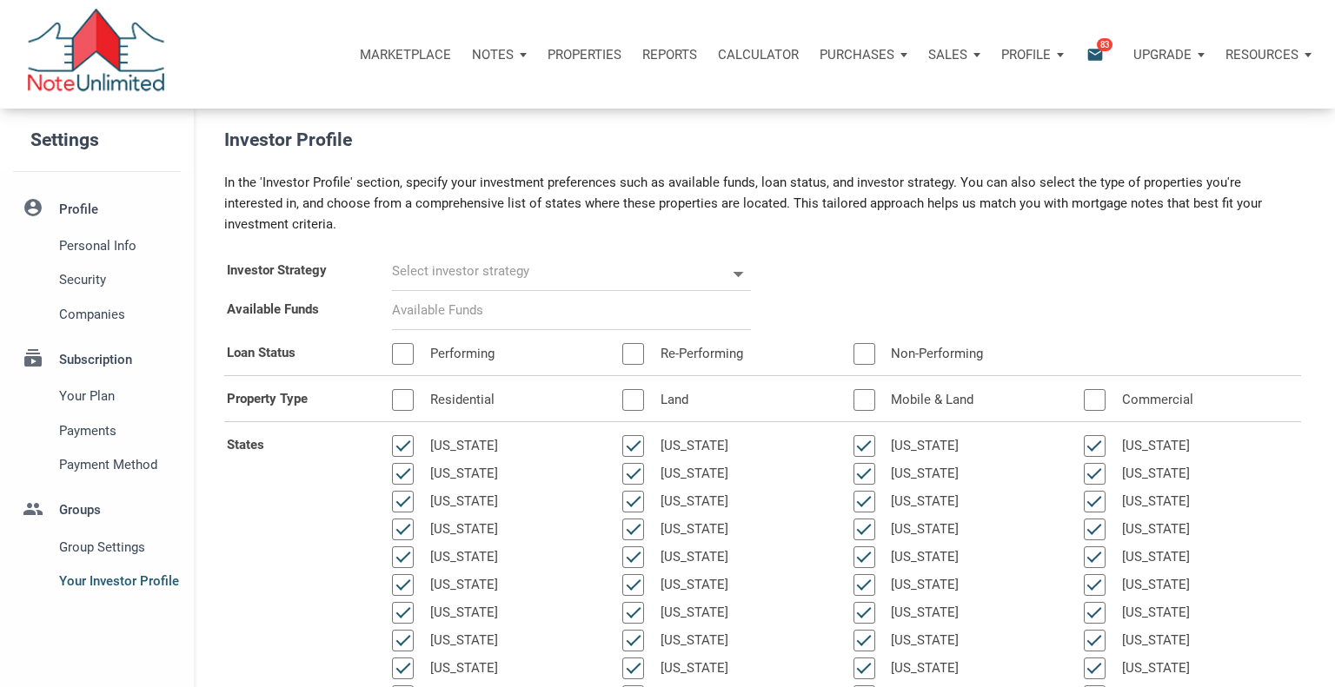
click at [740, 271] on icon at bounding box center [738, 274] width 25 height 25
select select
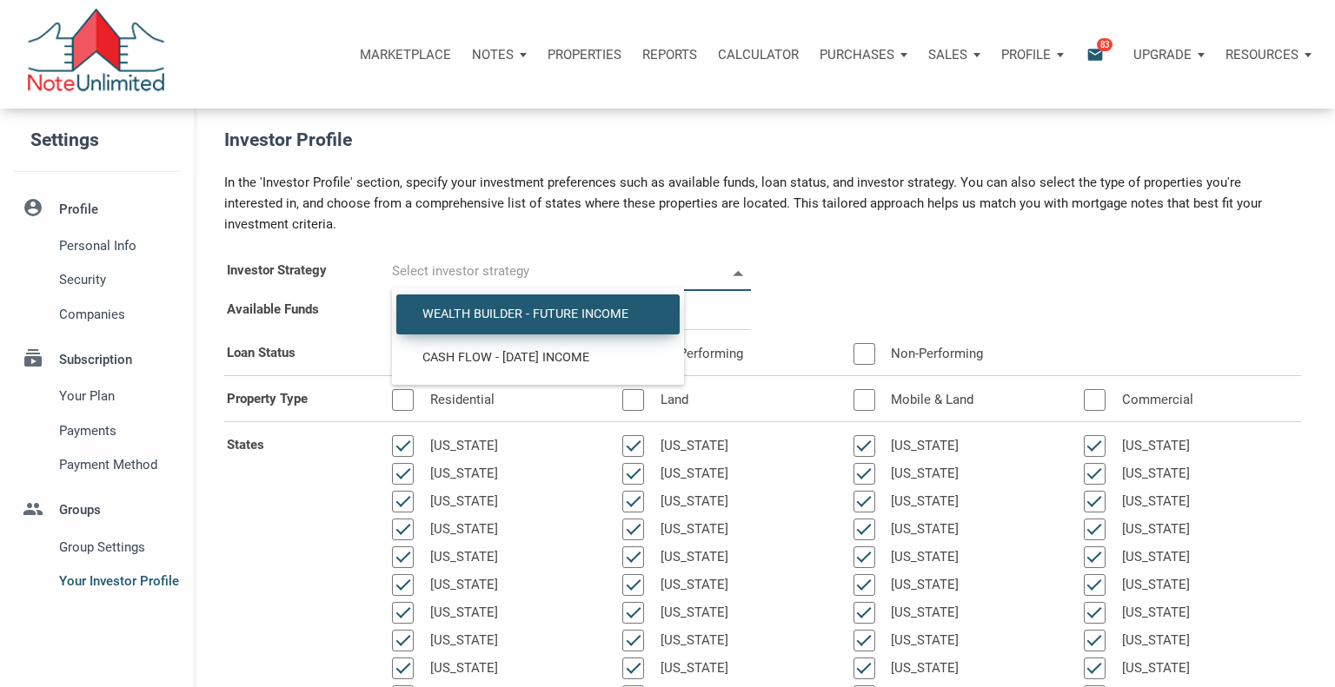
click at [575, 317] on span "Wealth Builder - Future Income" at bounding box center [537, 315] width 257 height 16
type input "Wealth Builder - Future Income"
select select
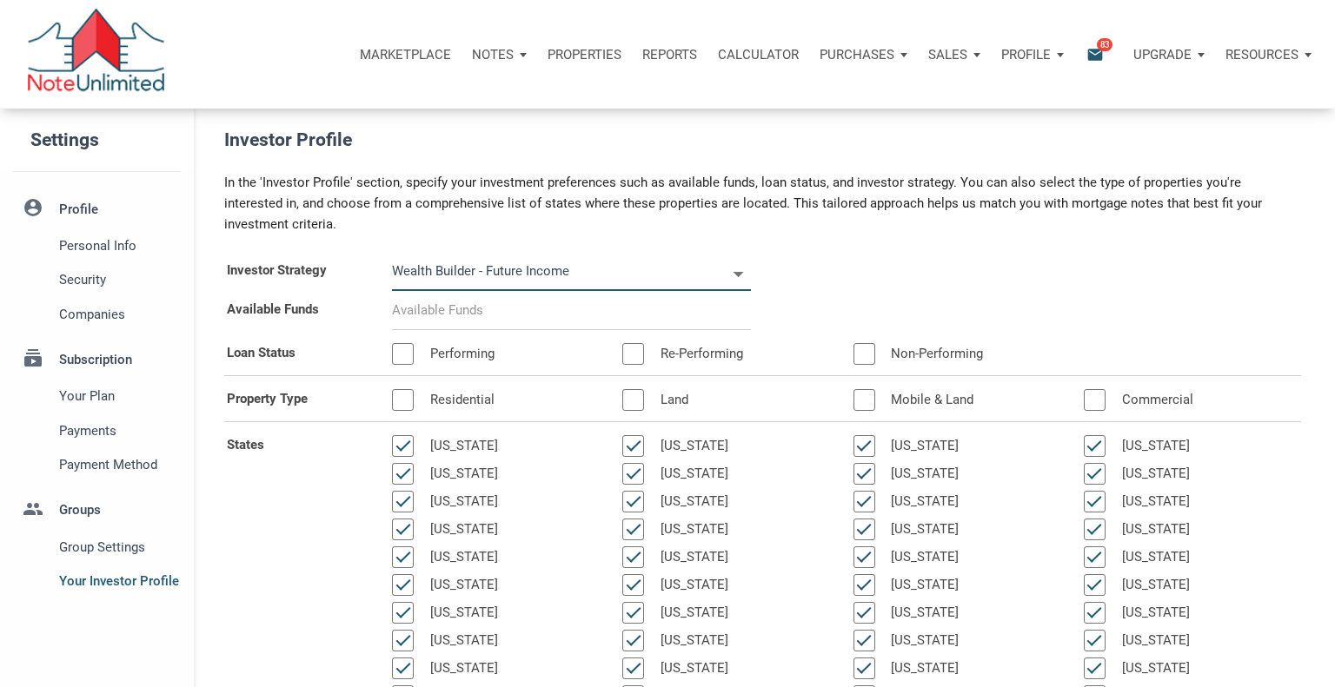
click at [388, 326] on div at bounding box center [571, 310] width 385 height 39
click at [405, 319] on input at bounding box center [571, 310] width 359 height 39
select select
type input "$ 7"
select select
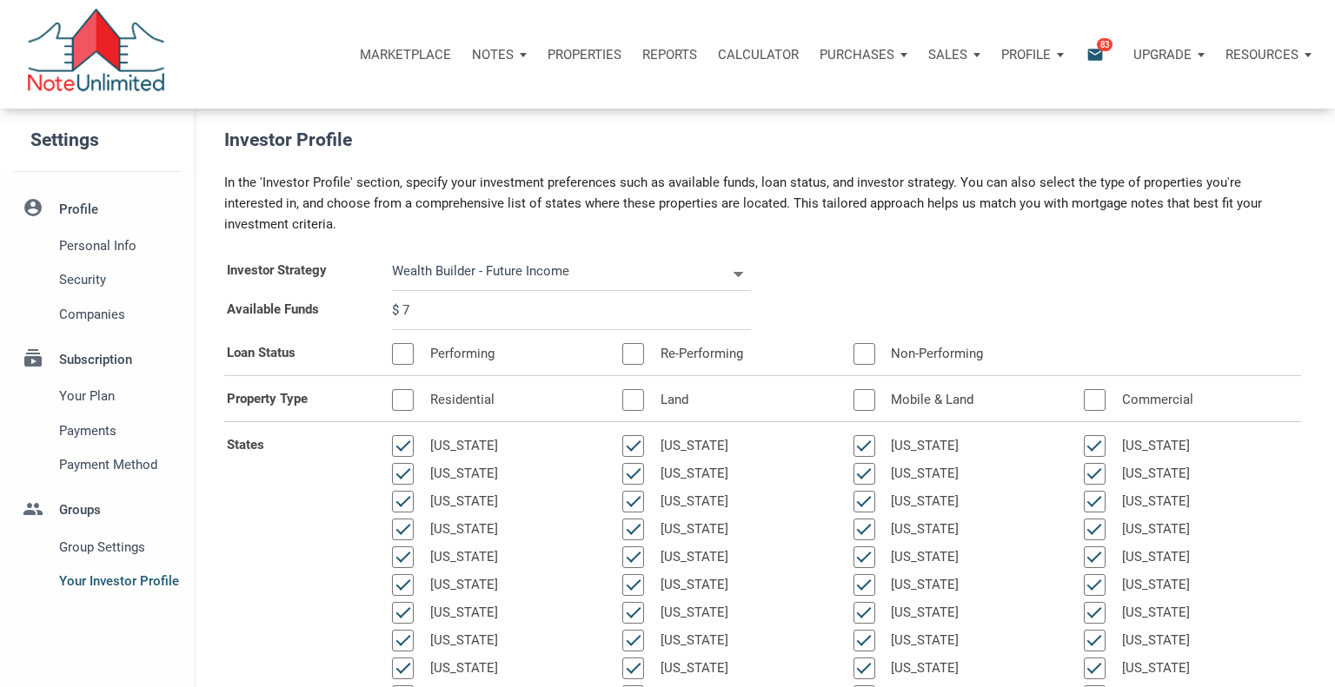
type input "$ 70"
select select
type input "$ 700"
select select
type input "$ 7,000"
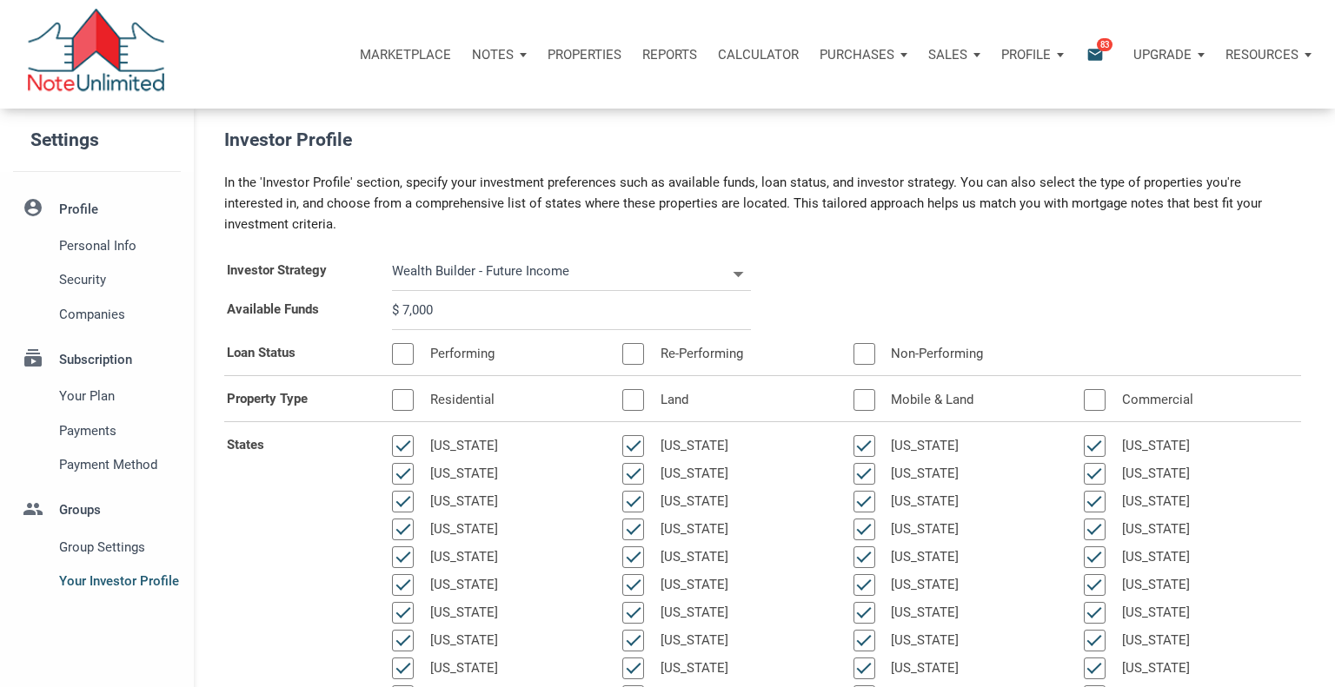
select select
type input "$ 70,000"
click at [403, 355] on div at bounding box center [403, 354] width 22 height 22
select select
type input "$ 70,000"
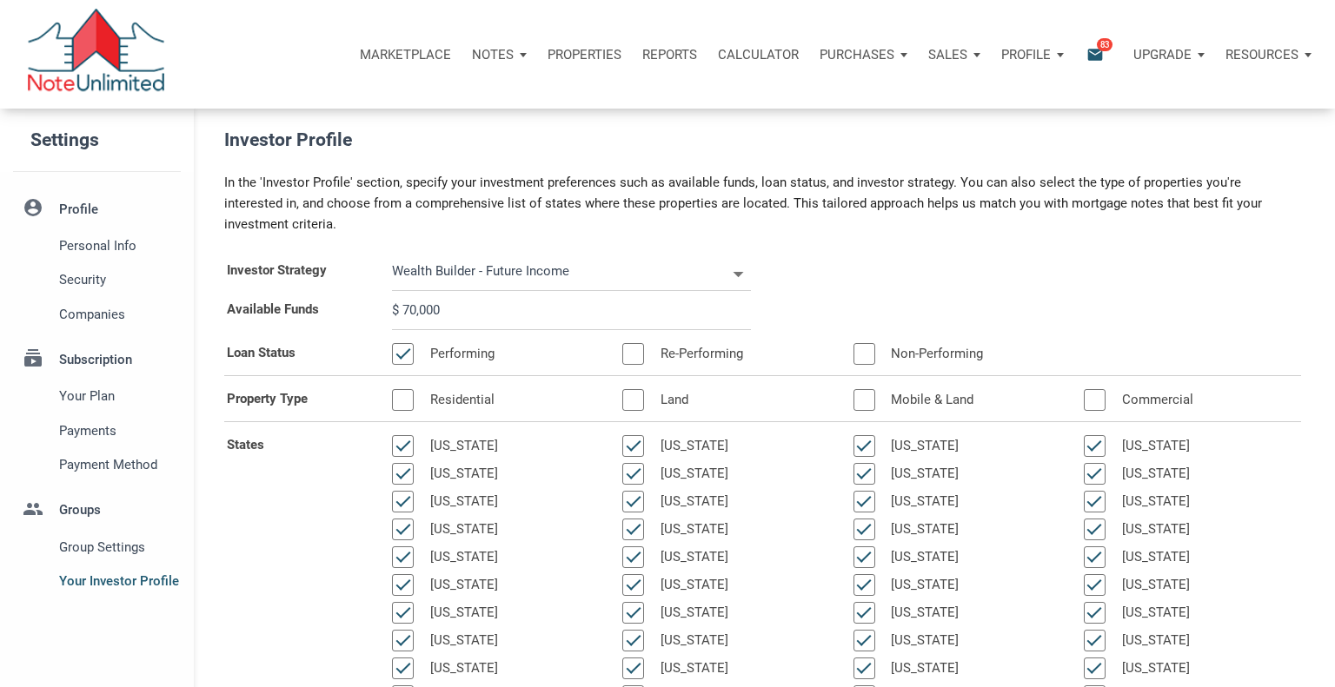
click at [633, 355] on div at bounding box center [633, 354] width 22 height 22
select select
type input "$ 70,000"
click at [863, 356] on div at bounding box center [864, 354] width 22 height 22
select select
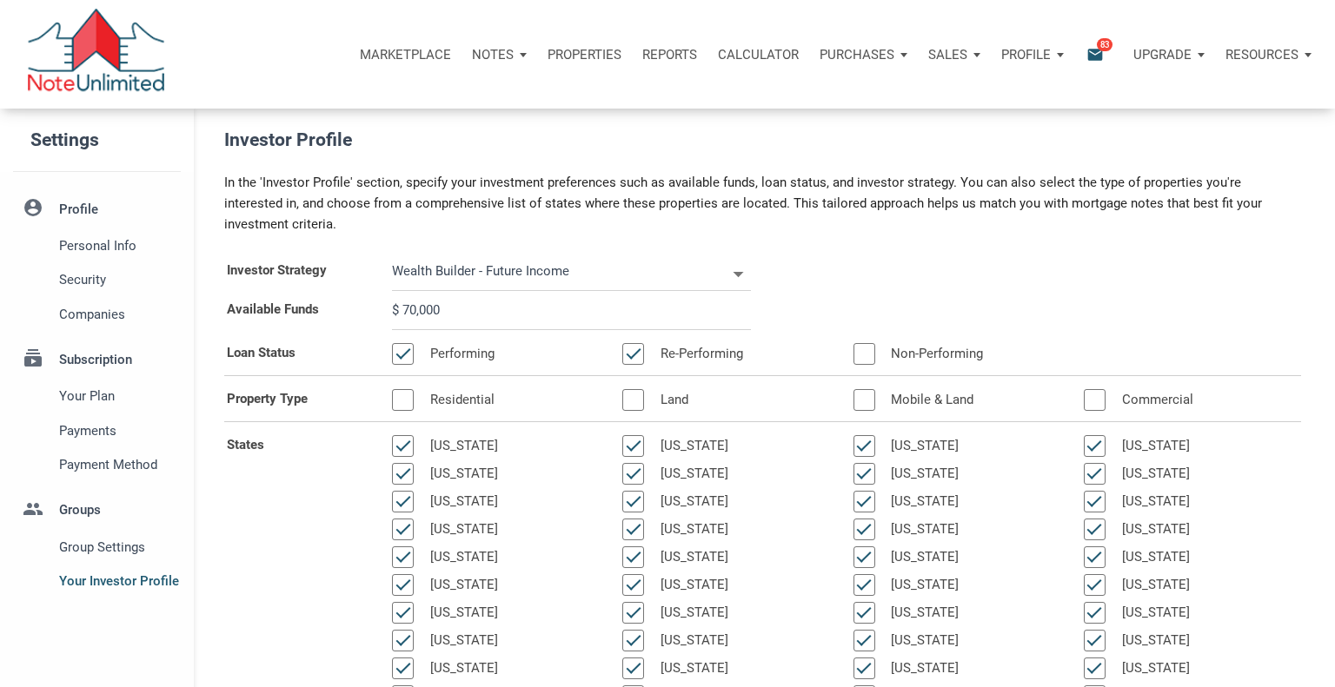
type input "$ 70,000"
click at [407, 400] on div at bounding box center [403, 400] width 22 height 22
select select
type input "$ 70,000"
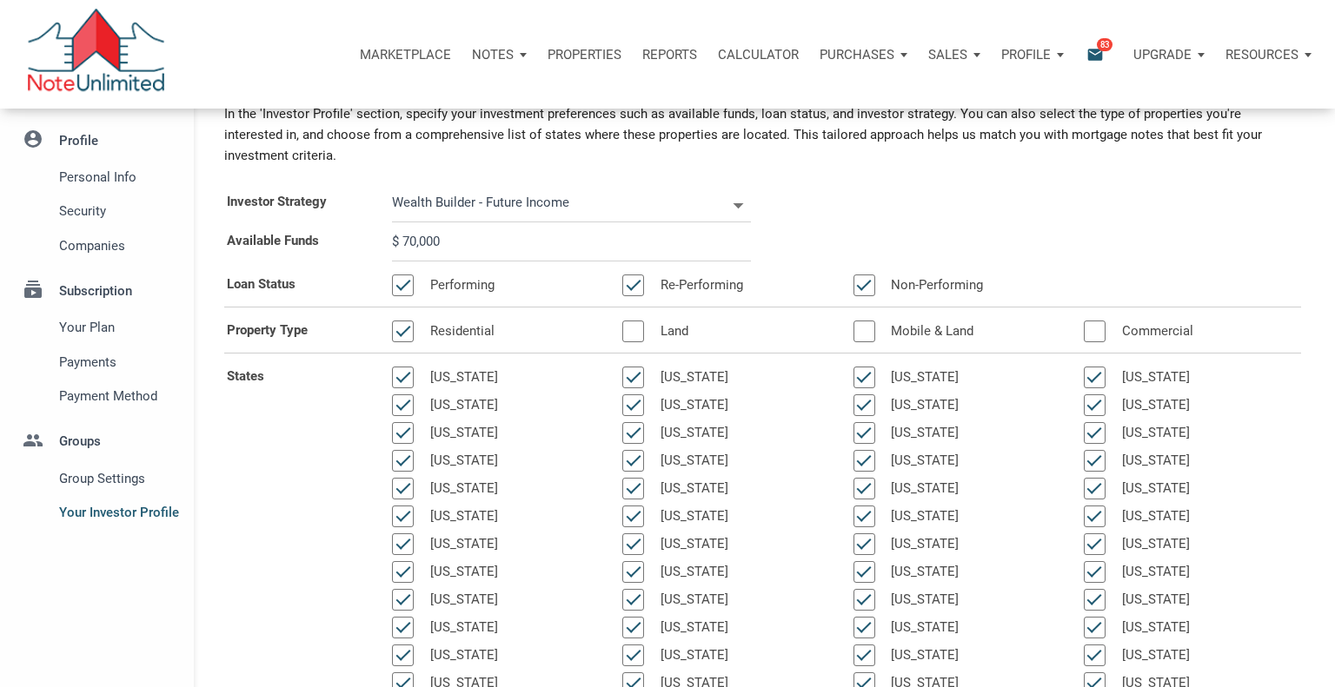
scroll to position [94, 0]
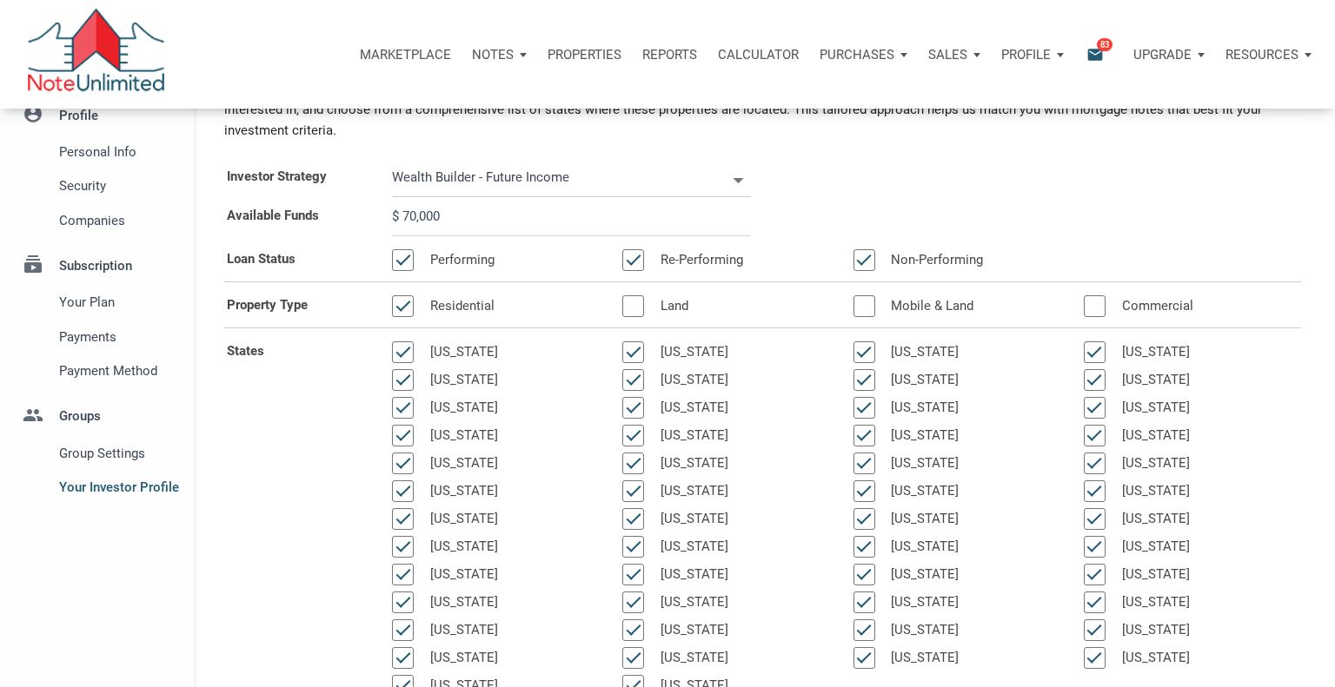
click at [405, 353] on div at bounding box center [403, 353] width 22 height 22
select select
type input "$ 70,000"
click at [406, 381] on div at bounding box center [403, 380] width 22 height 22
select select
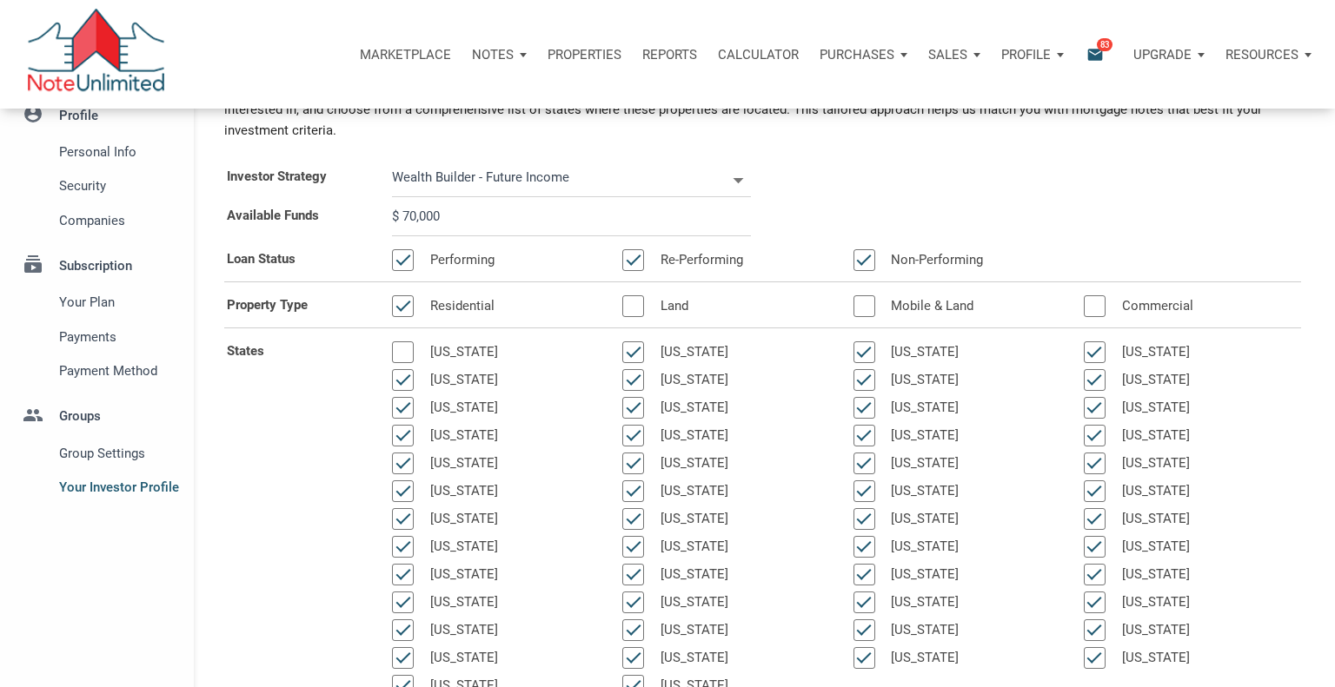
type input "$ 70,000"
click at [404, 408] on div at bounding box center [403, 408] width 22 height 22
select select
type input "$ 70,000"
click at [404, 433] on div at bounding box center [403, 436] width 22 height 22
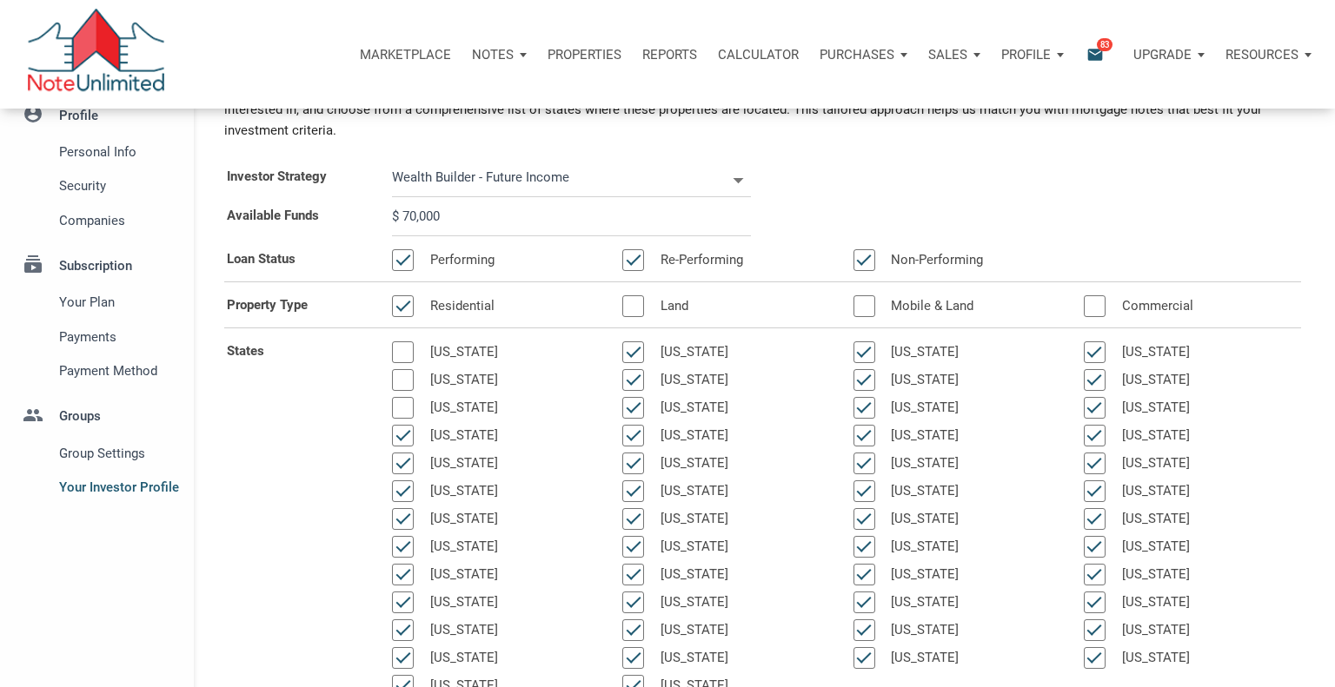
select select
type input "$ 70,000"
click at [399, 467] on div at bounding box center [403, 464] width 22 height 22
select select
type input "$ 70,000"
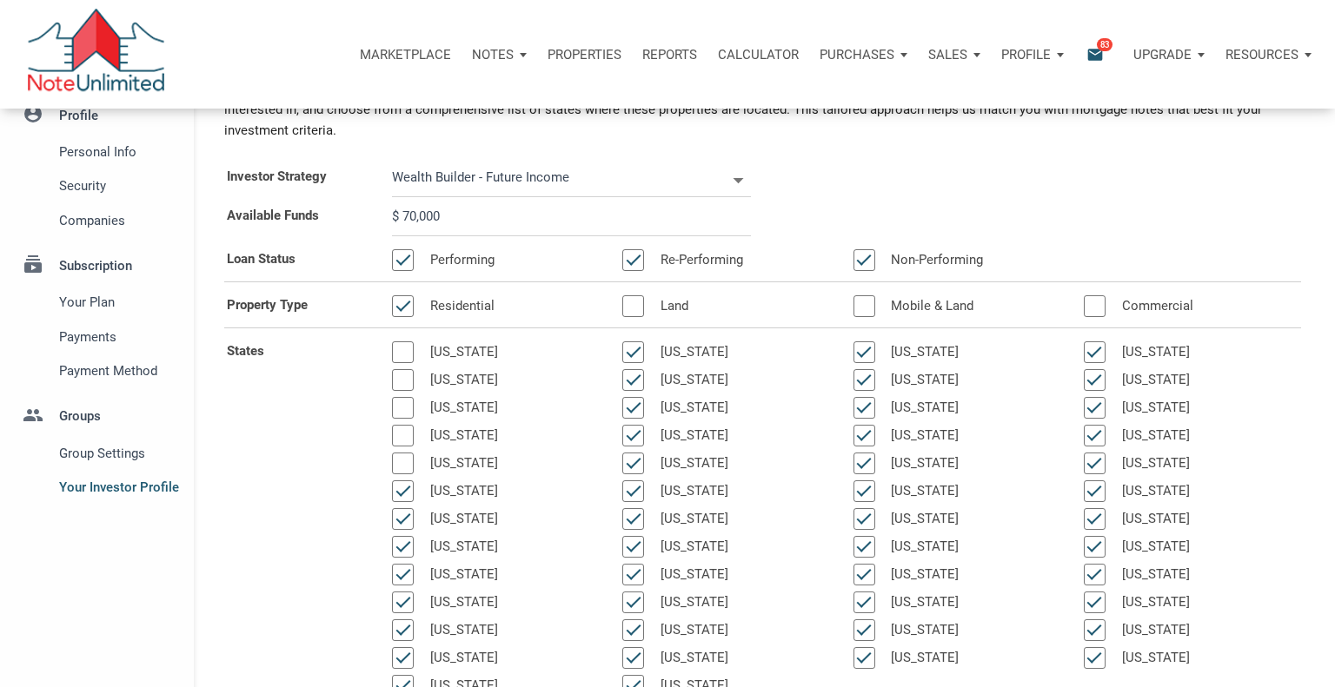
click at [403, 491] on div at bounding box center [403, 492] width 22 height 22
select select
type input "$ 70,000"
click at [404, 551] on div at bounding box center [403, 547] width 22 height 22
select select
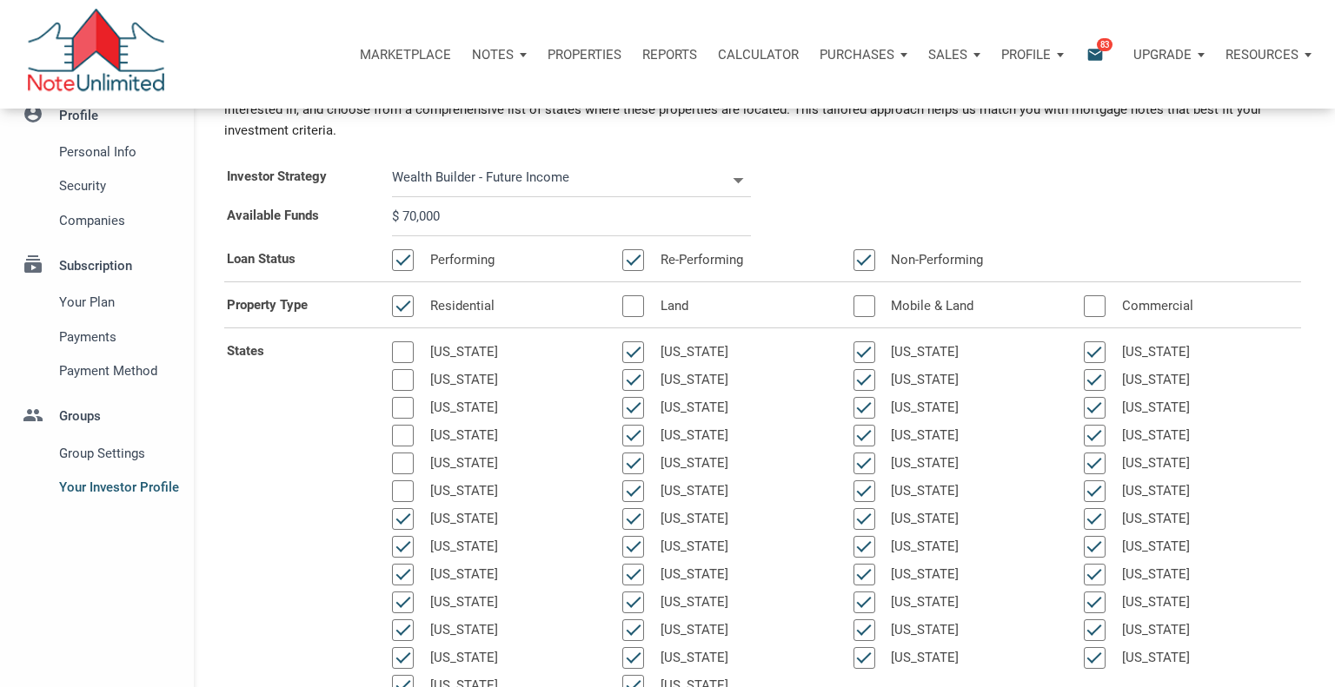
type input "$ 70,000"
click at [401, 580] on div at bounding box center [403, 575] width 22 height 22
select select
type input "$ 70,000"
click at [402, 610] on div at bounding box center [403, 603] width 22 height 22
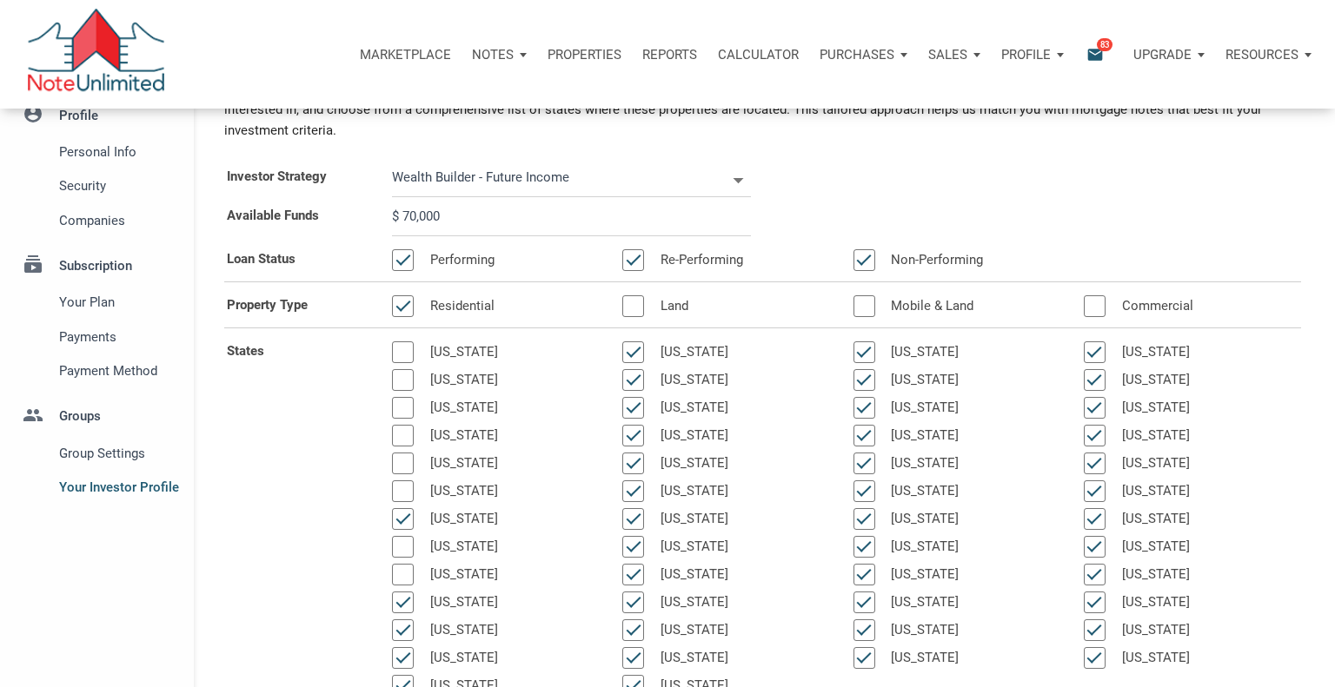
select select
type input "$ 70,000"
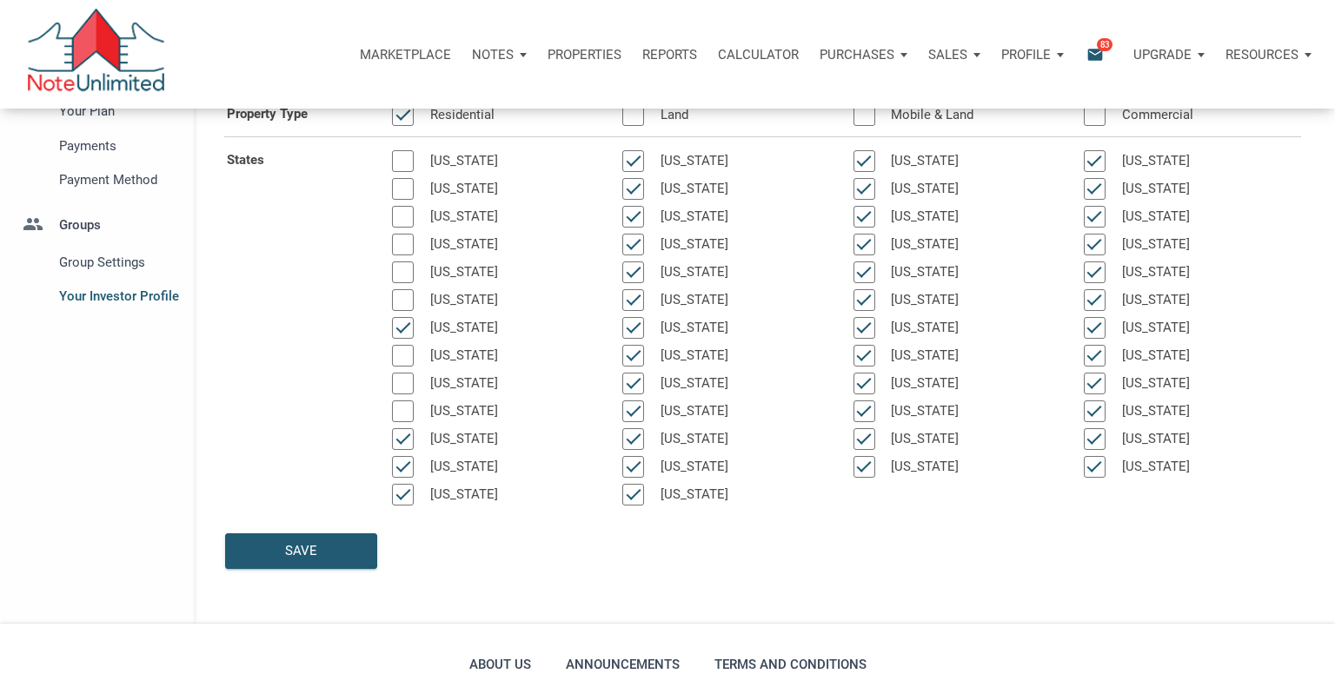
scroll to position [282, 0]
click at [401, 438] on div at bounding box center [403, 442] width 22 height 22
select select
type input "$ 70,000"
click at [406, 468] on div at bounding box center [403, 470] width 22 height 22
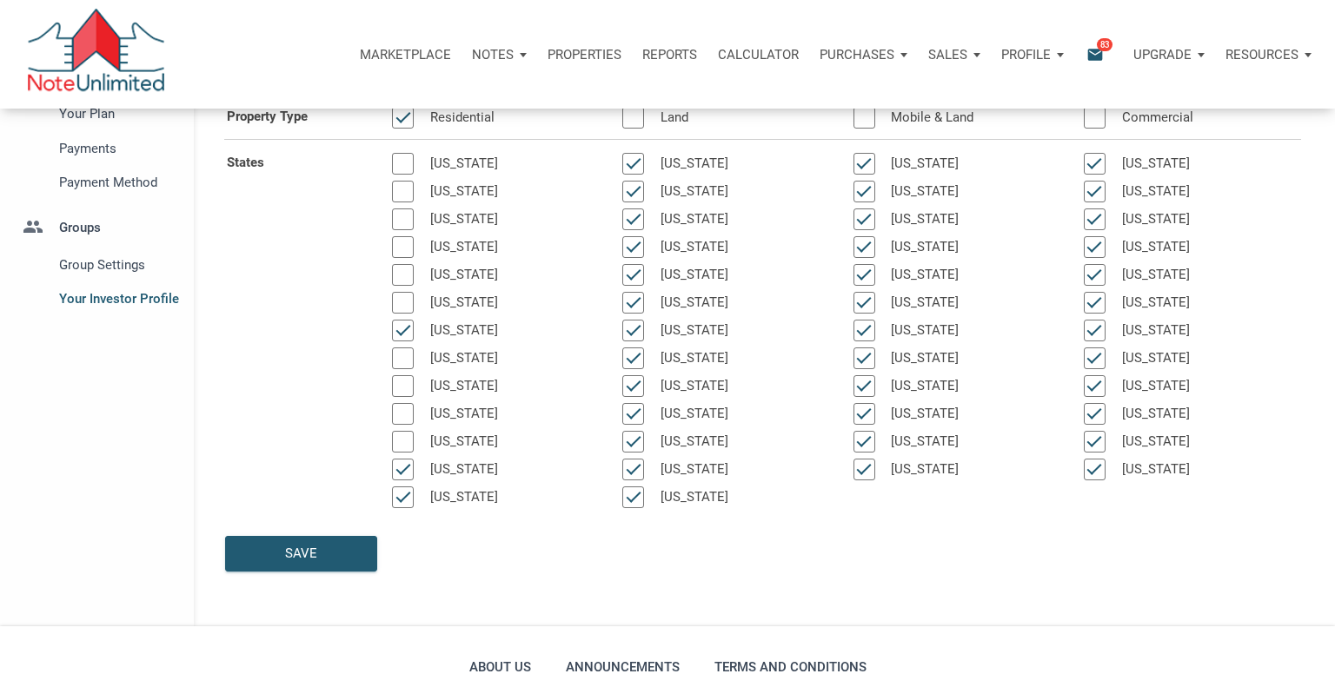
select select
type input "$ 70,000"
click at [409, 498] on div at bounding box center [403, 498] width 22 height 22
select select
type input "$ 70,000"
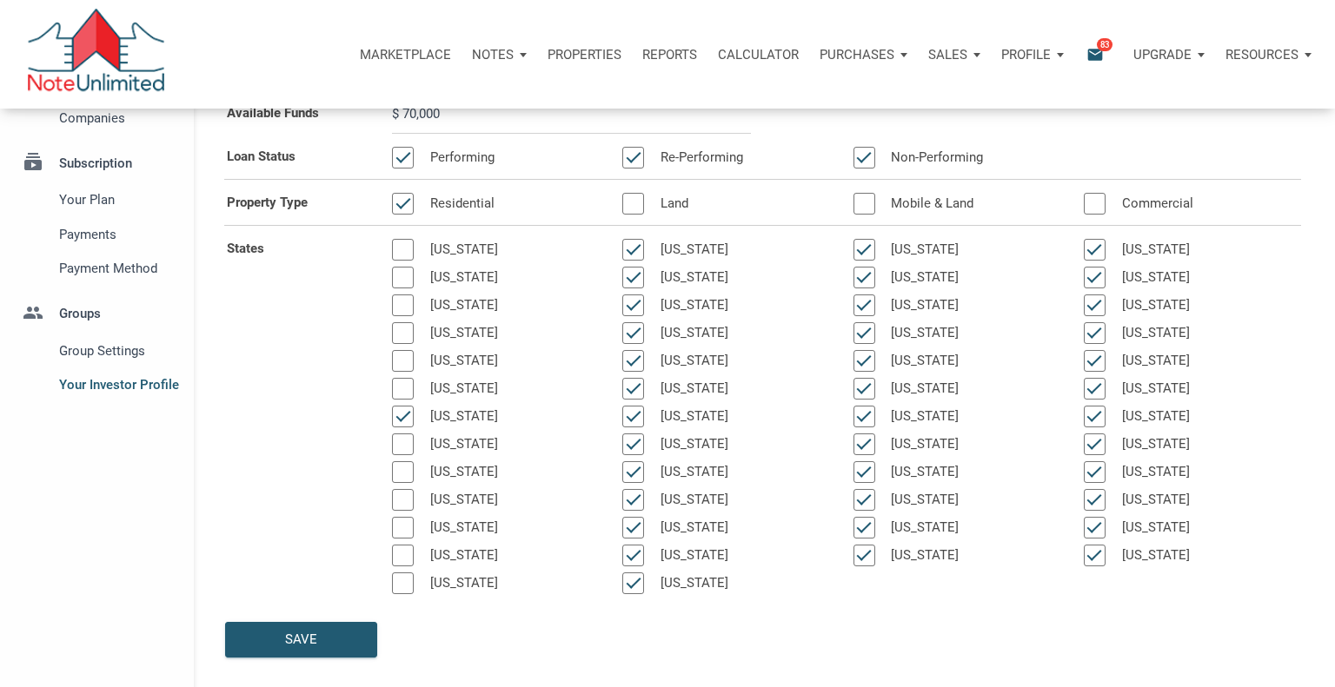
scroll to position [200, 0]
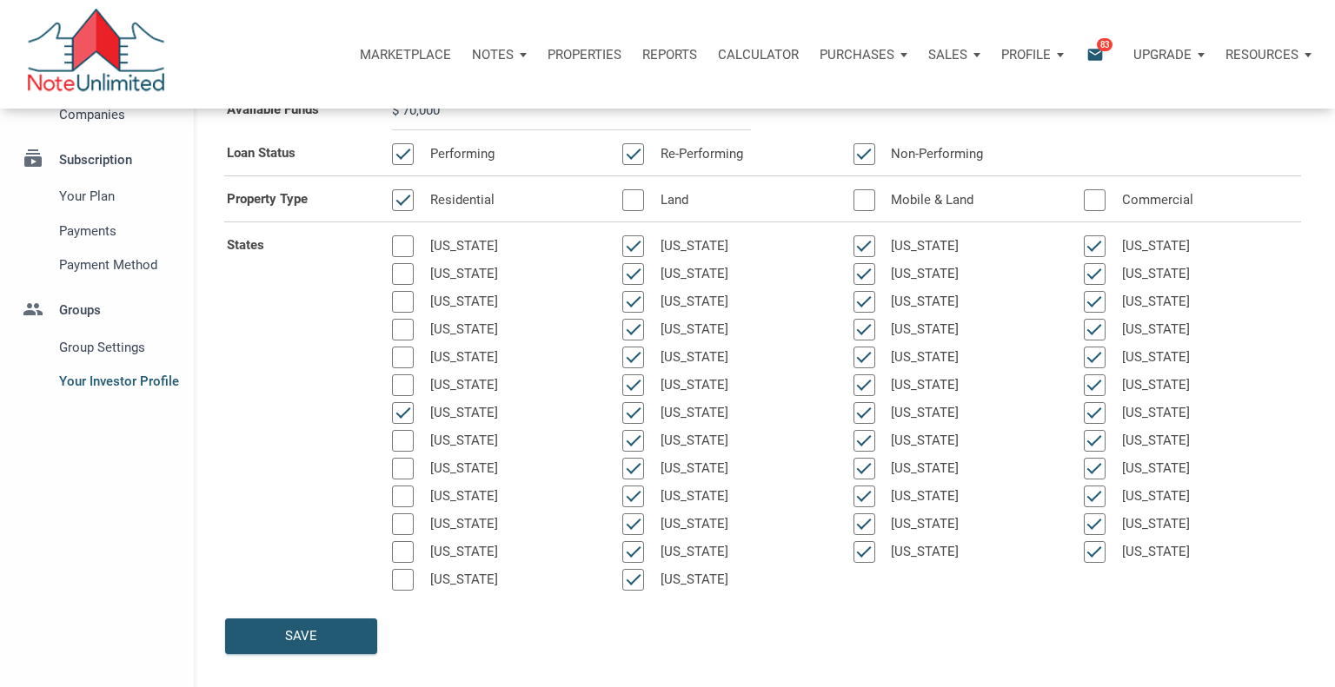
click at [633, 244] on div at bounding box center [633, 246] width 22 height 22
select select
type input "$ 70,000"
click at [634, 272] on div at bounding box center [633, 274] width 22 height 22
select select
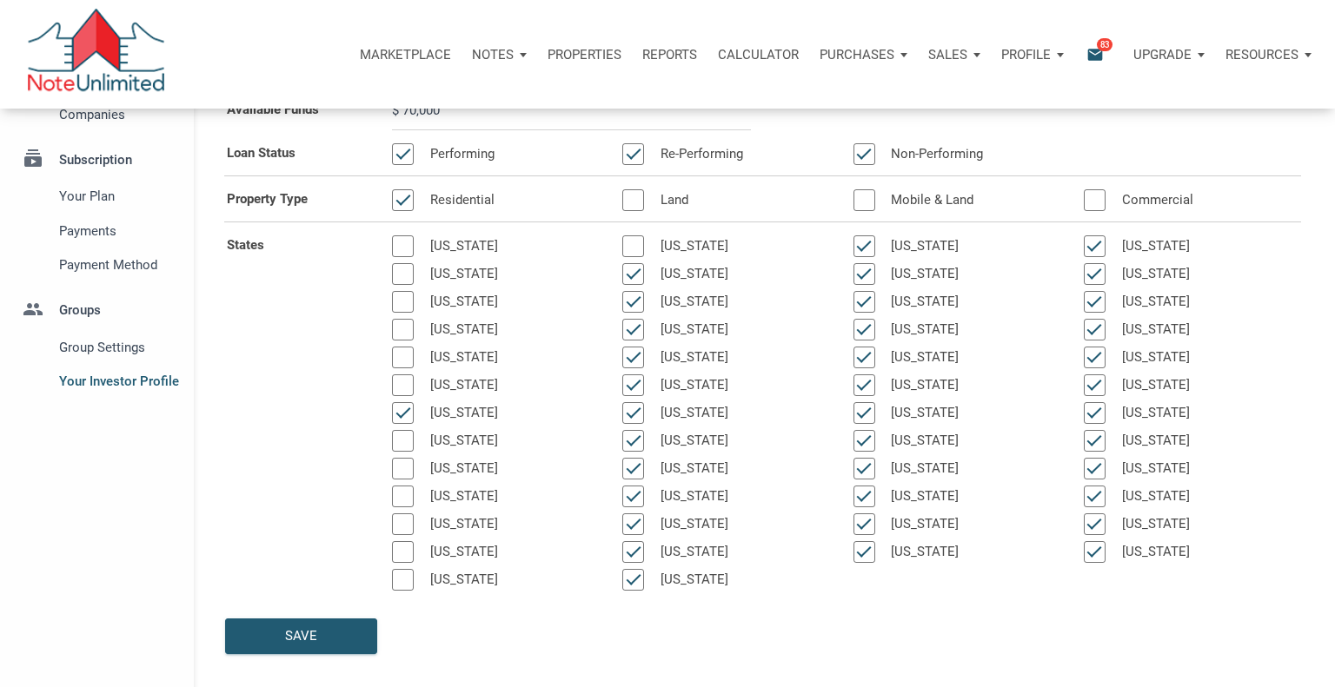
type input "$ 70,000"
click at [636, 356] on div at bounding box center [633, 358] width 22 height 22
select select
type input "$ 70,000"
click at [638, 413] on div at bounding box center [633, 413] width 22 height 22
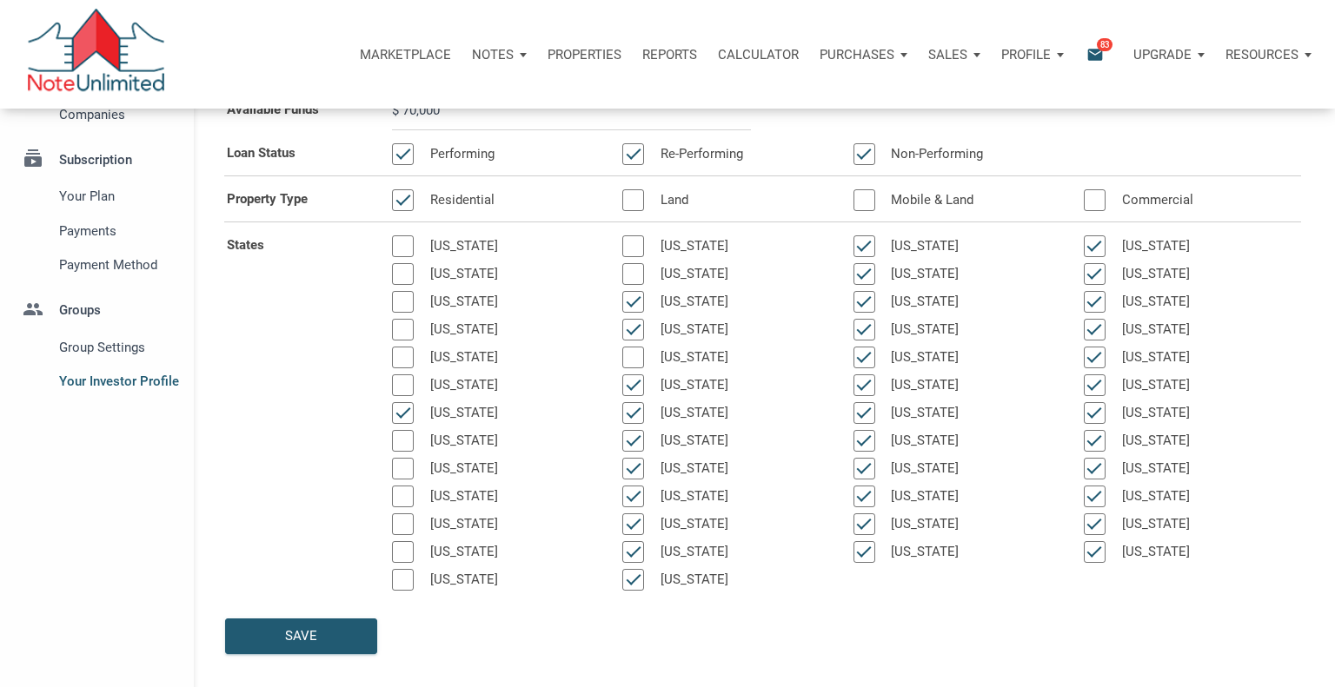
select select
type input "$ 70,000"
click at [639, 444] on div at bounding box center [633, 441] width 22 height 22
select select
type input "$ 70,000"
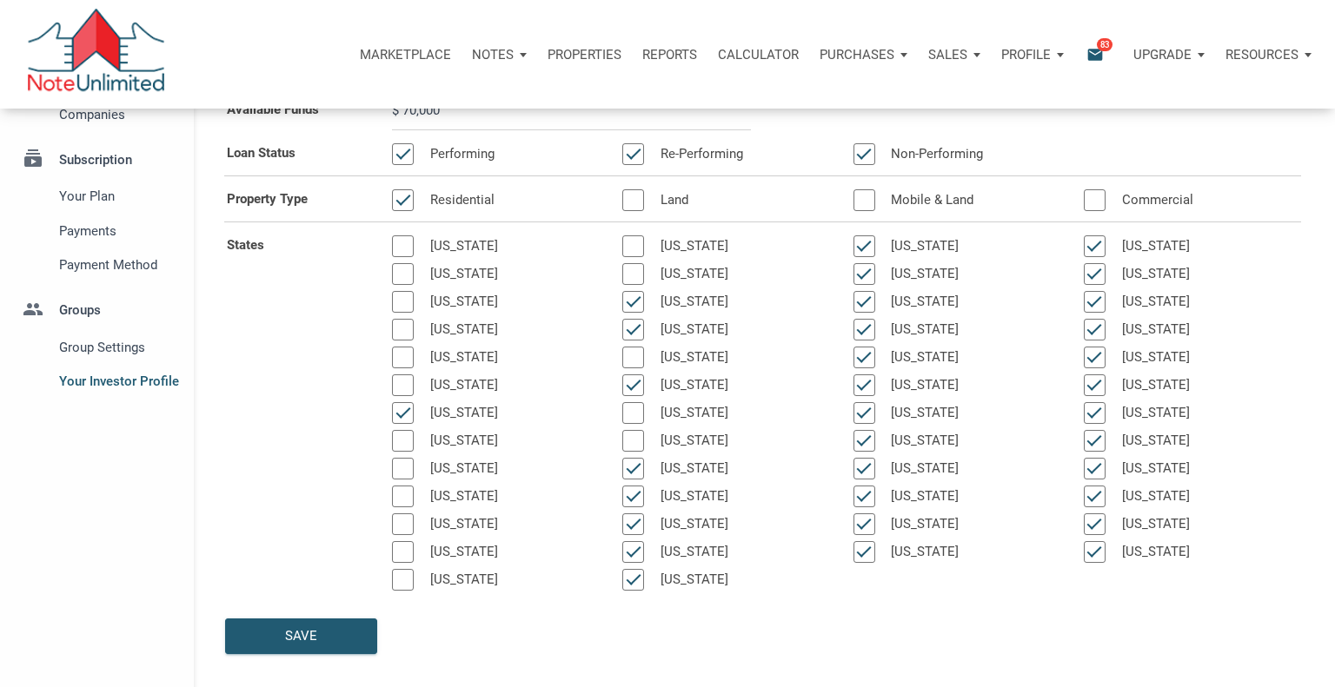
click at [637, 466] on div at bounding box center [633, 469] width 22 height 22
select select
type input "$ 70,000"
click at [638, 499] on div at bounding box center [633, 497] width 22 height 22
select select
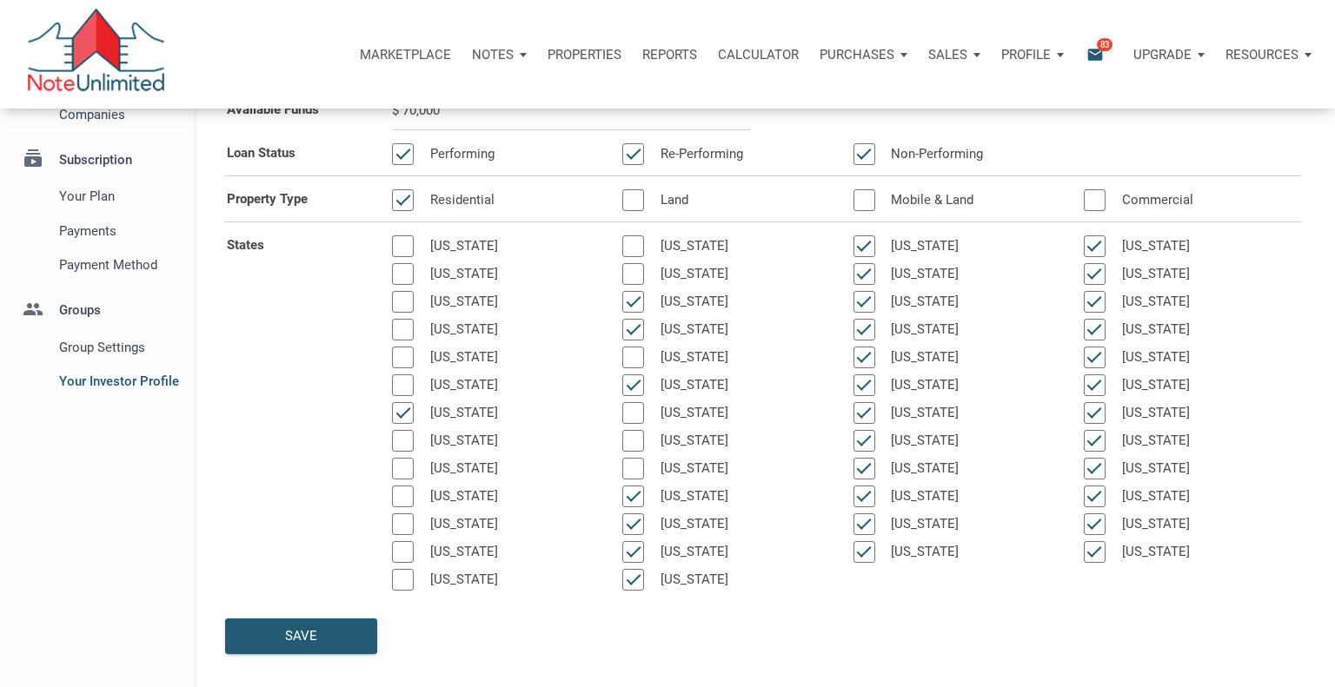
type input "$ 70,000"
click at [637, 529] on div at bounding box center [633, 525] width 22 height 22
select select
type input "$ 70,000"
click at [630, 553] on div at bounding box center [633, 552] width 22 height 22
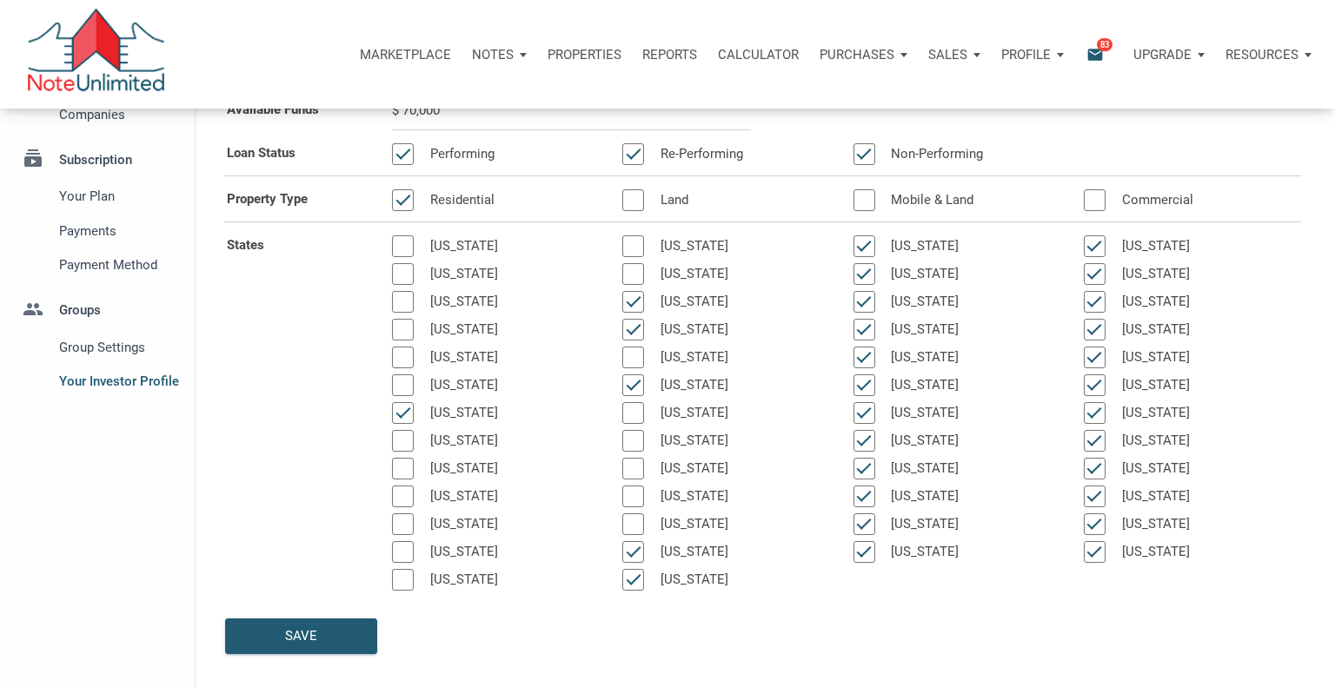
select select
type input "$ 70,000"
click at [632, 582] on div at bounding box center [633, 580] width 22 height 22
select select
type input "$ 70,000"
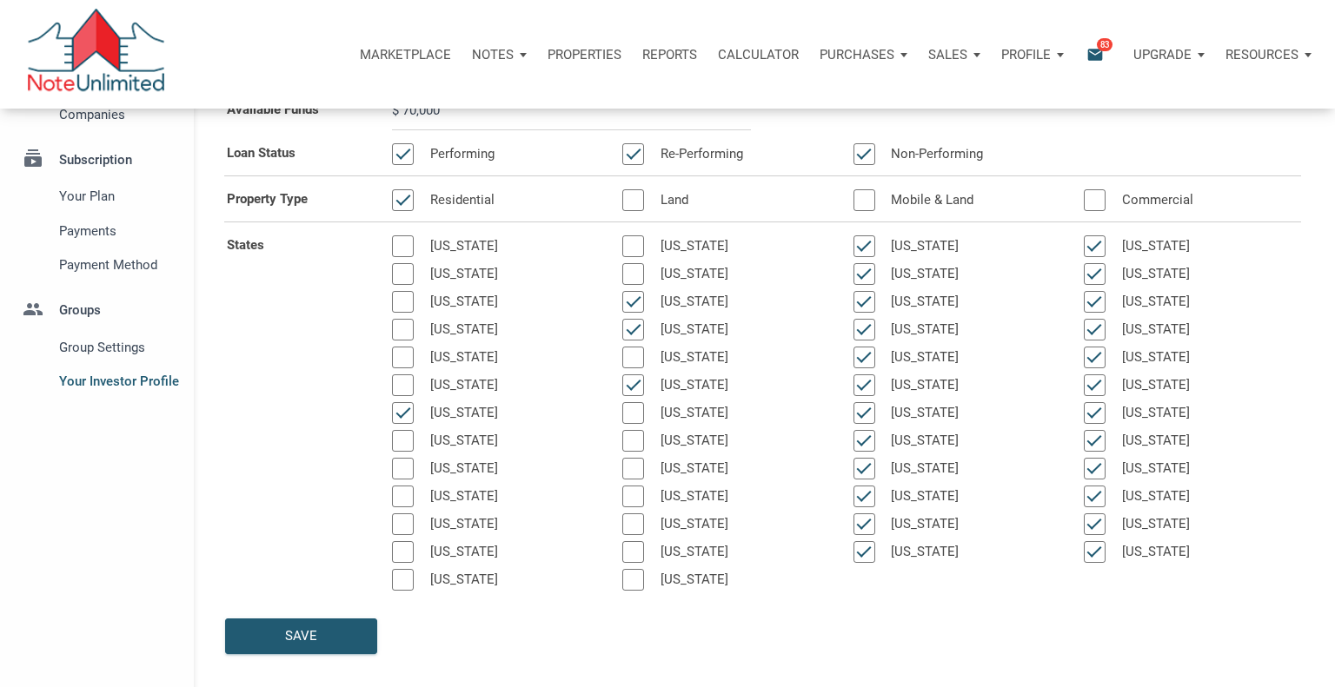
click at [868, 245] on div at bounding box center [864, 246] width 22 height 22
select select
type input "$ 70,000"
click at [865, 270] on div at bounding box center [864, 274] width 22 height 22
select select
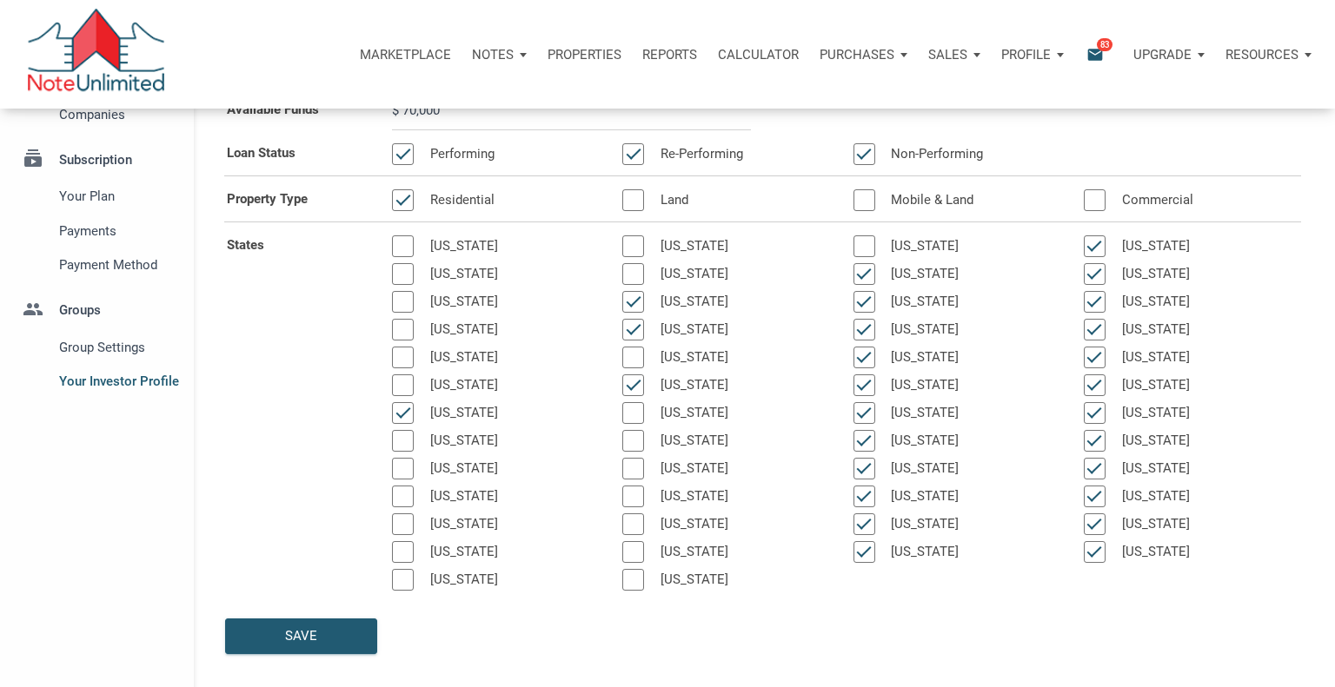
type input "$ 70,000"
click at [863, 296] on div at bounding box center [864, 302] width 22 height 22
select select
type input "$ 70,000"
click at [866, 328] on div at bounding box center [864, 330] width 22 height 22
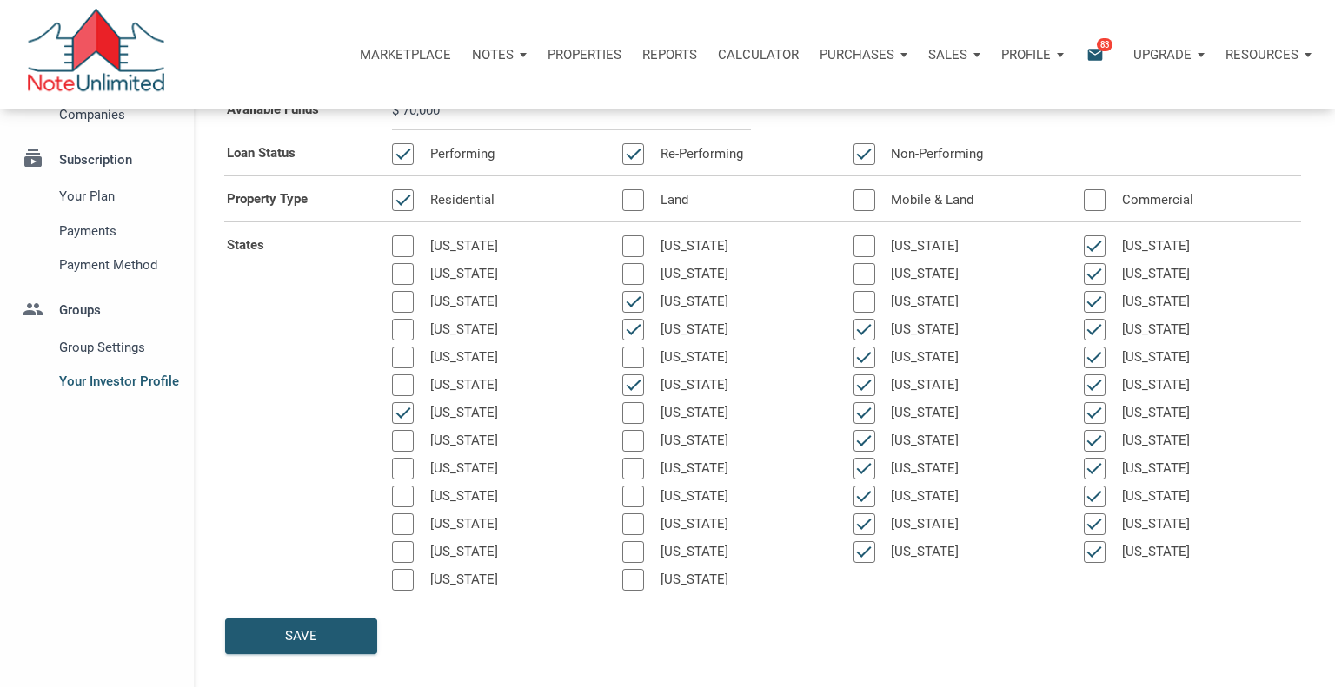
select select
type input "$ 70,000"
click at [865, 355] on div at bounding box center [864, 358] width 22 height 22
select select
type input "$ 70,000"
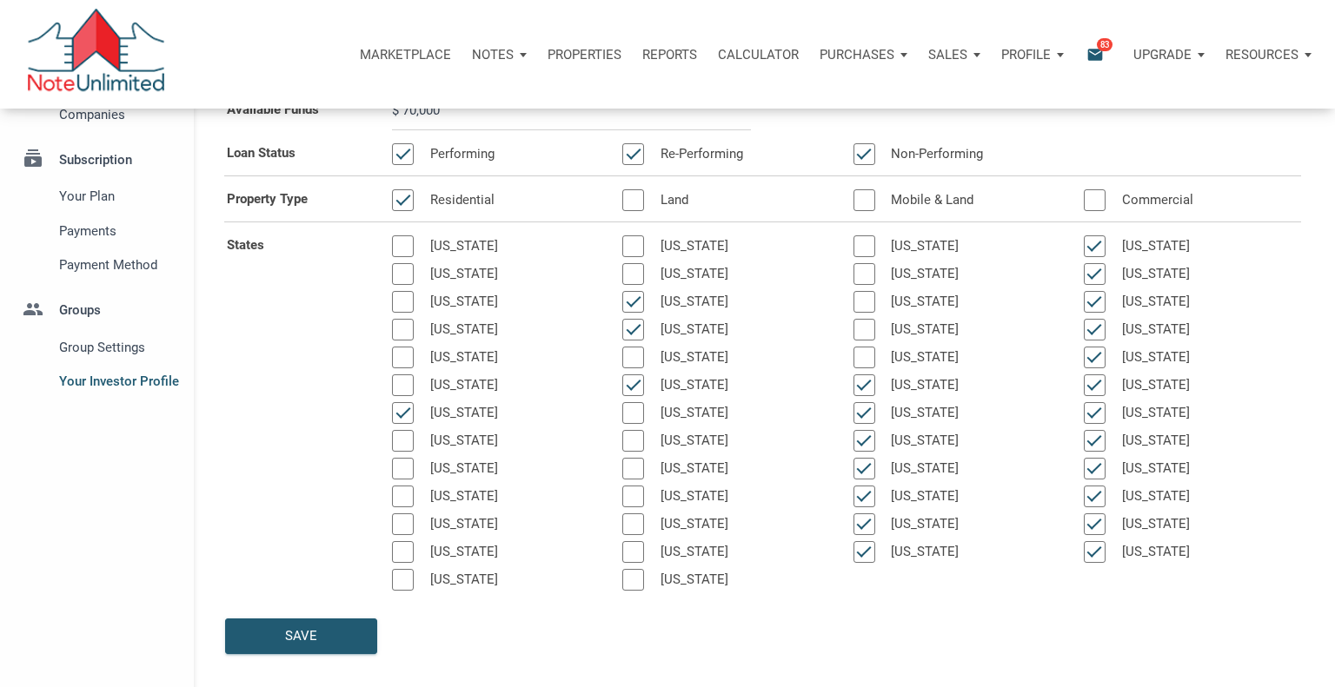
click at [866, 383] on div at bounding box center [864, 386] width 22 height 22
select select
type input "$ 70,000"
click at [866, 409] on div at bounding box center [864, 413] width 22 height 22
select select
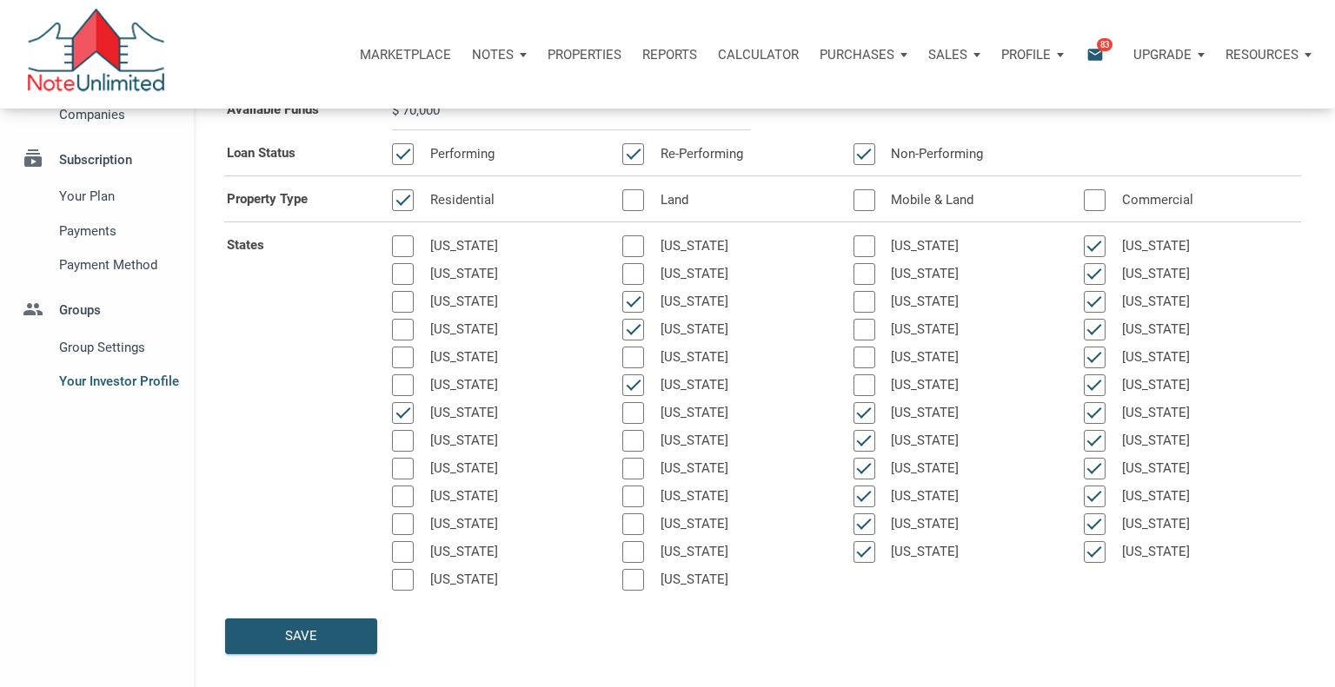
type input "$ 70,000"
click at [870, 441] on div at bounding box center [864, 441] width 22 height 22
select select
type input "$ 70,000"
click at [864, 495] on div at bounding box center [864, 497] width 22 height 22
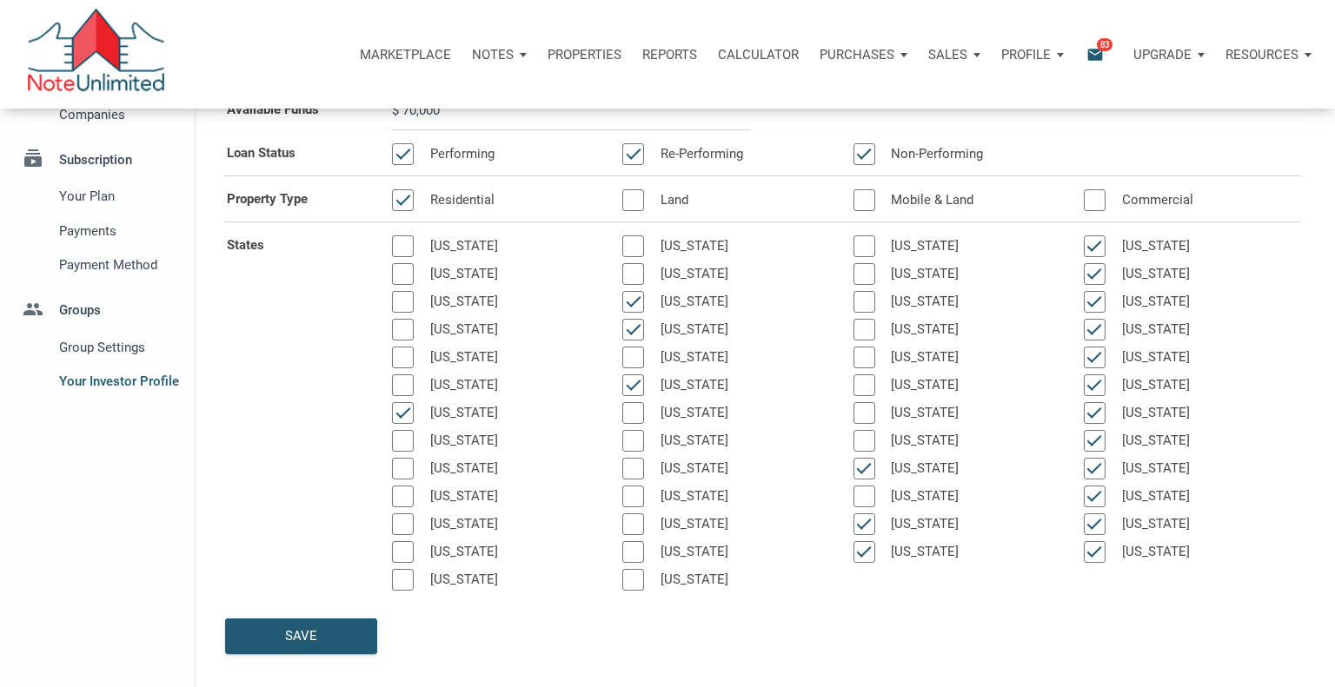
click at [864, 554] on div at bounding box center [864, 552] width 22 height 22
click at [1096, 245] on div at bounding box center [1095, 246] width 22 height 22
click at [1095, 275] on div at bounding box center [1095, 274] width 22 height 22
click at [1096, 294] on div at bounding box center [1095, 302] width 22 height 22
click at [1092, 328] on div at bounding box center [1095, 330] width 22 height 22
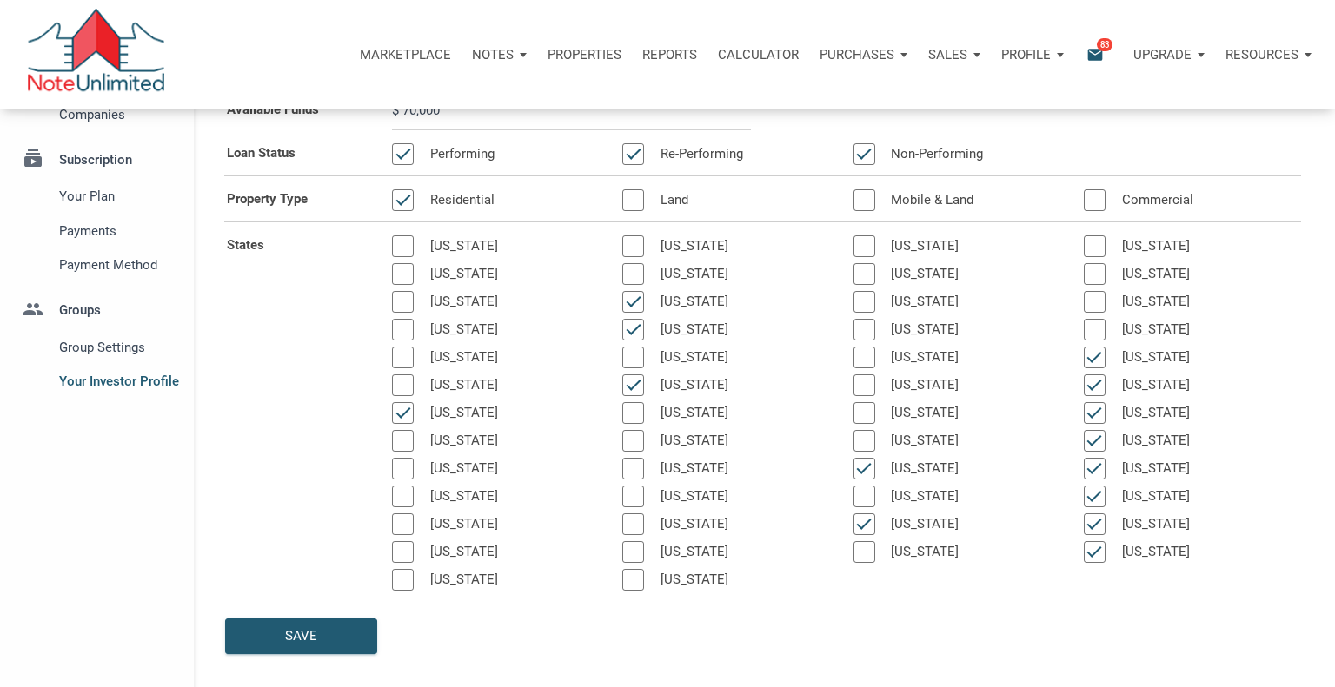
click at [1097, 359] on div at bounding box center [1095, 358] width 22 height 22
click at [1091, 385] on div at bounding box center [1095, 386] width 22 height 22
click at [1088, 421] on div at bounding box center [1095, 413] width 22 height 22
click at [1090, 441] on div at bounding box center [1095, 441] width 22 height 22
click at [1093, 469] on div at bounding box center [1095, 469] width 22 height 22
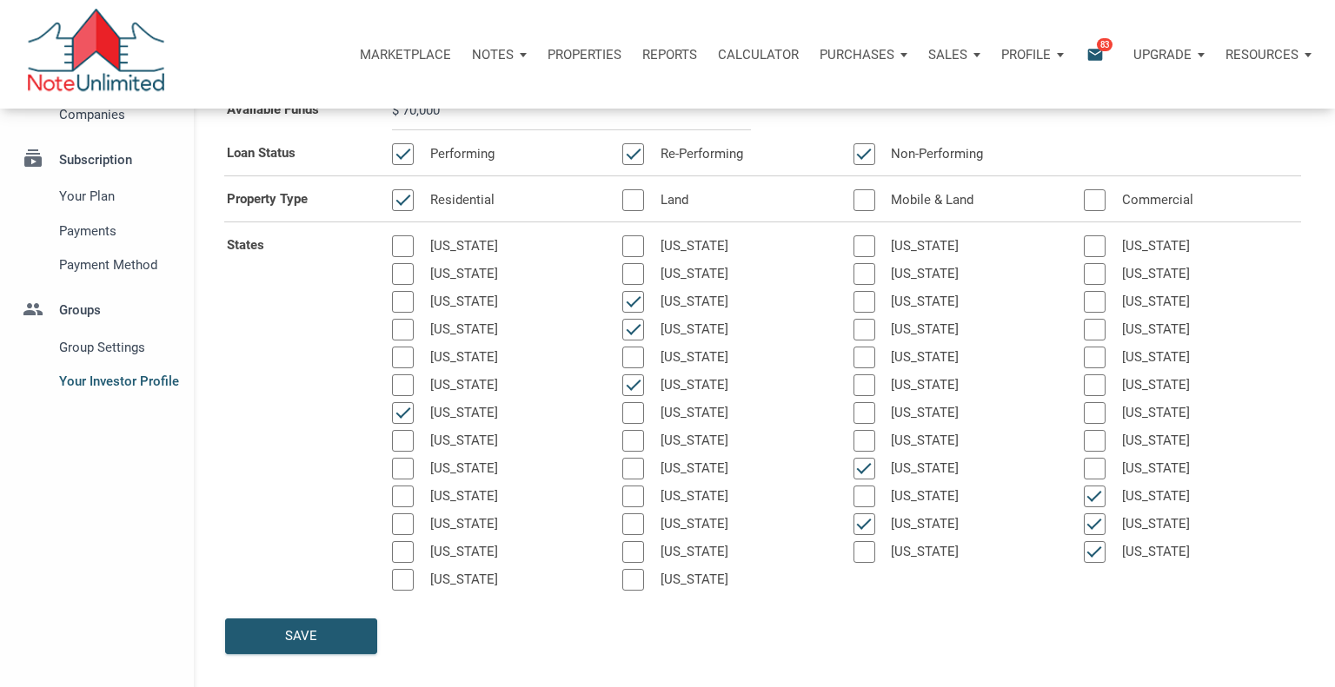
click at [639, 522] on div at bounding box center [633, 525] width 22 height 22
click at [1096, 500] on div at bounding box center [1095, 497] width 22 height 22
click at [1095, 523] on div at bounding box center [1095, 525] width 22 height 22
click at [1093, 550] on div at bounding box center [1095, 552] width 22 height 22
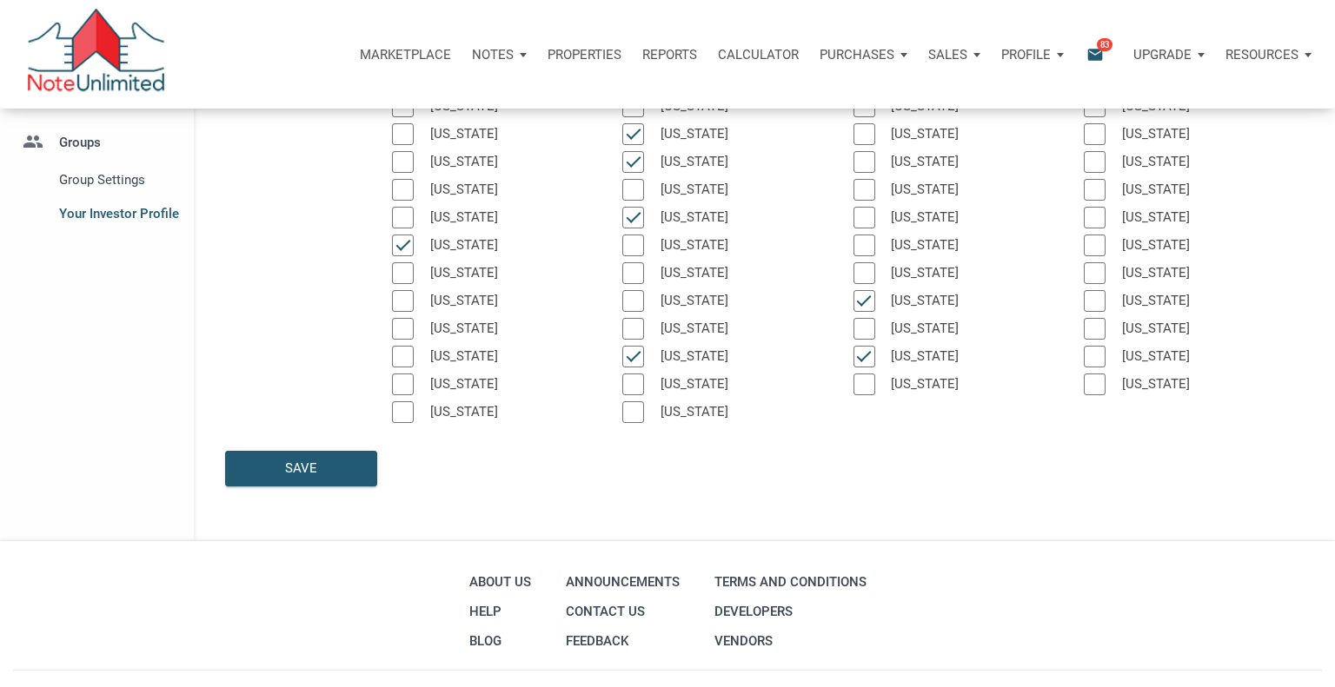
scroll to position [379, 0]
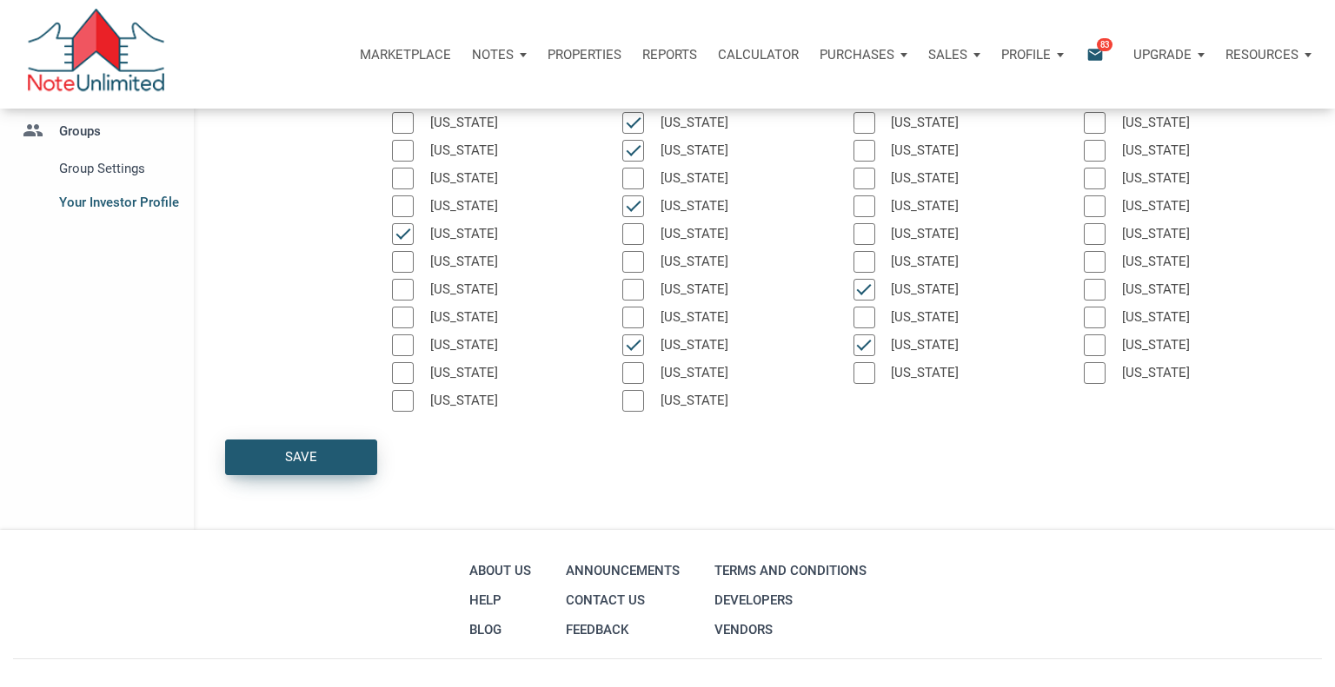
click at [309, 458] on div "Save" at bounding box center [301, 458] width 32 height 20
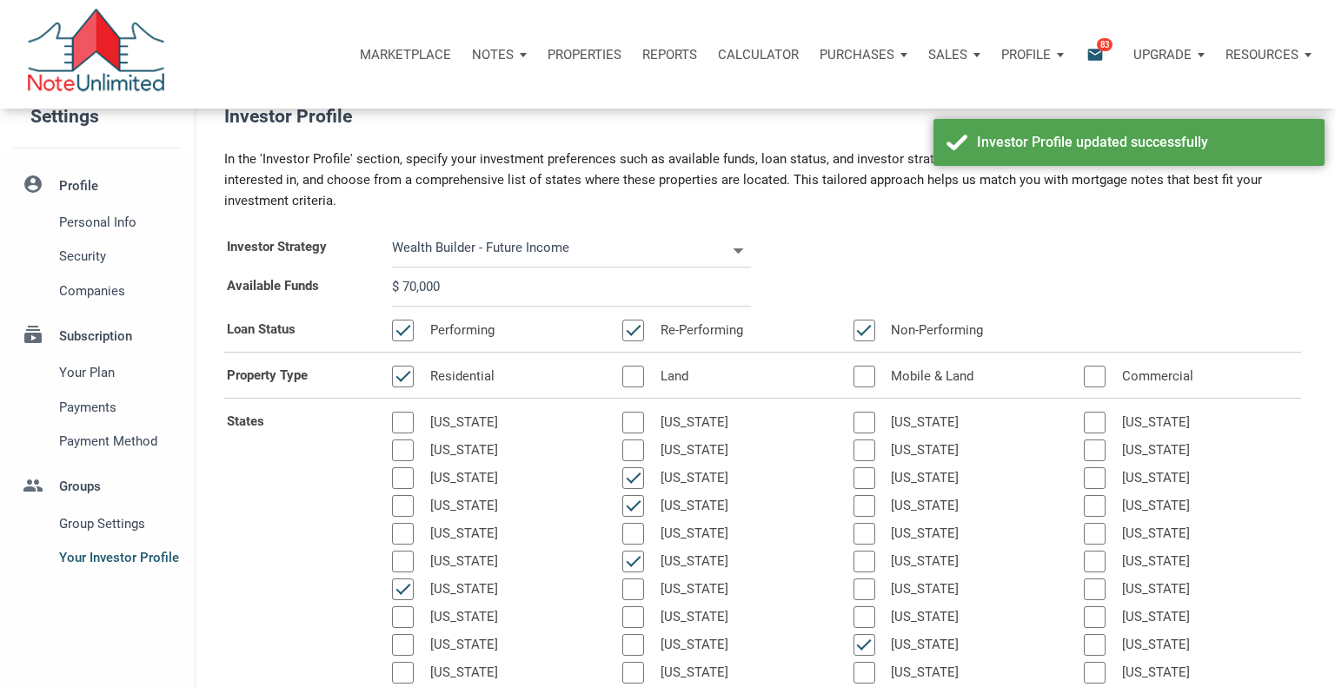
scroll to position [22, 0]
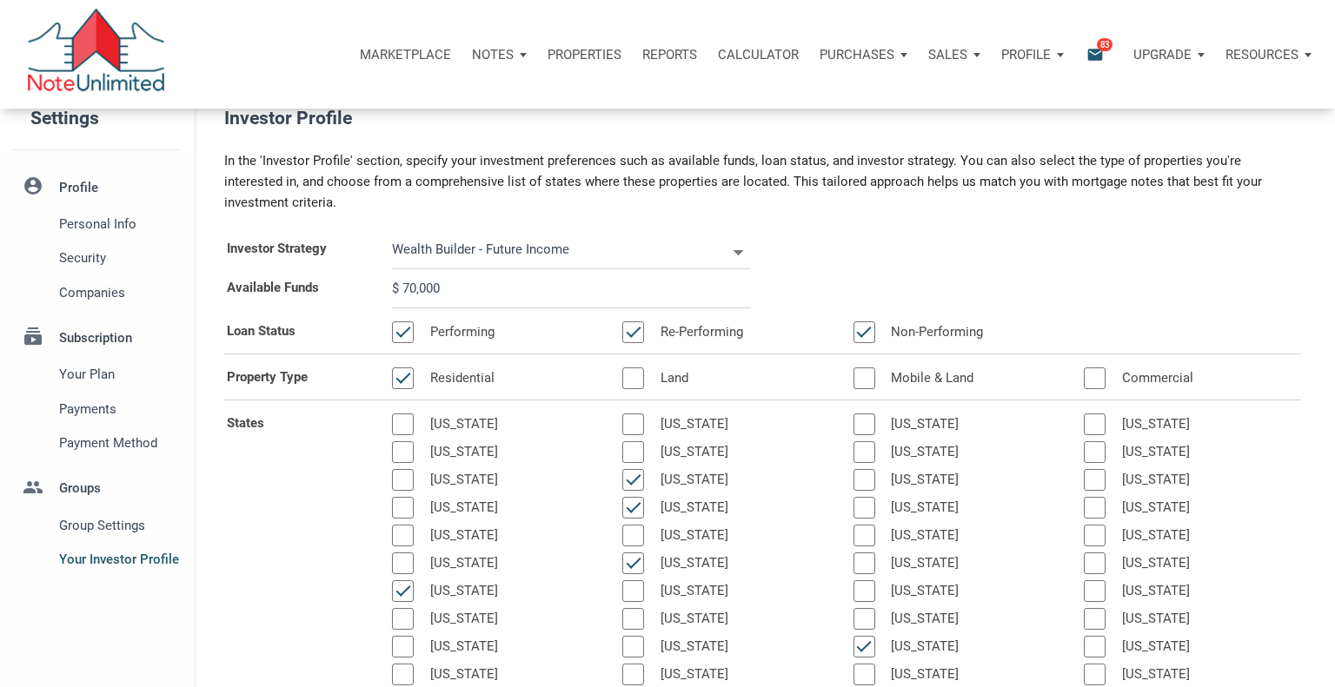
click at [101, 342] on li "subscriptions Subscription Your plan Payments Payment Method" at bounding box center [97, 384] width 194 height 150
click at [93, 378] on span "Your plan" at bounding box center [116, 374] width 115 height 21
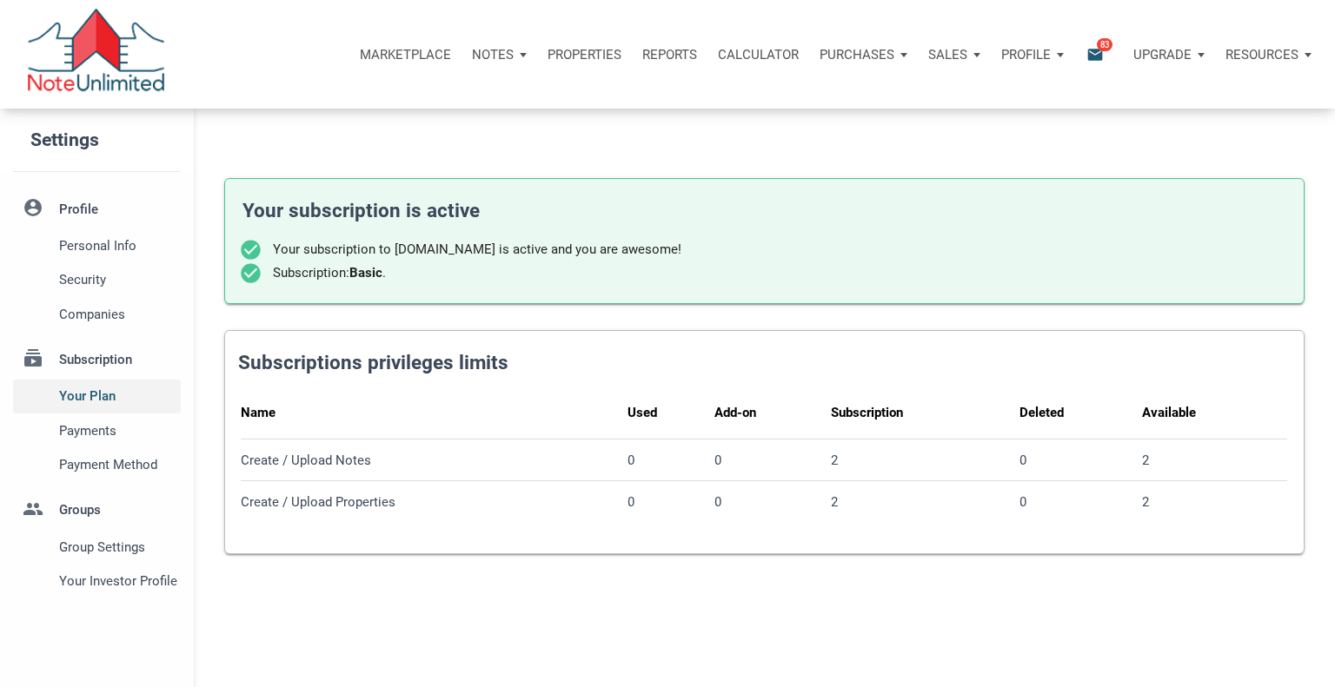
click at [101, 398] on span "Your plan" at bounding box center [116, 396] width 115 height 21
click at [83, 433] on span "Payments" at bounding box center [116, 431] width 115 height 21
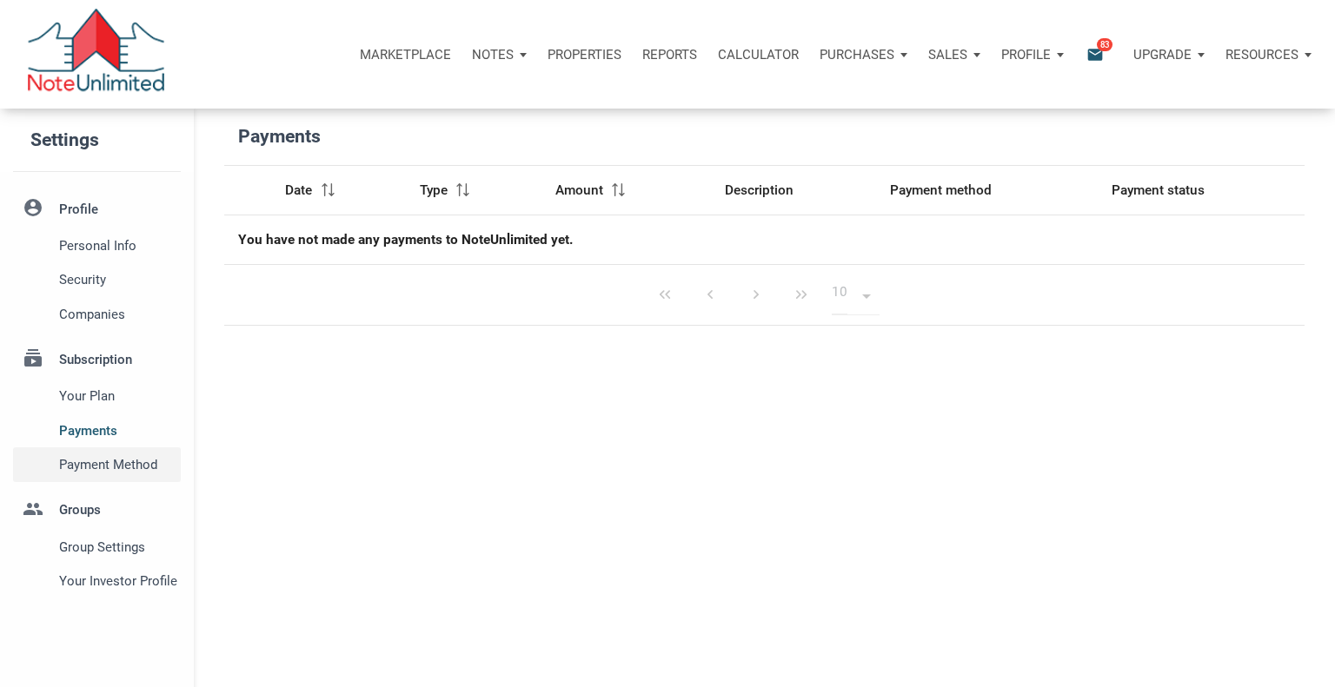
click at [106, 472] on span "Payment Method" at bounding box center [116, 464] width 115 height 21
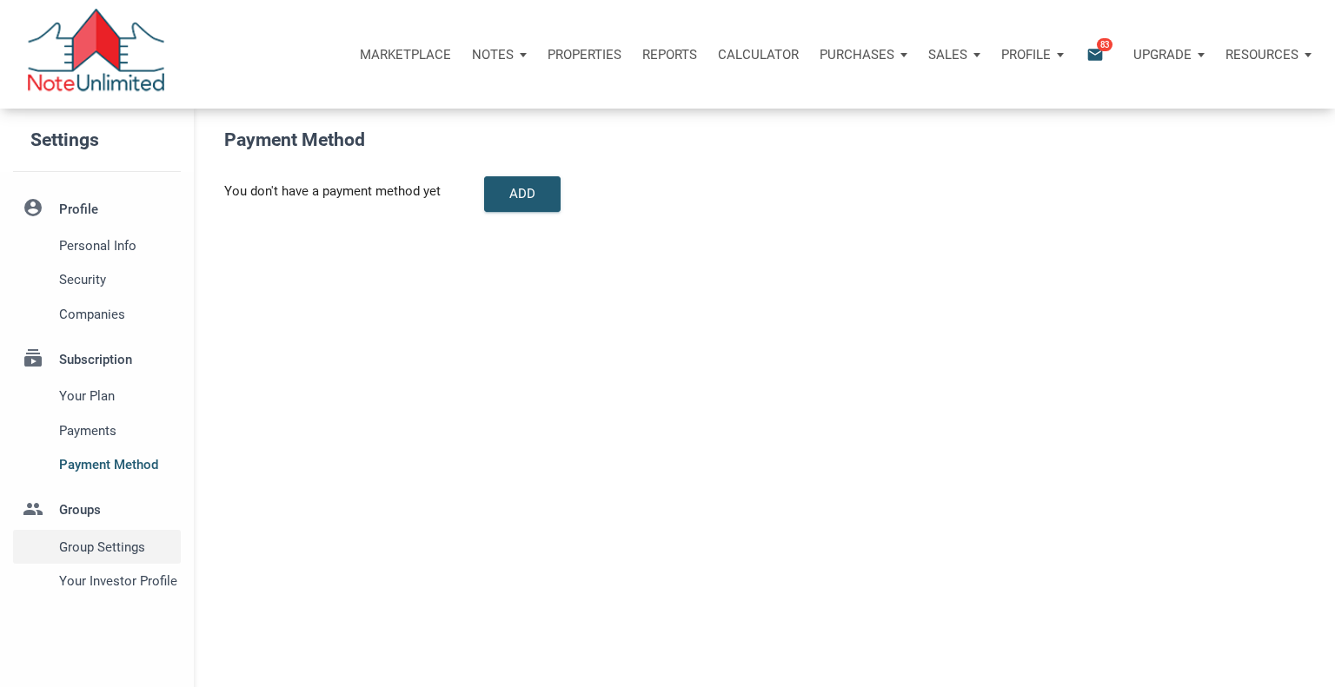
click at [97, 547] on span "Group Settings" at bounding box center [116, 547] width 115 height 21
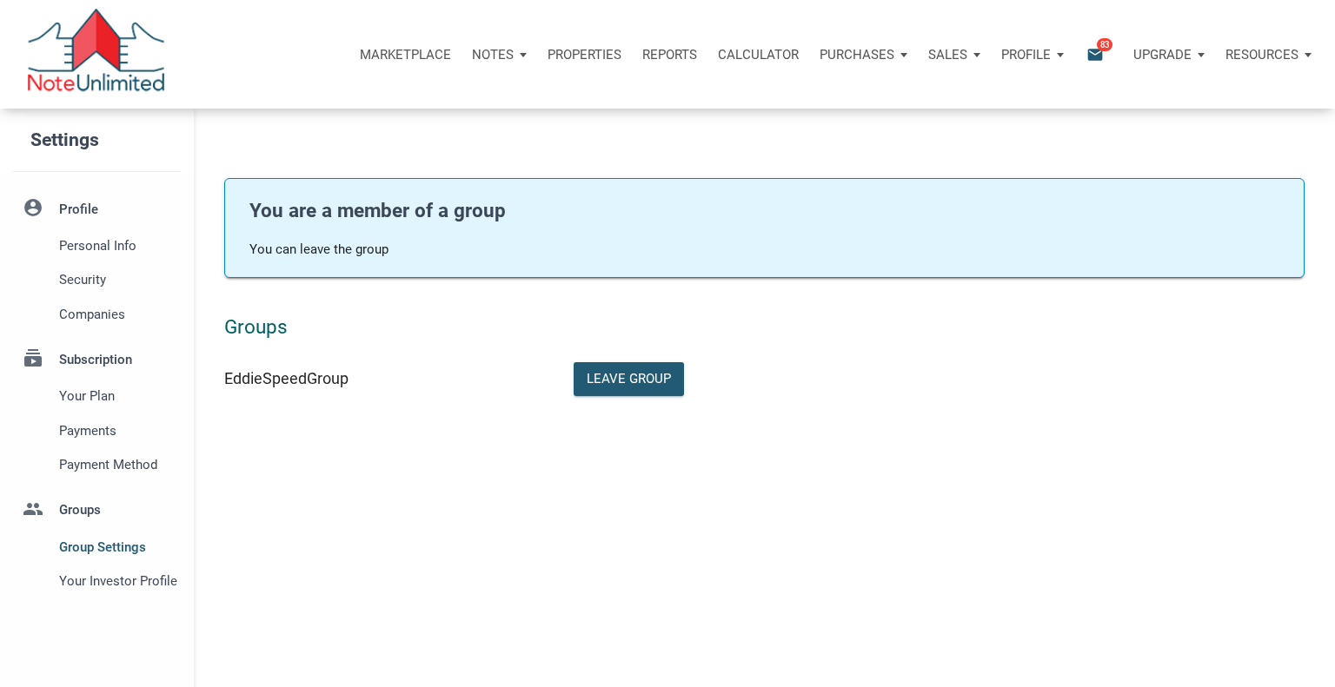
click at [407, 55] on p "Marketplace" at bounding box center [405, 55] width 91 height 16
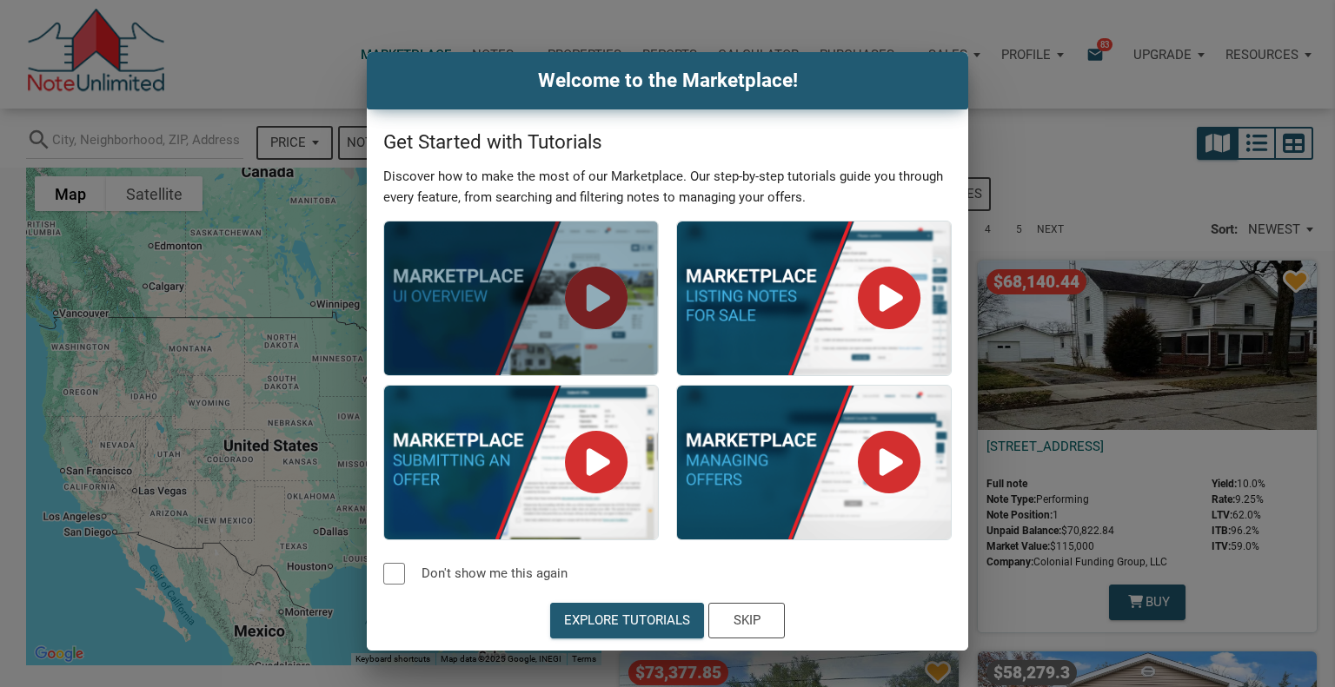
click at [600, 303] on div at bounding box center [521, 299] width 274 height 154
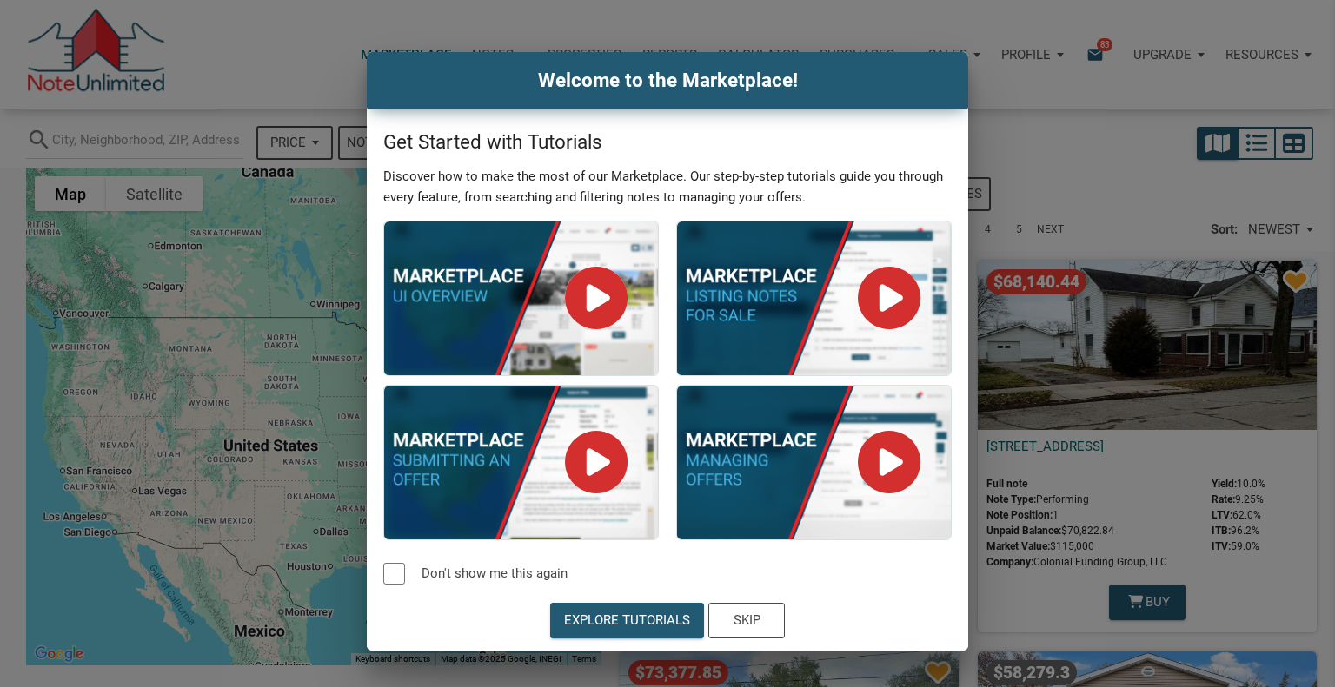
click at [1041, 614] on div "Welcome to the Marketplace! Get Started with Tutorials Discover how to make the…" at bounding box center [667, 351] width 1335 height 599
click at [733, 620] on div "Skip" at bounding box center [746, 621] width 27 height 20
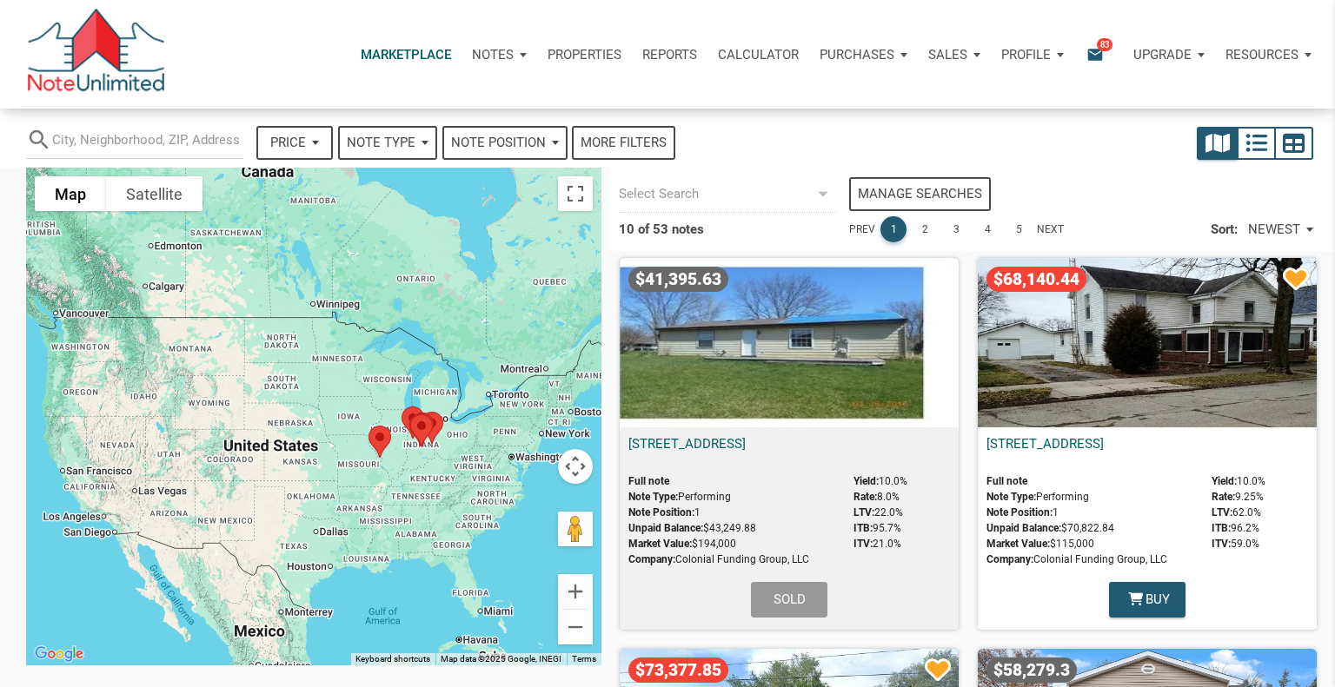
scroll to position [7, 0]
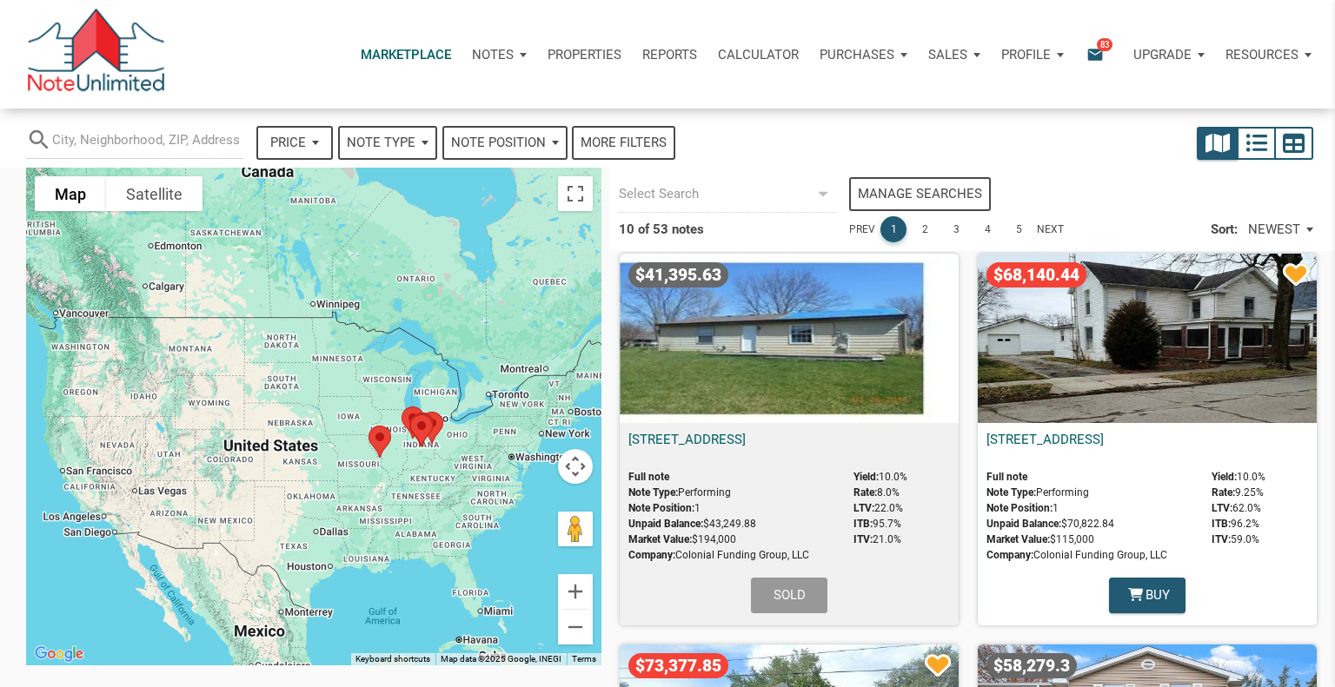
click at [753, 158] on div "search Price — Reset Apply Note Type Performing Forthcoming Non-Performing REO …" at bounding box center [506, 136] width 978 height 55
click at [1094, 53] on icon "email" at bounding box center [1094, 54] width 21 height 20
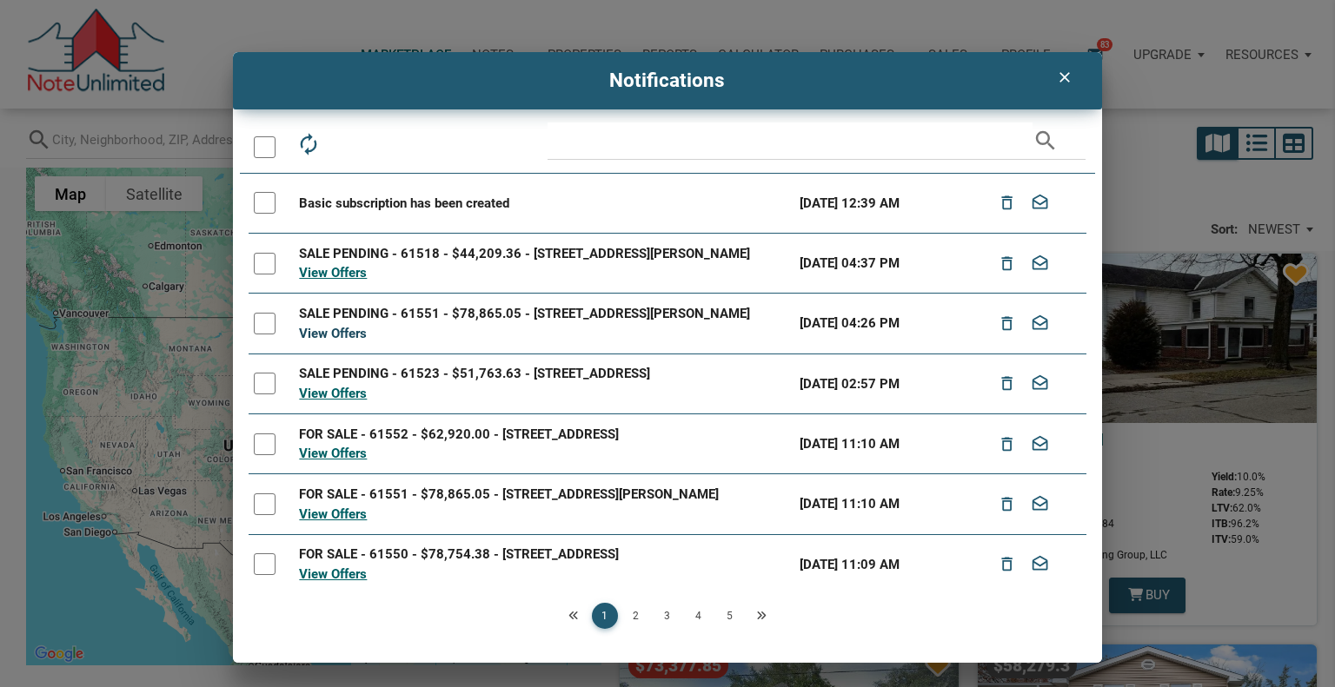
click at [331, 331] on link "View Offers" at bounding box center [333, 334] width 68 height 16
